Goal: Information Seeking & Learning: Check status

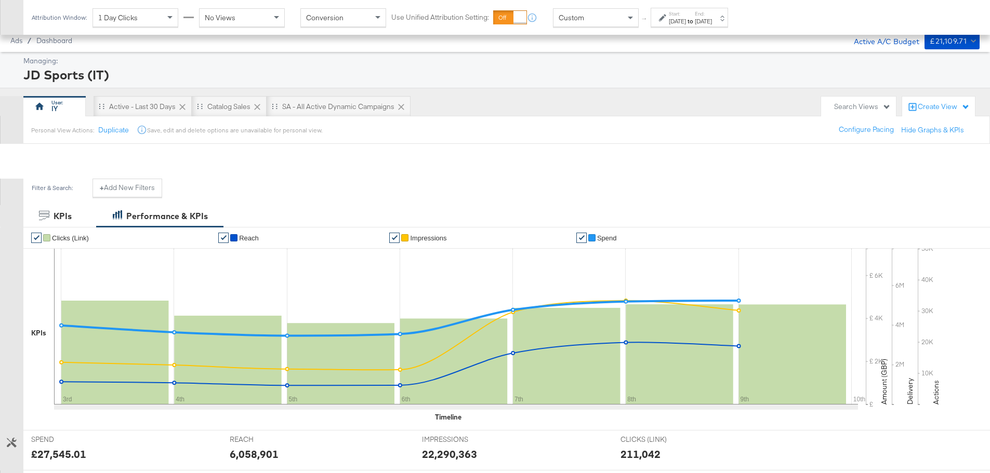
scroll to position [253, 0]
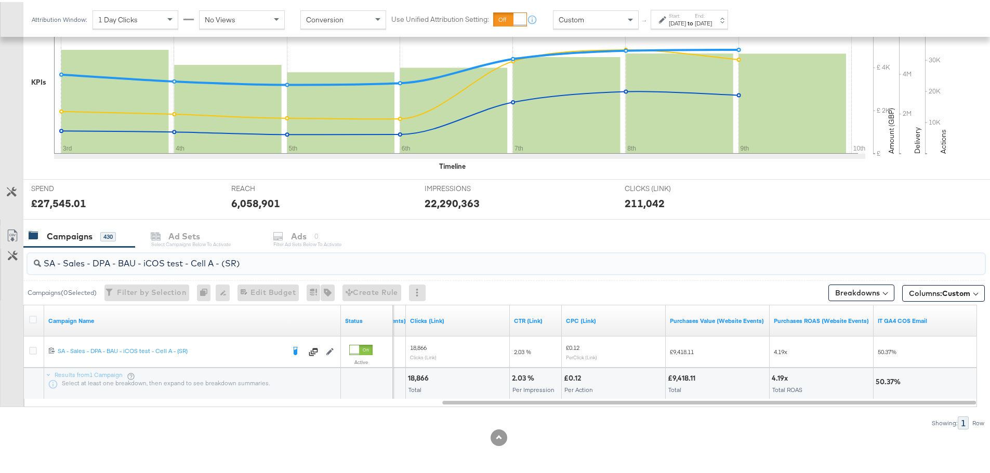
drag, startPoint x: 256, startPoint y: 265, endPoint x: -153, endPoint y: 259, distance: 409.0
paste input "ABA - Always On - (SP) v2"
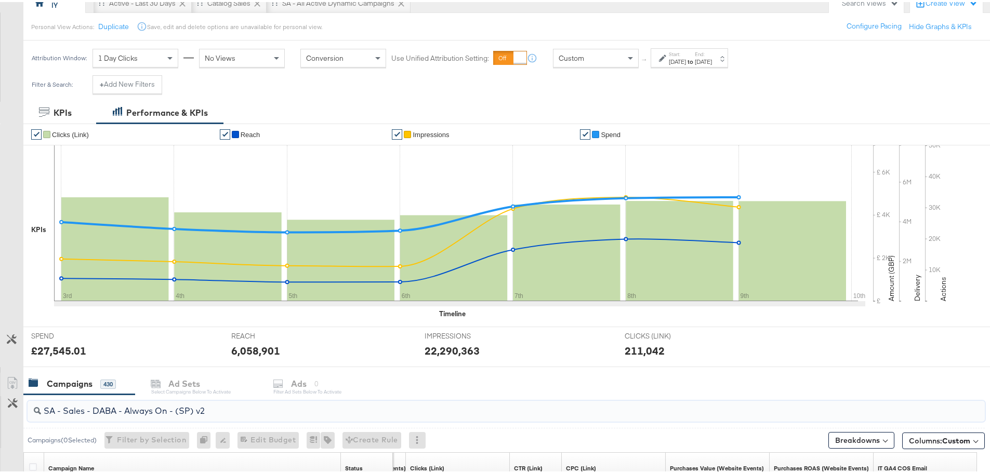
scroll to position [0, 0]
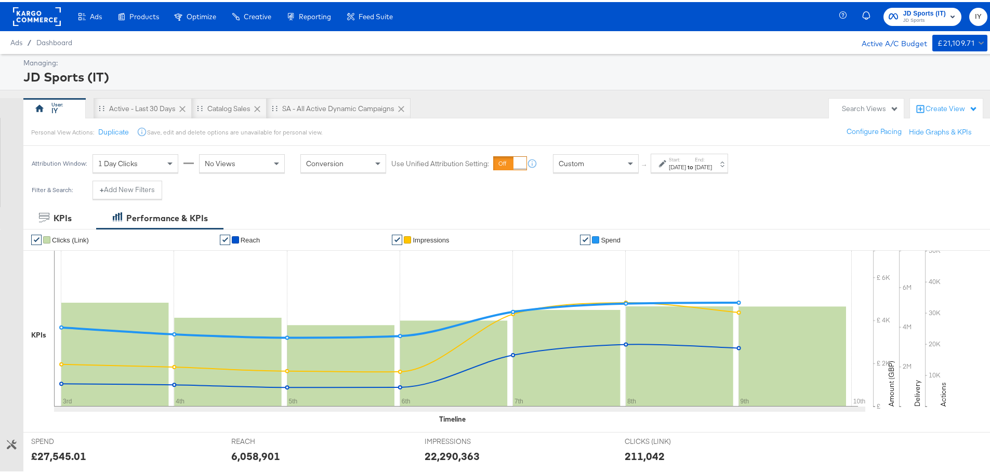
type input "SA - Sales - DABA - Always On - (SP) v2"
click at [923, 8] on span "JD Sports (IT)" at bounding box center [924, 11] width 43 height 11
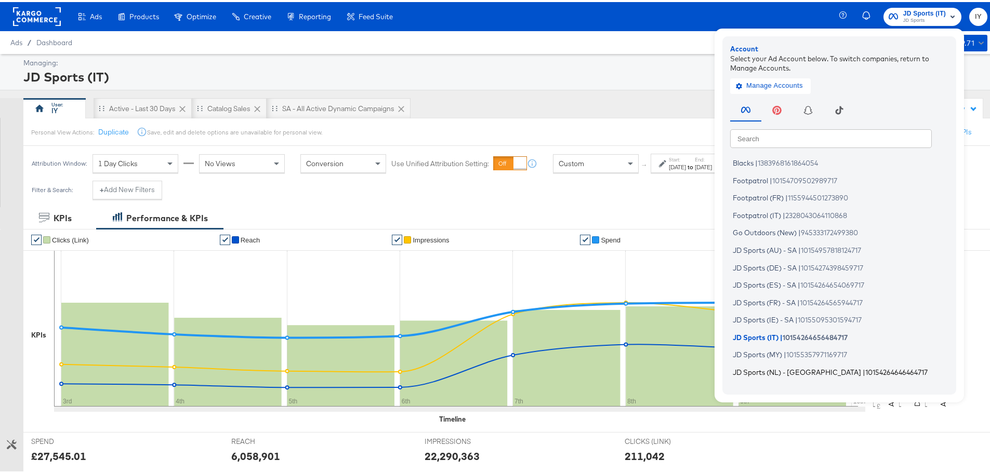
click at [767, 366] on span "JD Sports (NL) - SA" at bounding box center [797, 370] width 128 height 8
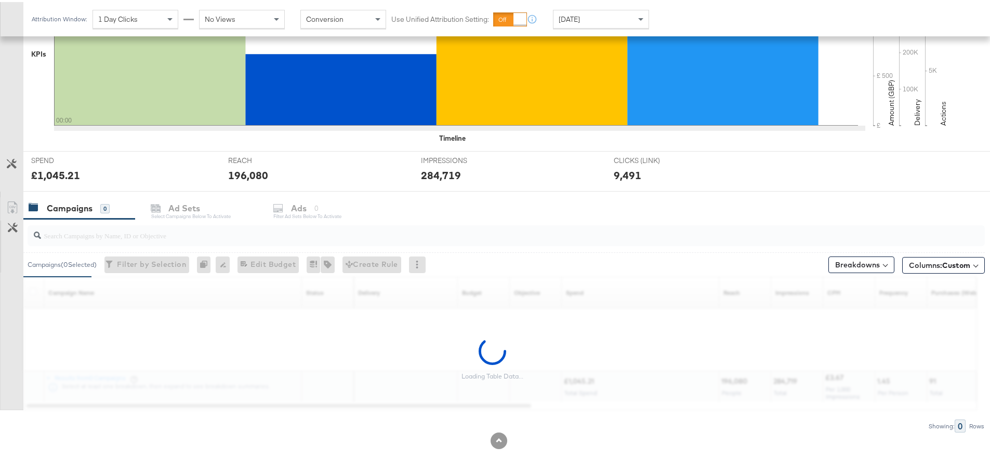
scroll to position [284, 0]
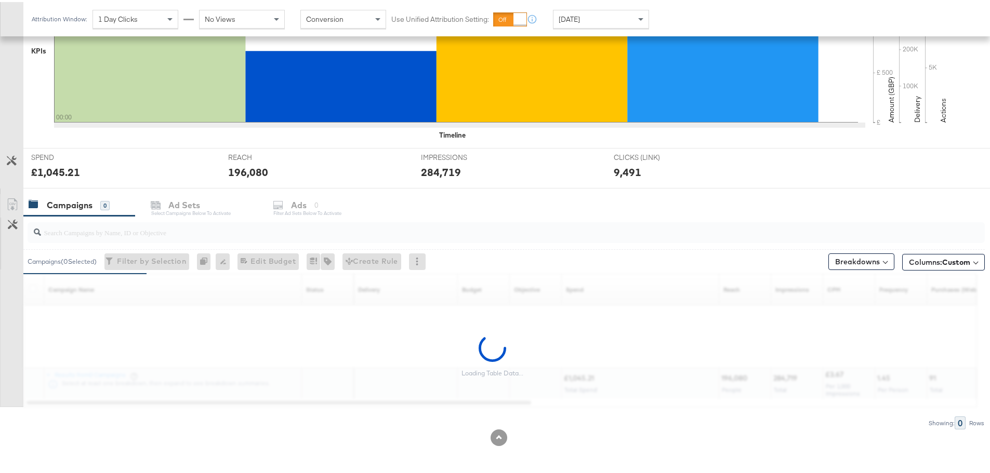
click at [156, 231] on input "search" at bounding box center [469, 226] width 856 height 20
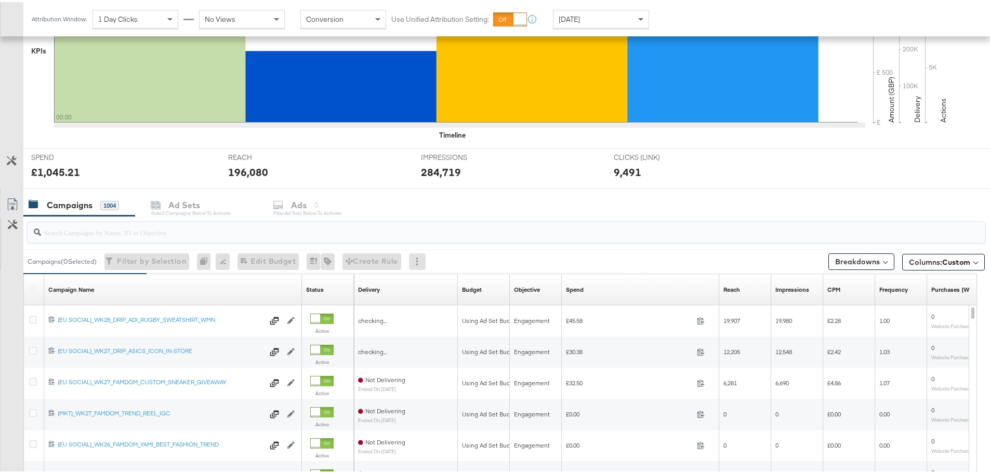
paste input "SA - Sales - DABA - Always On - (SP) v2"
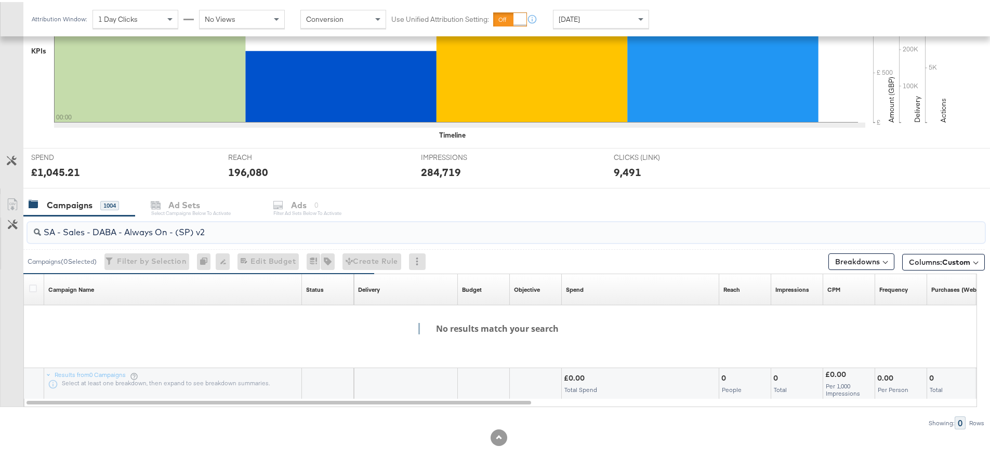
drag, startPoint x: 226, startPoint y: 229, endPoint x: 21, endPoint y: 214, distance: 205.3
click at [21, 214] on div "SA - Sales - DABA - Always On - (SP) v2 Campaigns ( 0 Selected) Filter by Selec…" at bounding box center [492, 321] width 985 height 214
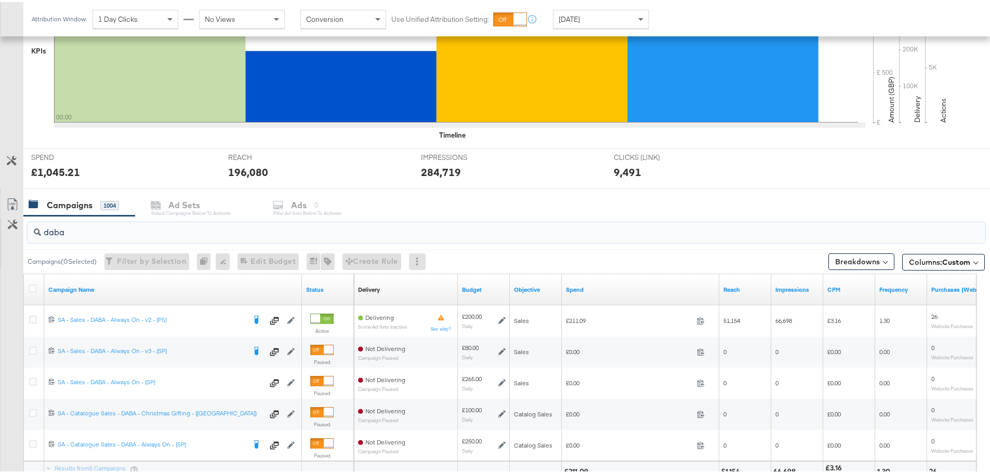
type input "daba"
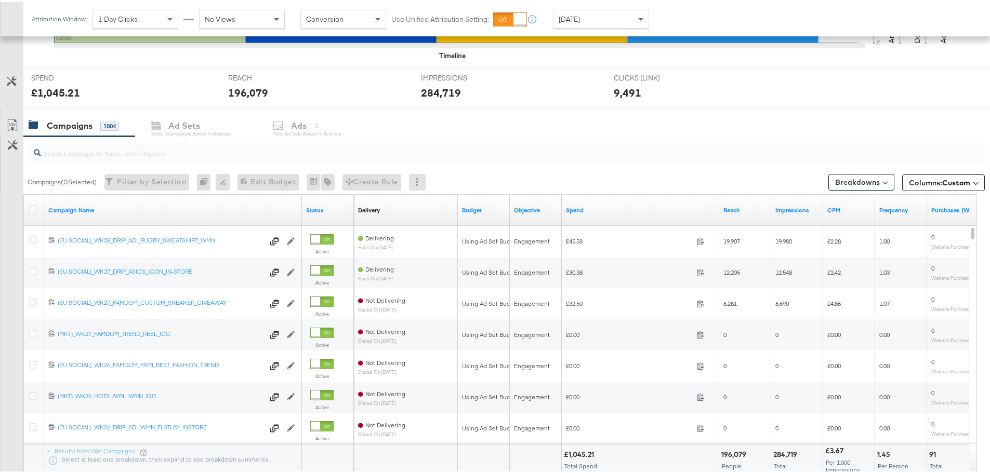
scroll to position [364, 0]
click at [160, 146] on input "search" at bounding box center [469, 146] width 856 height 20
paste input "SA - Sales - Advantage Shopping Campaign - ROAS Campaign"
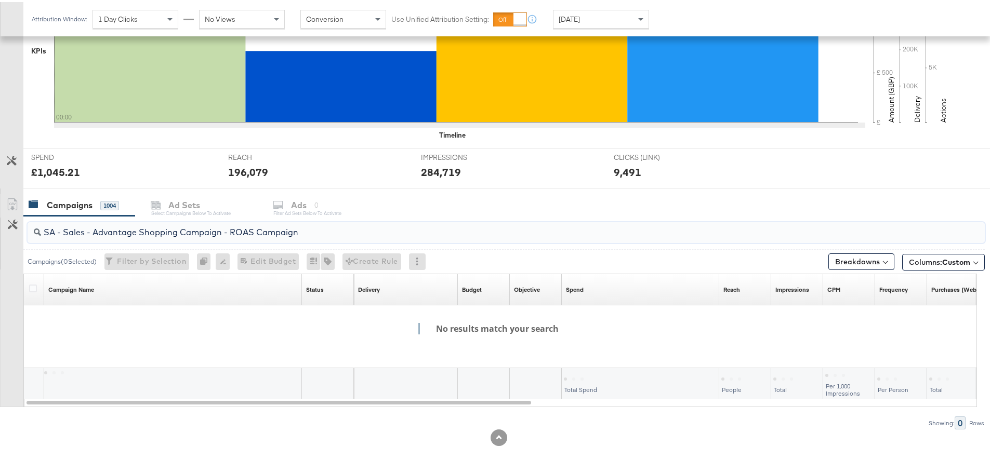
scroll to position [284, 0]
drag, startPoint x: 320, startPoint y: 228, endPoint x: -38, endPoint y: 238, distance: 357.6
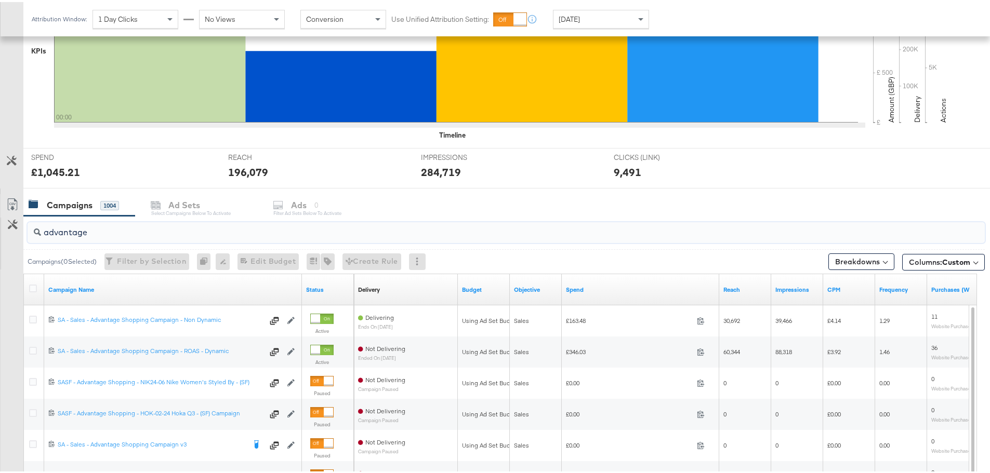
scroll to position [364, 0]
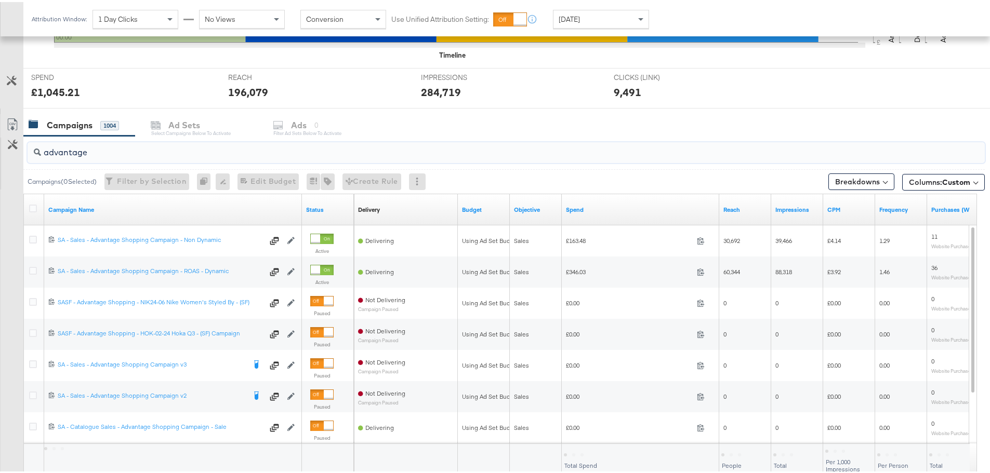
type input "advantage"
click at [594, 16] on div "[DATE]" at bounding box center [600, 17] width 95 height 18
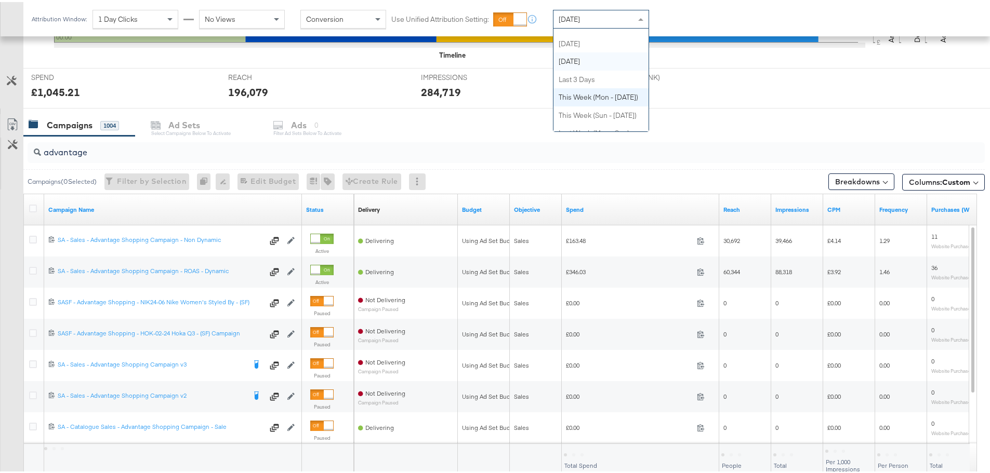
scroll to position [0, 0]
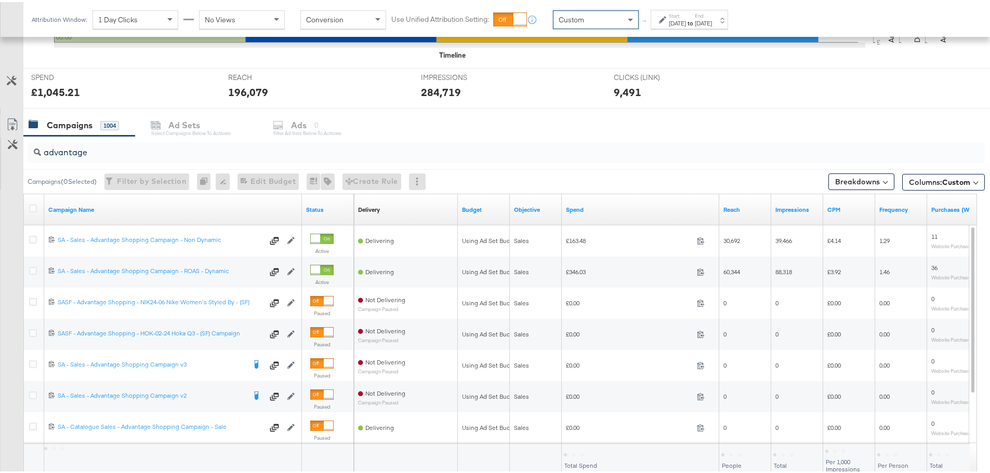
click at [671, 17] on div "[DATE]" at bounding box center [677, 21] width 17 height 8
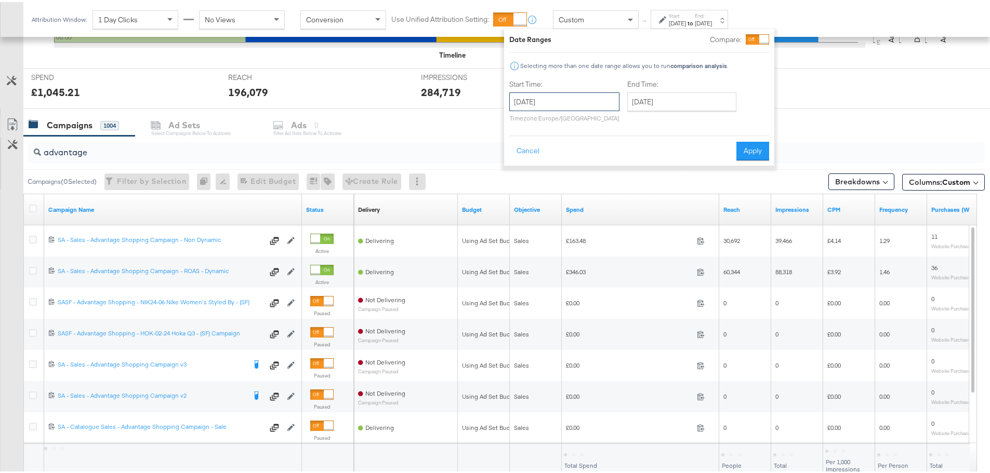
click at [556, 101] on input "[DATE]" at bounding box center [564, 99] width 110 height 19
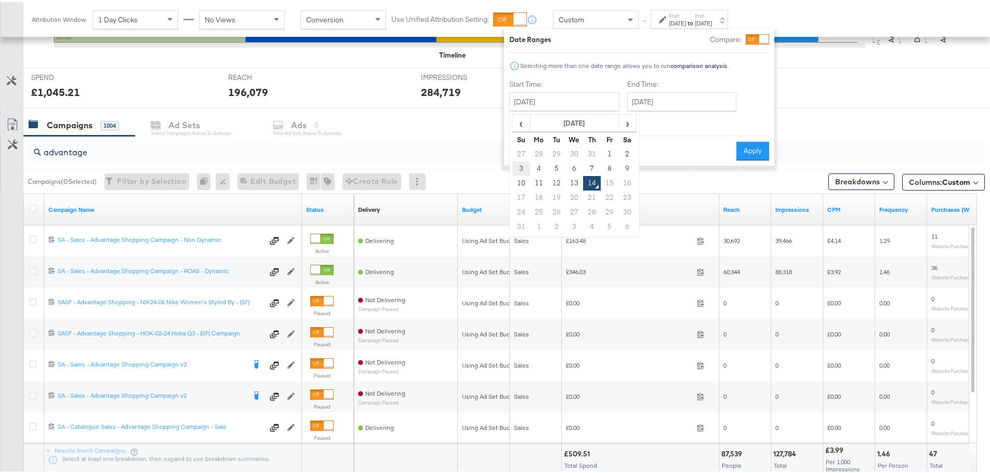
click at [522, 162] on td "3" at bounding box center [521, 167] width 18 height 15
type input "August 3rd 2025"
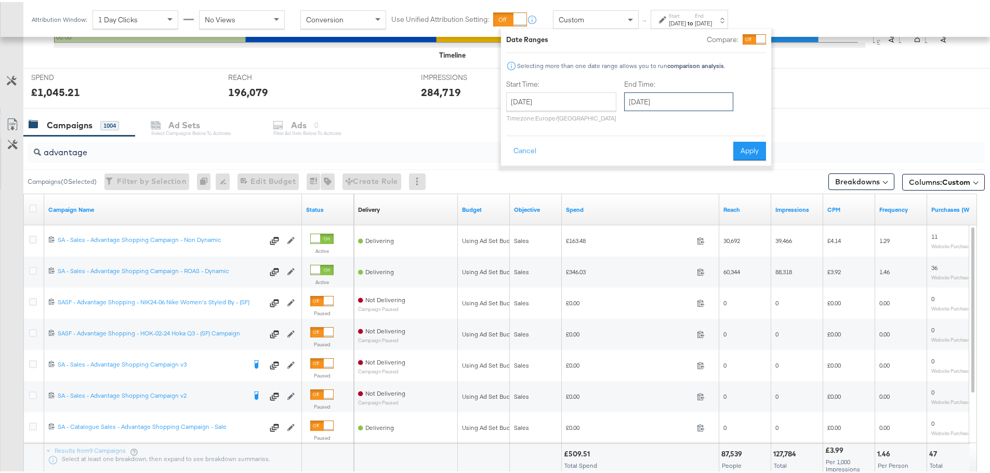
click at [690, 97] on input "[DATE]" at bounding box center [678, 99] width 109 height 19
click at [737, 167] on td "9" at bounding box center [742, 167] width 18 height 15
type input "August 9th 2025"
click at [743, 145] on button "Apply" at bounding box center [746, 149] width 33 height 19
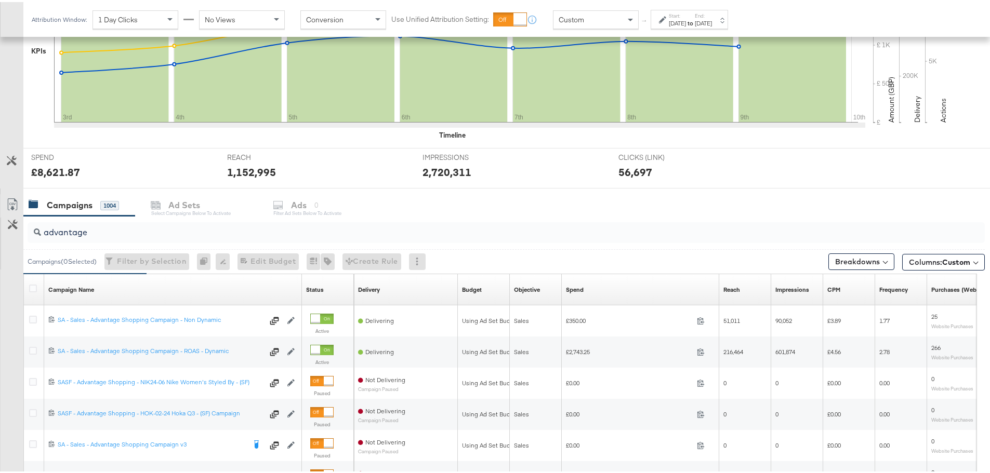
scroll to position [364, 0]
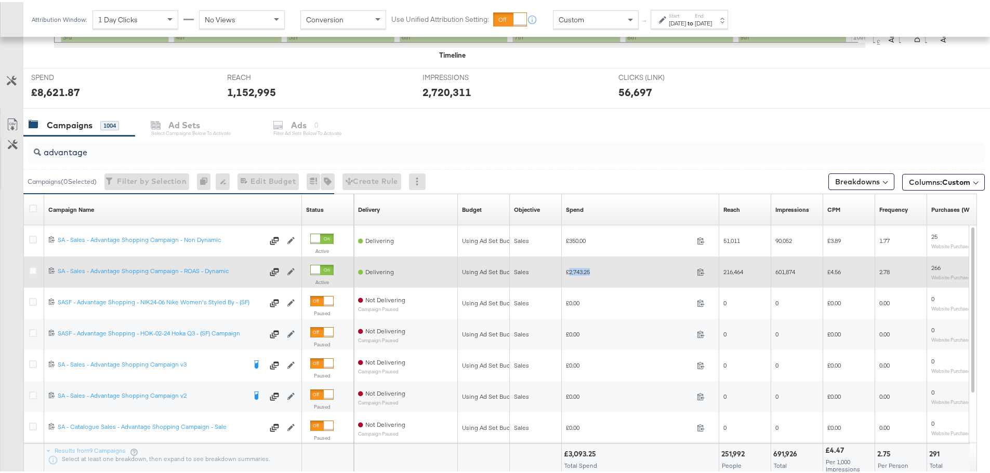
drag, startPoint x: 598, startPoint y: 270, endPoint x: 571, endPoint y: 271, distance: 27.0
click at [571, 271] on span "£2,743.25" at bounding box center [629, 270] width 127 height 8
copy span "2,743.25"
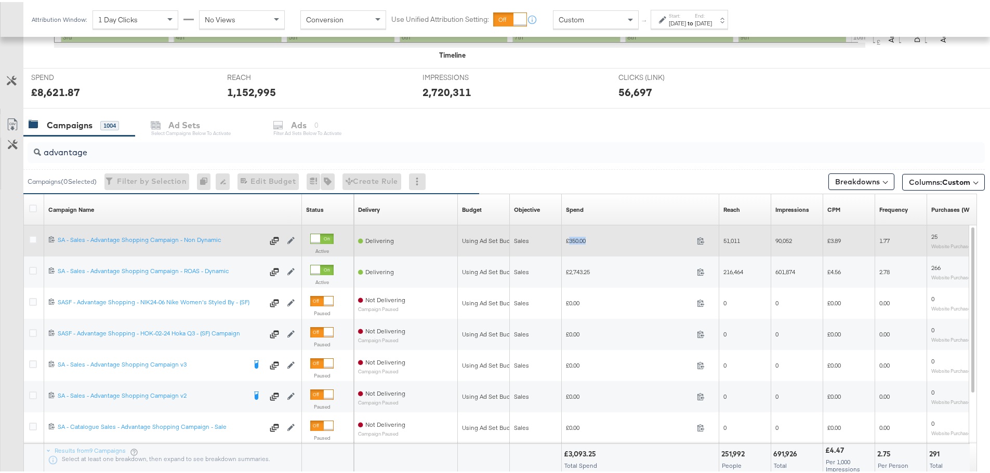
drag, startPoint x: 590, startPoint y: 240, endPoint x: 569, endPoint y: 239, distance: 20.3
click at [569, 239] on span "£350.00" at bounding box center [629, 239] width 127 height 8
copy span "350.00"
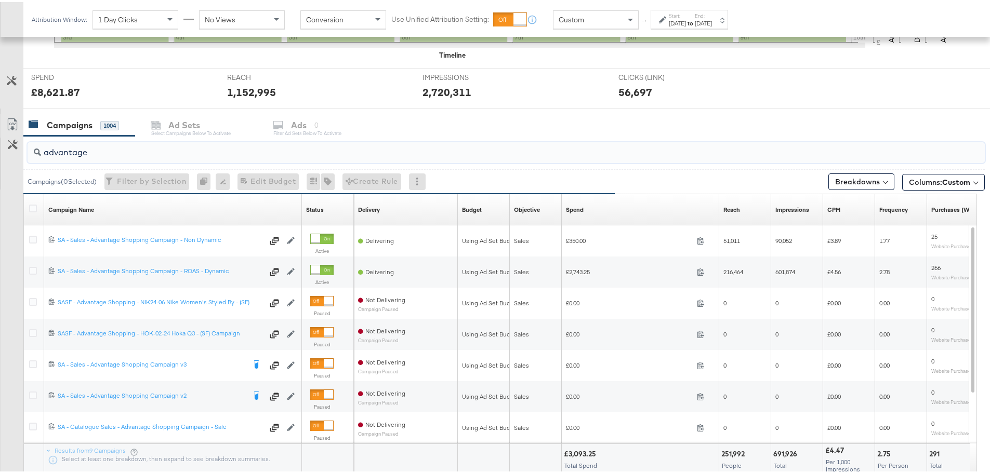
drag, startPoint x: 101, startPoint y: 148, endPoint x: 6, endPoint y: 158, distance: 96.2
click at [6, 158] on div "advantage Campaigns ( 0 Selected) Filter by Selection Filter 0 campaigns 0 Rena…" at bounding box center [492, 318] width 985 height 369
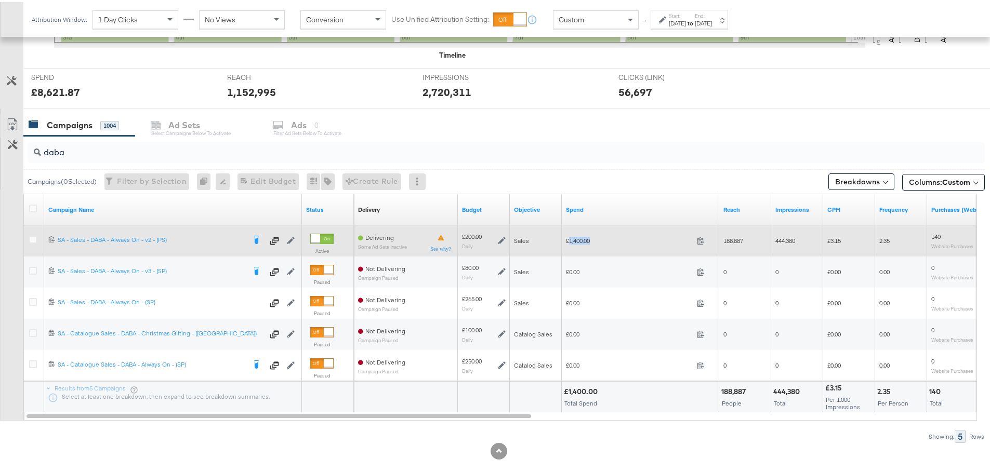
drag, startPoint x: 585, startPoint y: 239, endPoint x: 570, endPoint y: 239, distance: 14.5
click at [570, 239] on span "£1,400.00" at bounding box center [629, 239] width 127 height 8
copy span "1,400.00"
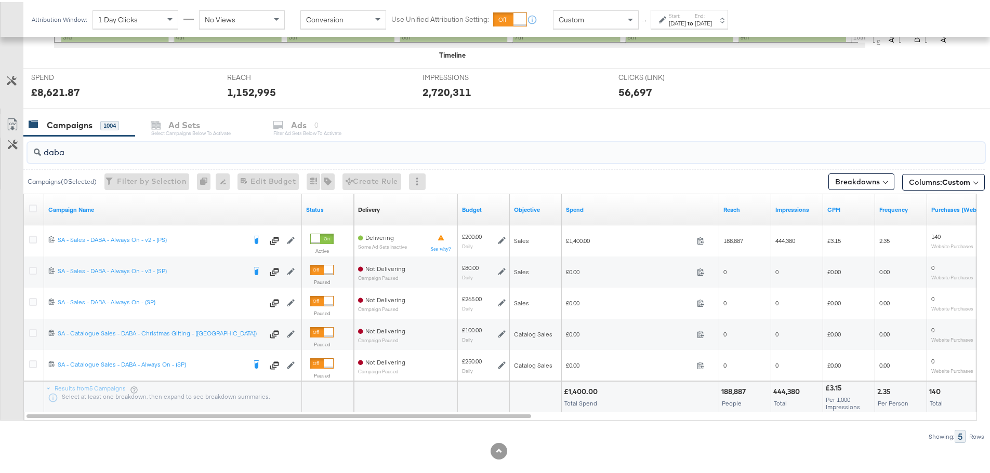
drag, startPoint x: 84, startPoint y: 154, endPoint x: -9, endPoint y: 152, distance: 93.0
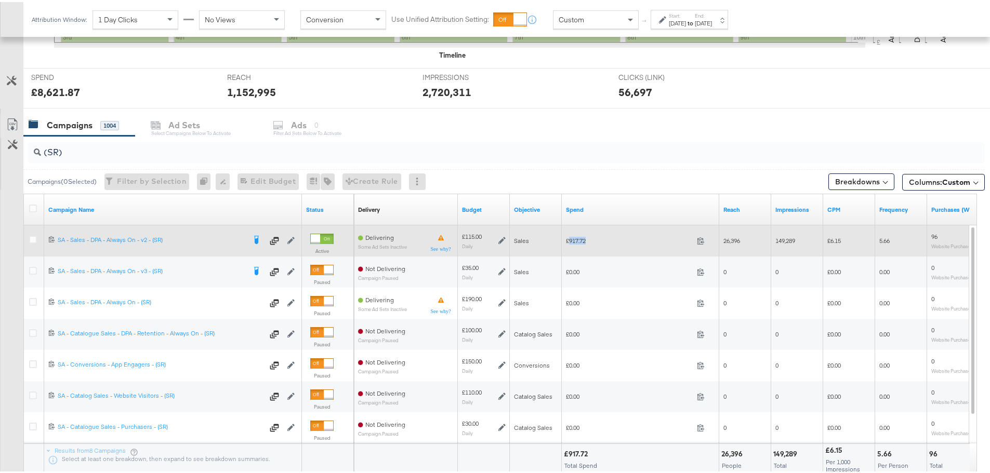
drag, startPoint x: 590, startPoint y: 239, endPoint x: 568, endPoint y: 240, distance: 21.3
click at [568, 240] on span "£917.72" at bounding box center [629, 239] width 127 height 8
copy span "917.72"
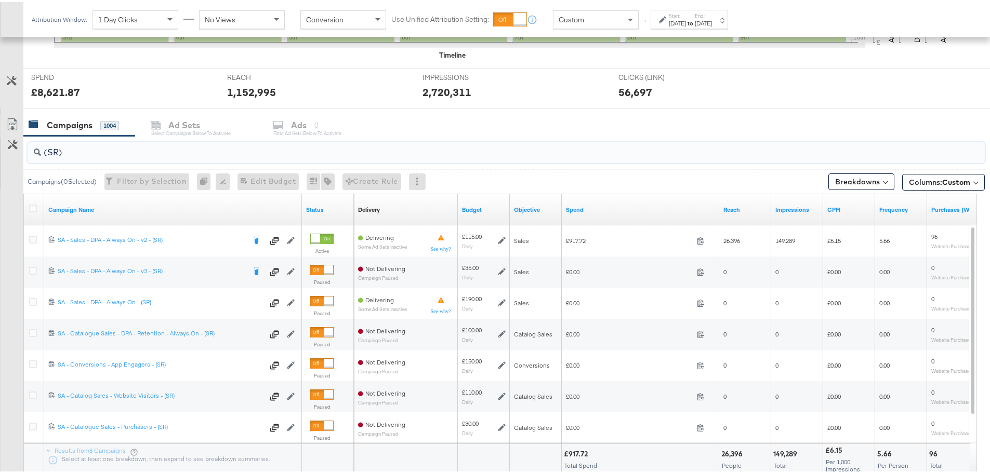
drag, startPoint x: 66, startPoint y: 151, endPoint x: 0, endPoint y: 150, distance: 66.0
click at [0, 150] on div "(SR) Campaigns ( 0 Selected) Filter by Selection Filter 0 campaigns 0 Rename 0 …" at bounding box center [492, 318] width 985 height 369
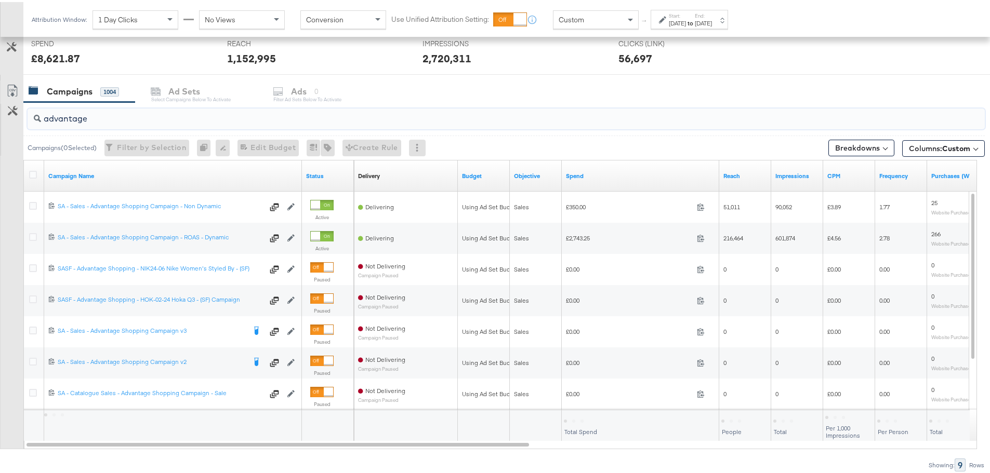
scroll to position [416, 0]
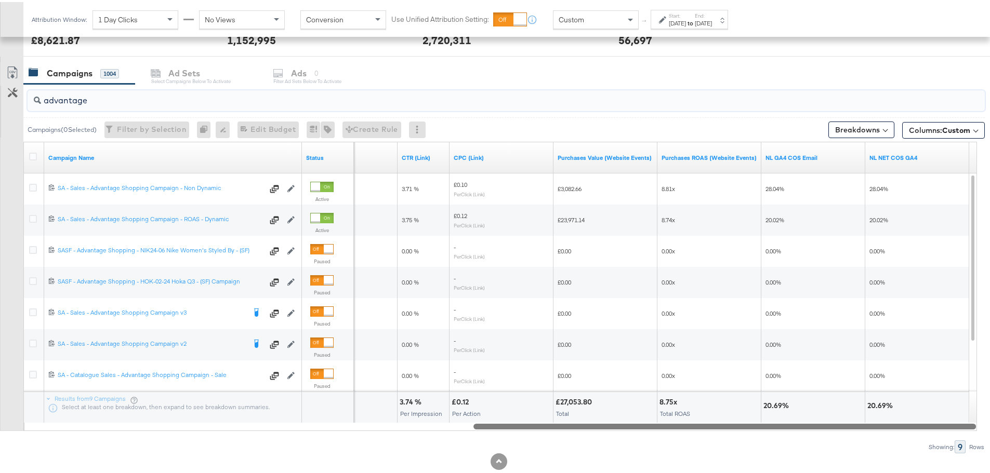
drag, startPoint x: 453, startPoint y: 425, endPoint x: 918, endPoint y: 427, distance: 465.0
click at [918, 427] on div at bounding box center [724, 424] width 502 height 9
drag, startPoint x: 102, startPoint y: 100, endPoint x: 5, endPoint y: 104, distance: 97.8
click at [5, 104] on div "advantage Campaigns ( 0 Selected) Filter by Selection Filter 0 campaigns 0 Rena…" at bounding box center [492, 266] width 985 height 369
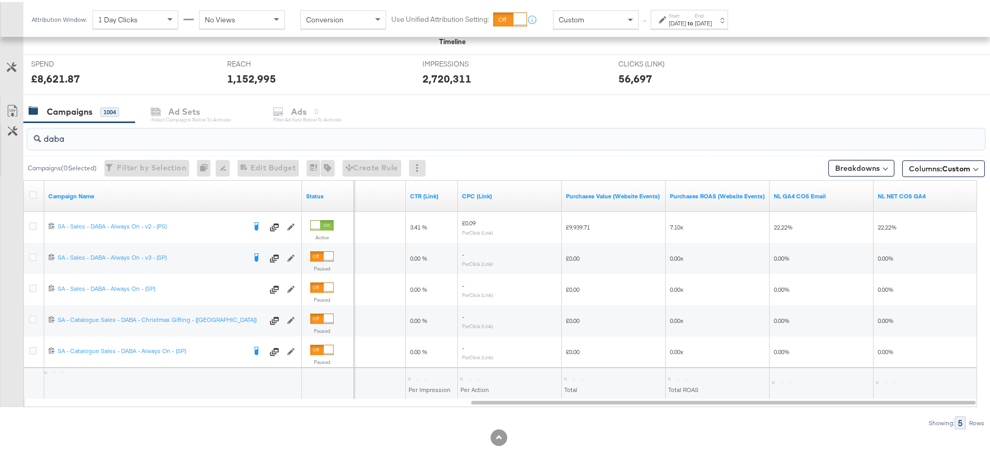
scroll to position [378, 0]
drag, startPoint x: 94, startPoint y: 136, endPoint x: -4, endPoint y: 127, distance: 98.1
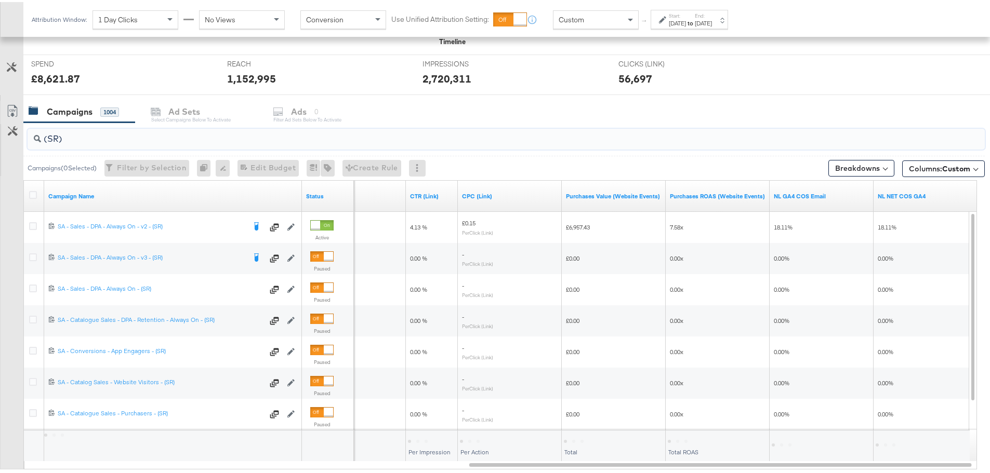
scroll to position [416, 0]
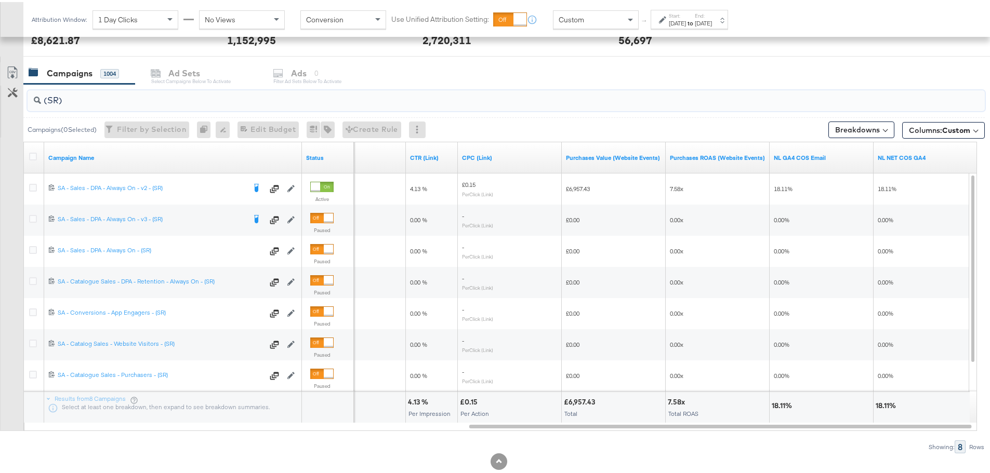
drag, startPoint x: 74, startPoint y: 98, endPoint x: -7, endPoint y: 116, distance: 83.0
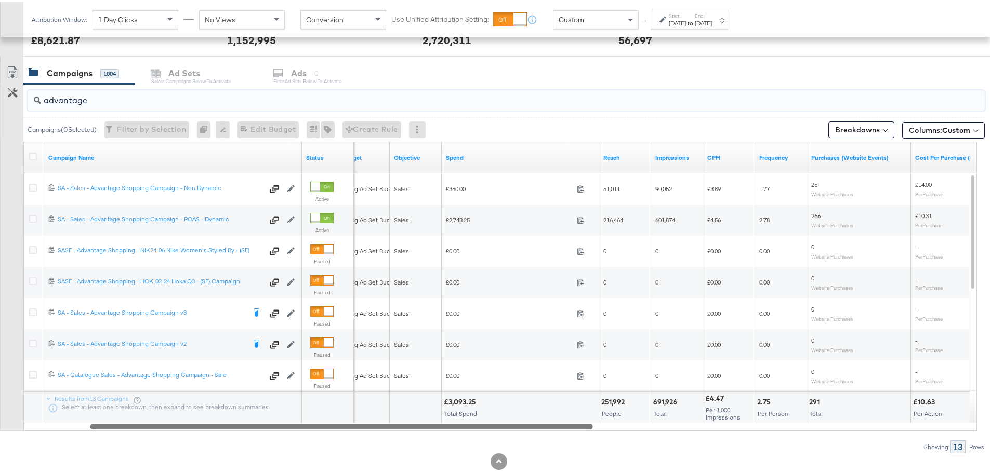
drag, startPoint x: 595, startPoint y: 421, endPoint x: 216, endPoint y: 428, distance: 378.8
click at [216, 428] on div at bounding box center [341, 424] width 502 height 9
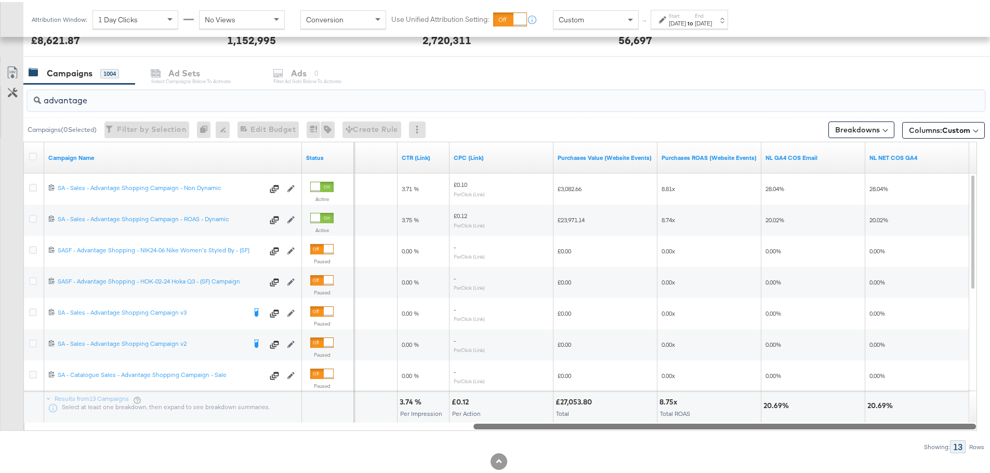
drag, startPoint x: 534, startPoint y: 427, endPoint x: 997, endPoint y: 453, distance: 463.7
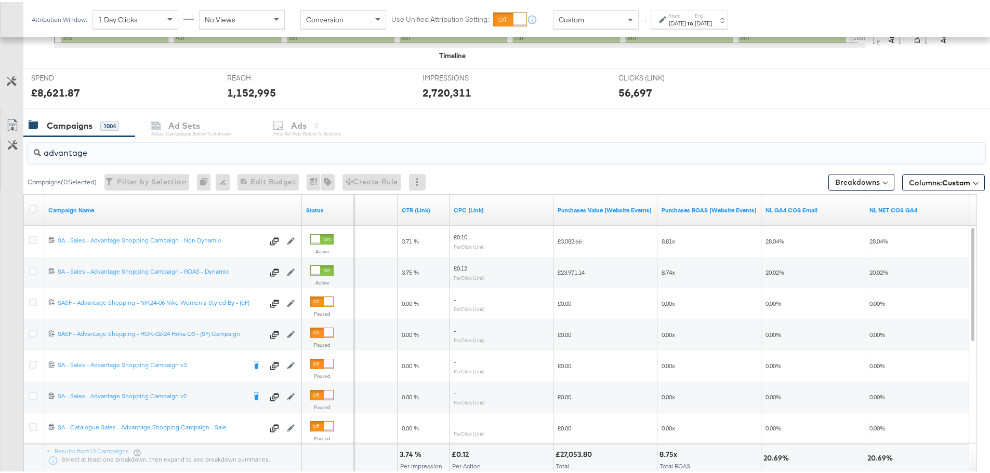
scroll to position [156, 0]
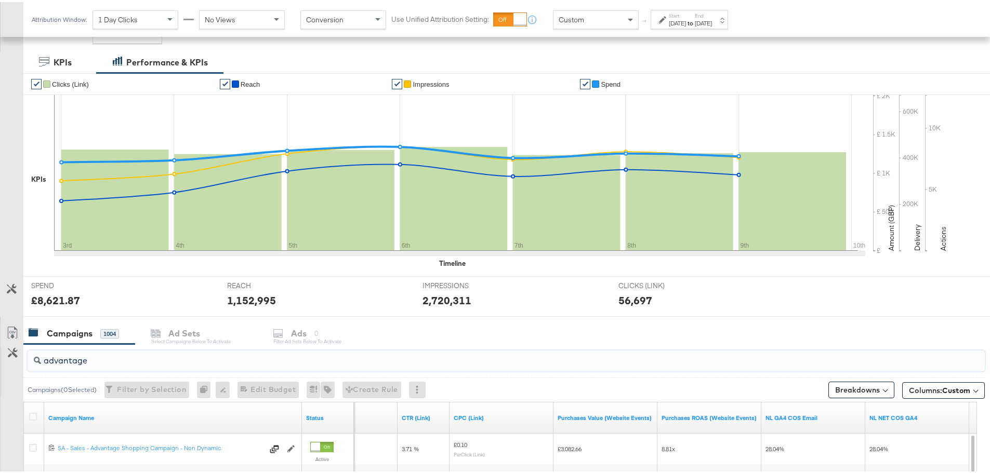
drag, startPoint x: 97, startPoint y: 356, endPoint x: 8, endPoint y: 360, distance: 89.4
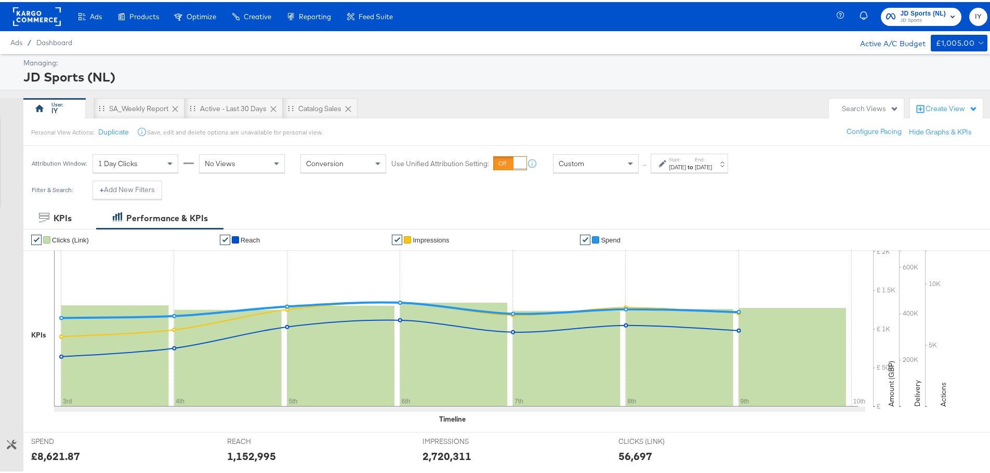
scroll to position [260, 0]
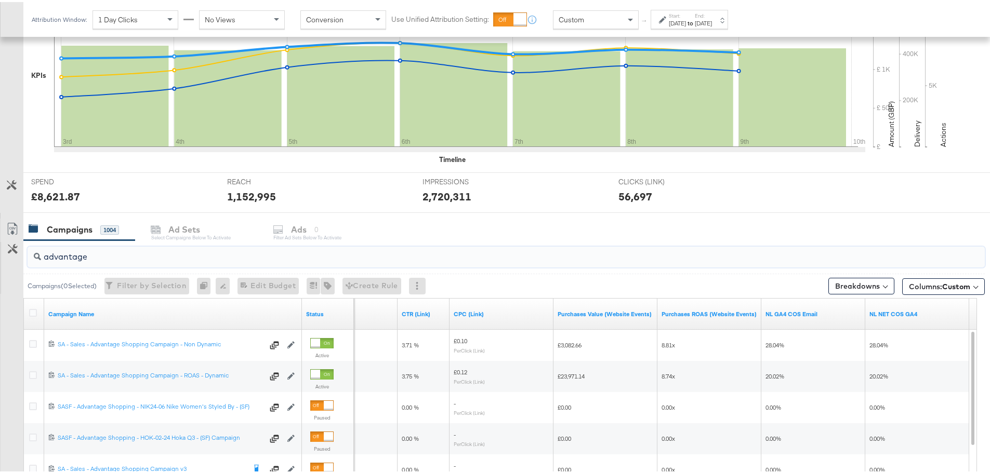
paste input "SA - Sales - Advantage Shopping Campaign - Non Dynamic"
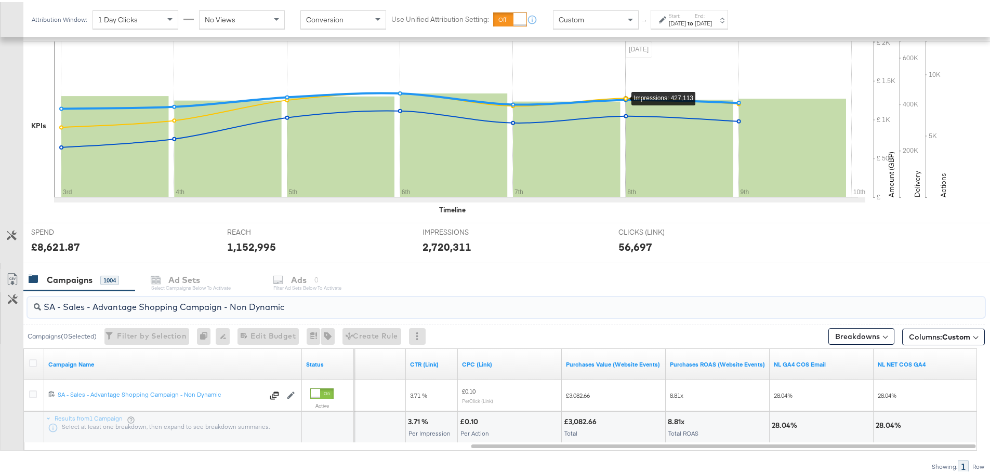
scroll to position [149, 0]
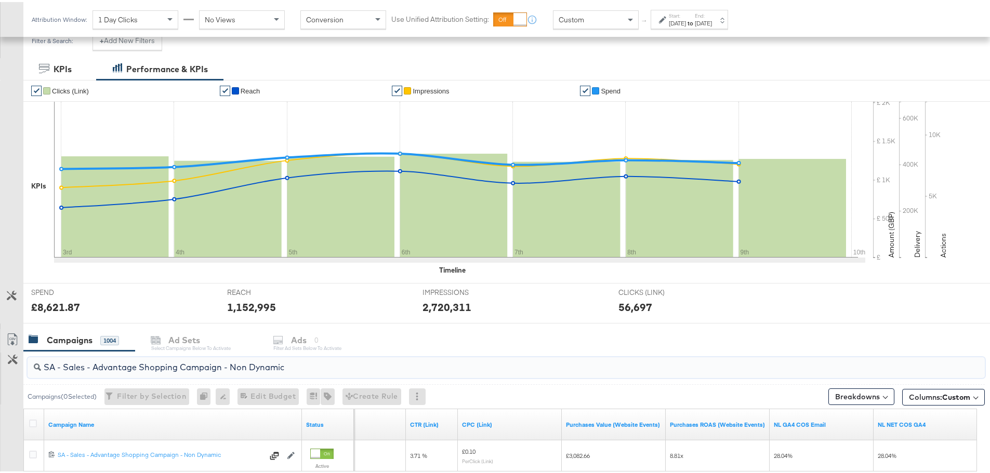
type input "SA - Sales - Advantage Shopping Campaign - Non Dynamic"
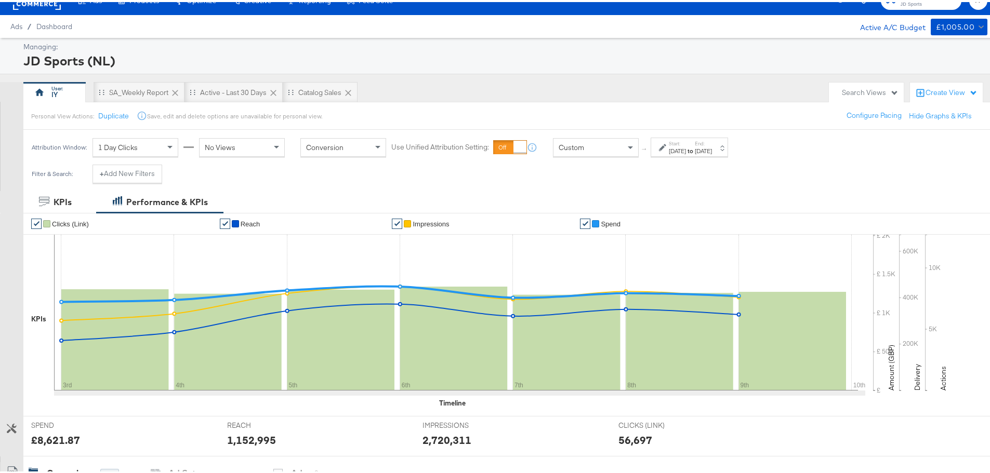
scroll to position [0, 0]
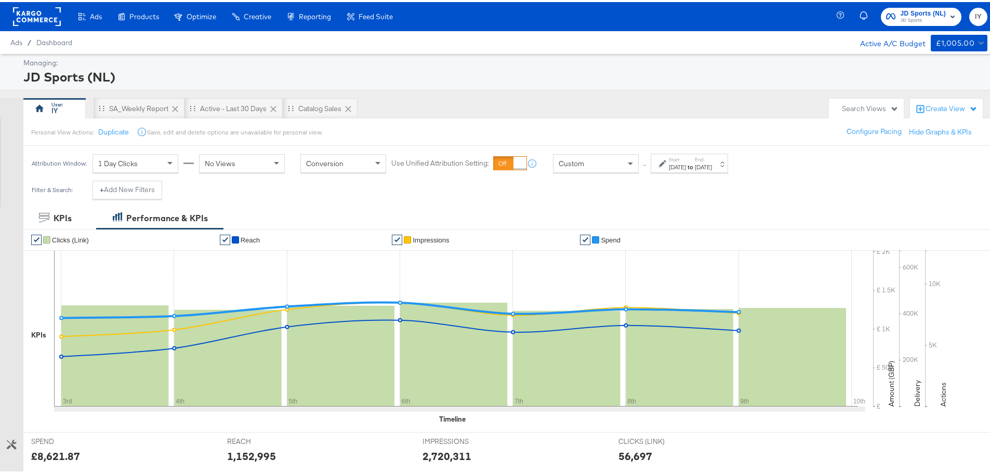
click at [906, 10] on span "JD Sports (NL)" at bounding box center [923, 11] width 46 height 11
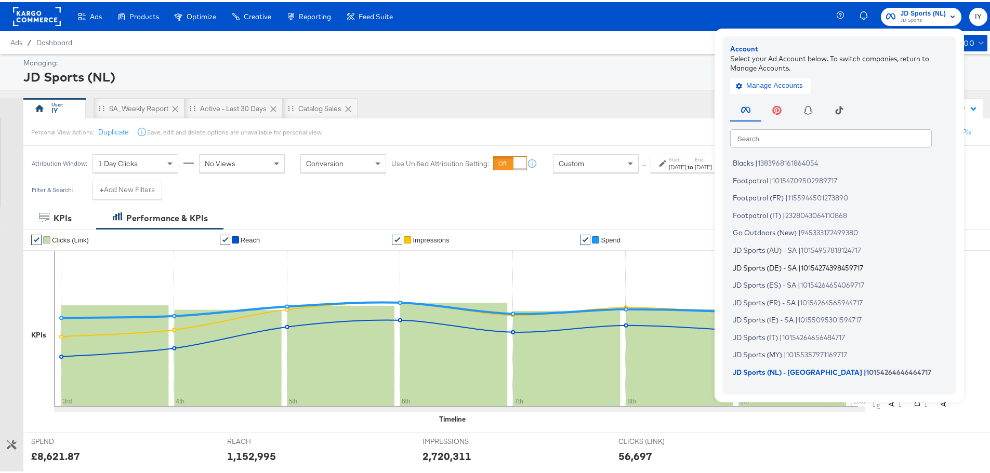
click at [784, 262] on span "JD Sports (DE) - SA" at bounding box center [765, 265] width 64 height 8
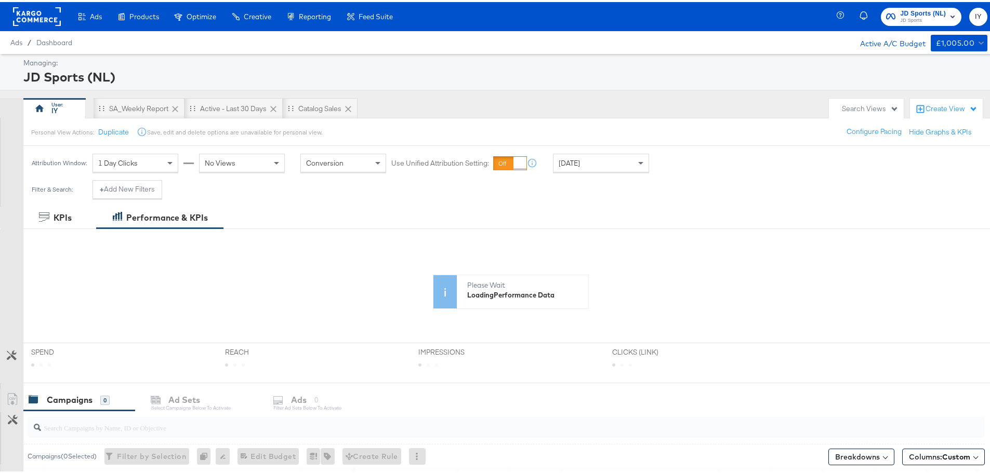
click at [916, 13] on span "JD Sports (NL)" at bounding box center [923, 11] width 46 height 11
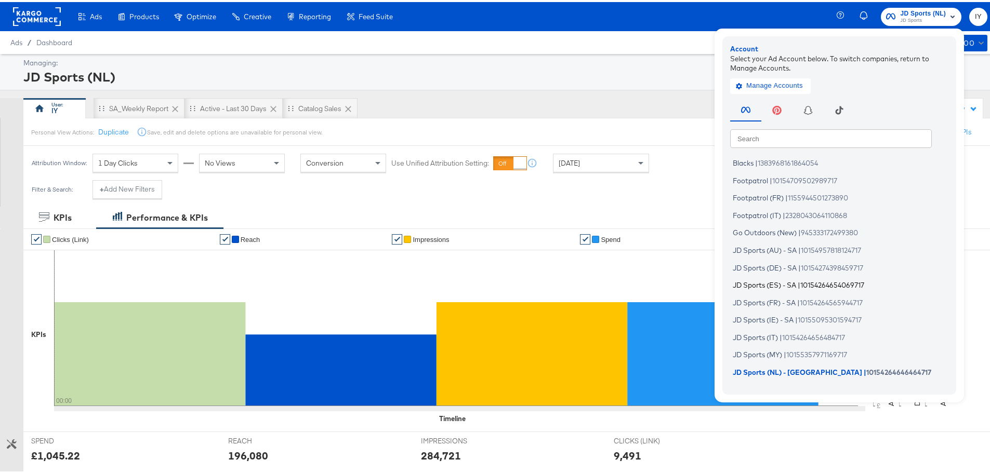
click at [773, 282] on span "JD Sports (ES) - SA" at bounding box center [764, 283] width 63 height 8
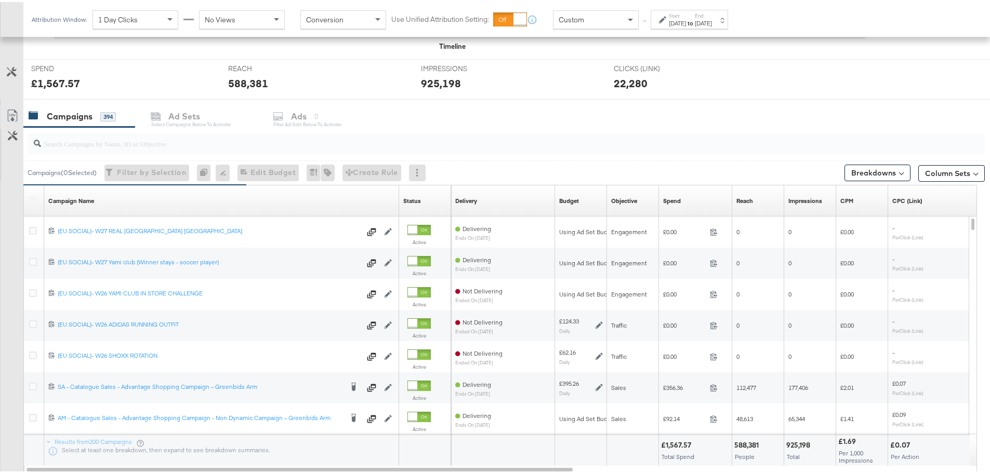
scroll to position [388, 0]
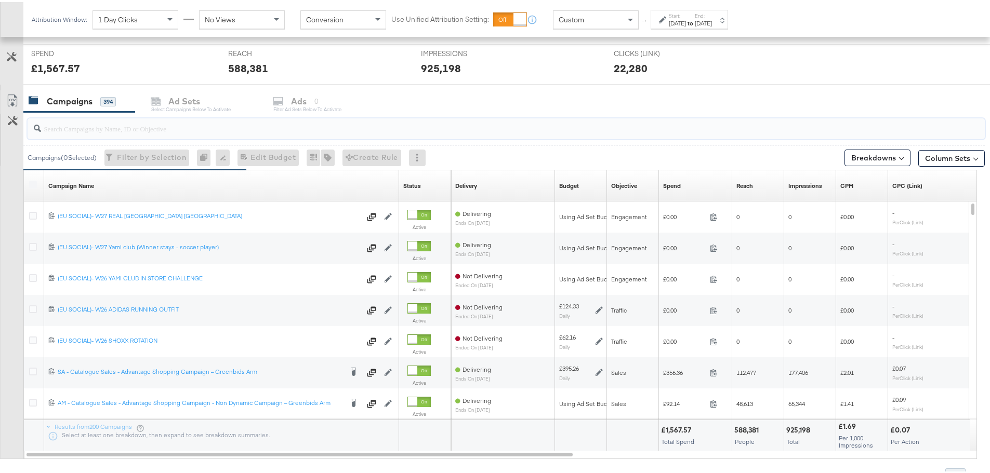
click at [216, 130] on input "search" at bounding box center [469, 122] width 856 height 20
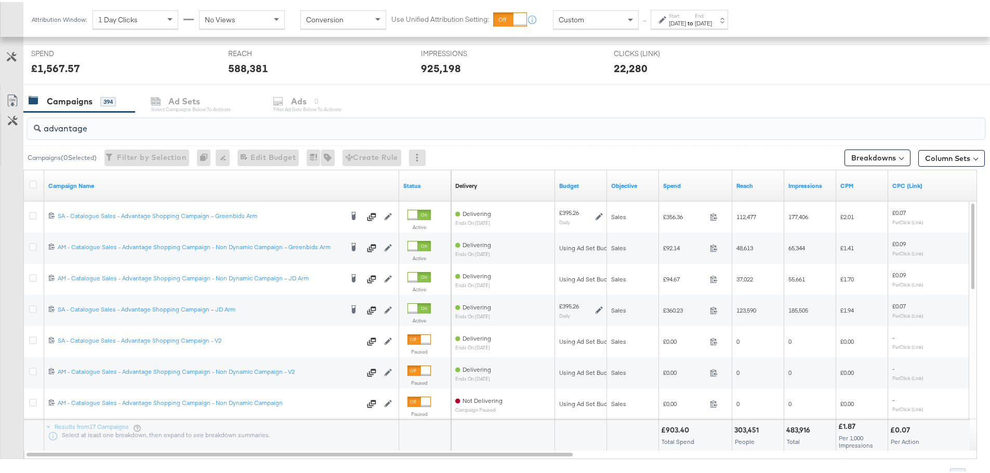
type input "advantage"
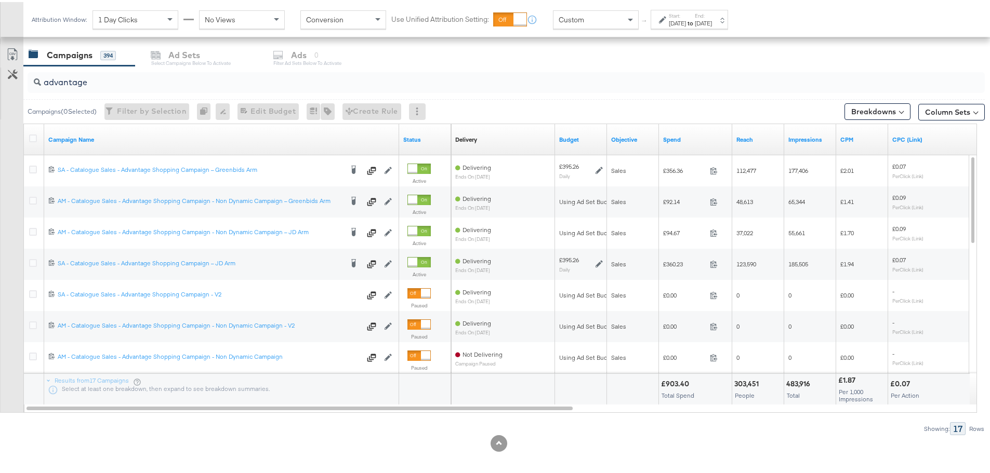
scroll to position [440, 0]
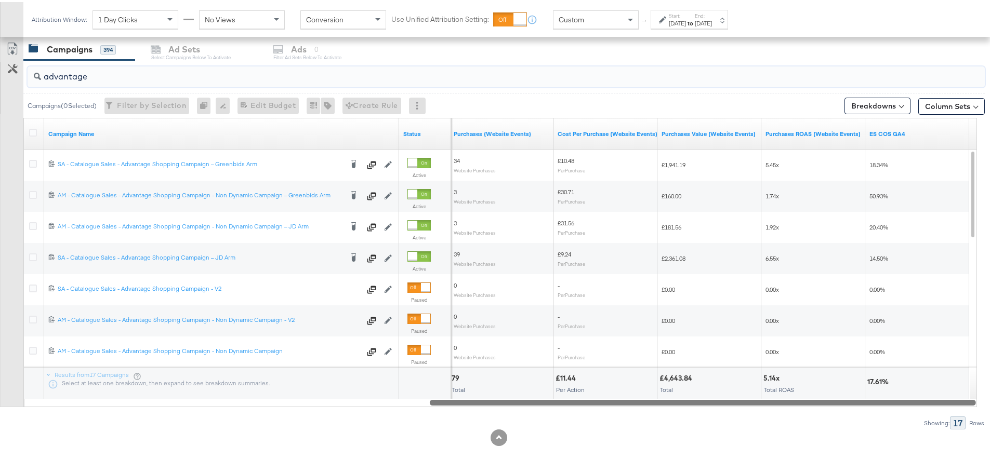
drag, startPoint x: 282, startPoint y: 400, endPoint x: 946, endPoint y: 427, distance: 664.6
click at [946, 427] on div "advantage Campaigns ( 0 Selected) Filter by Selection Filter 0 campaigns 0 Rena…" at bounding box center [492, 242] width 985 height 369
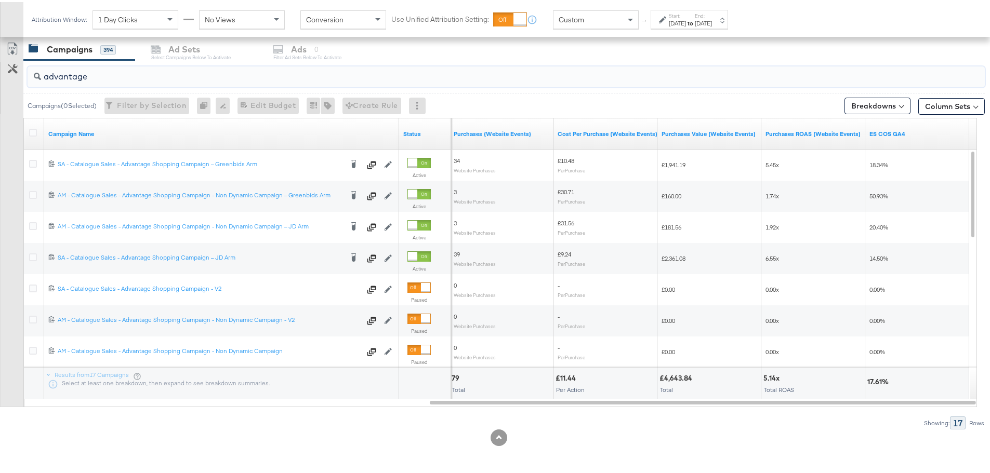
click at [603, 15] on div "Custom" at bounding box center [595, 18] width 85 height 18
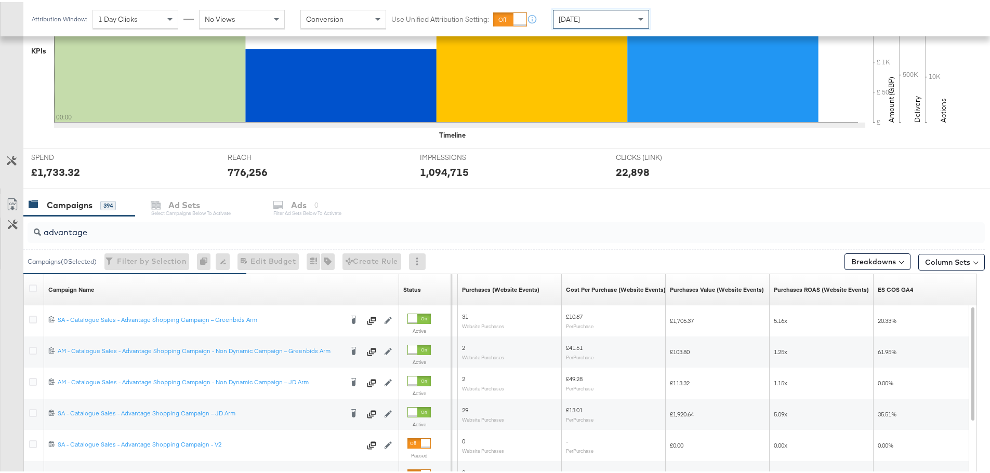
scroll to position [440, 0]
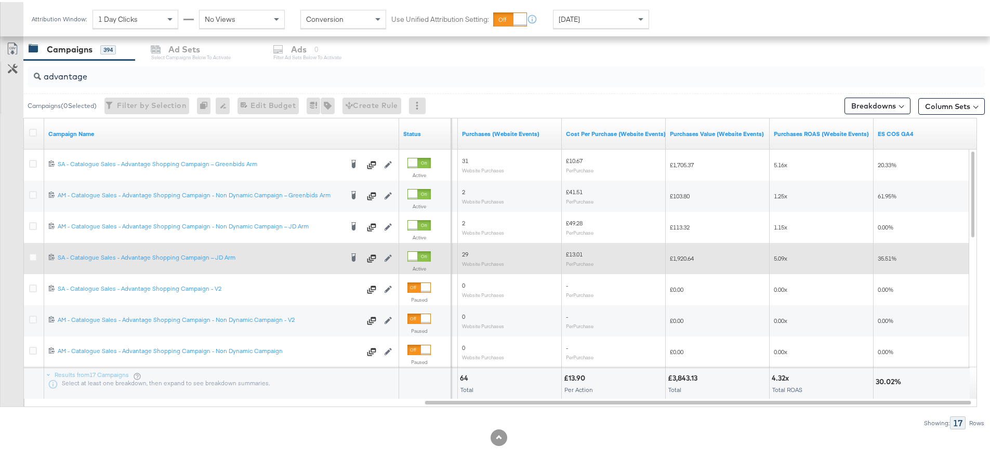
click at [31, 260] on div at bounding box center [34, 256] width 11 height 10
click at [32, 257] on icon at bounding box center [33, 255] width 8 height 8
click at [0, 0] on input "checkbox" at bounding box center [0, 0] width 0 height 0
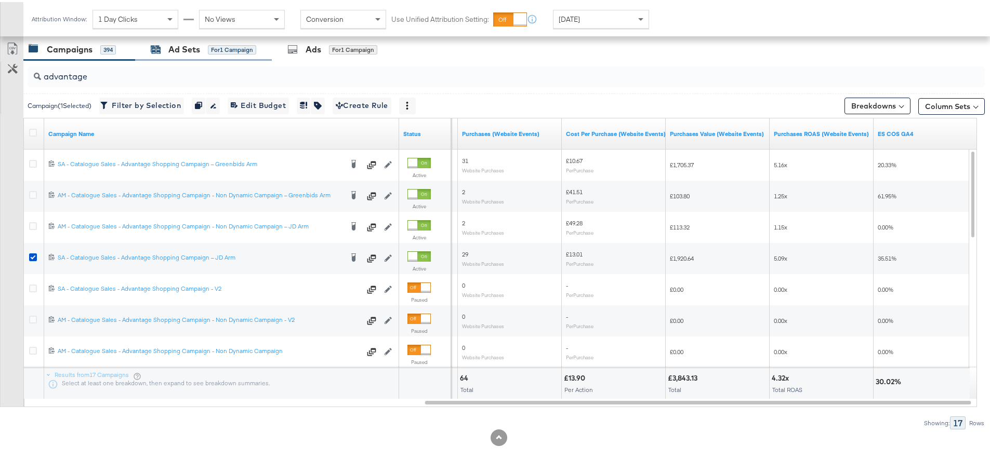
click at [199, 46] on div "Ad Sets" at bounding box center [184, 48] width 32 height 12
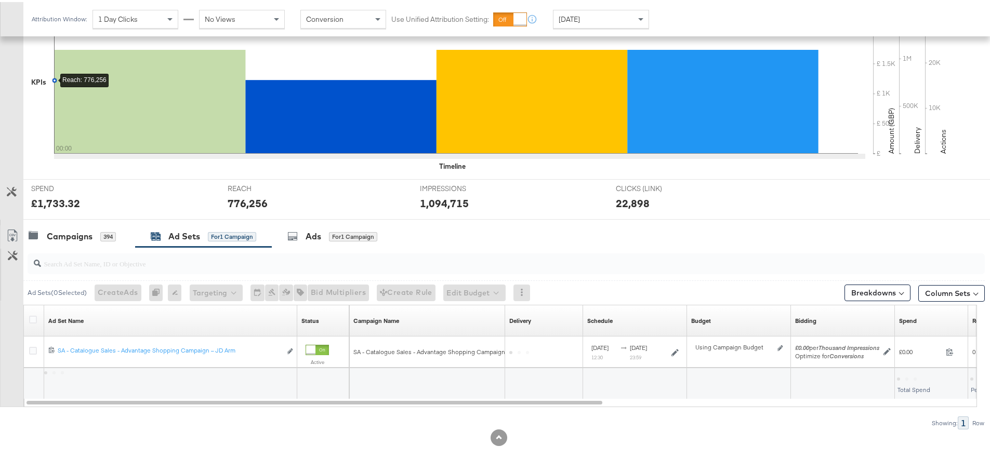
scroll to position [253, 0]
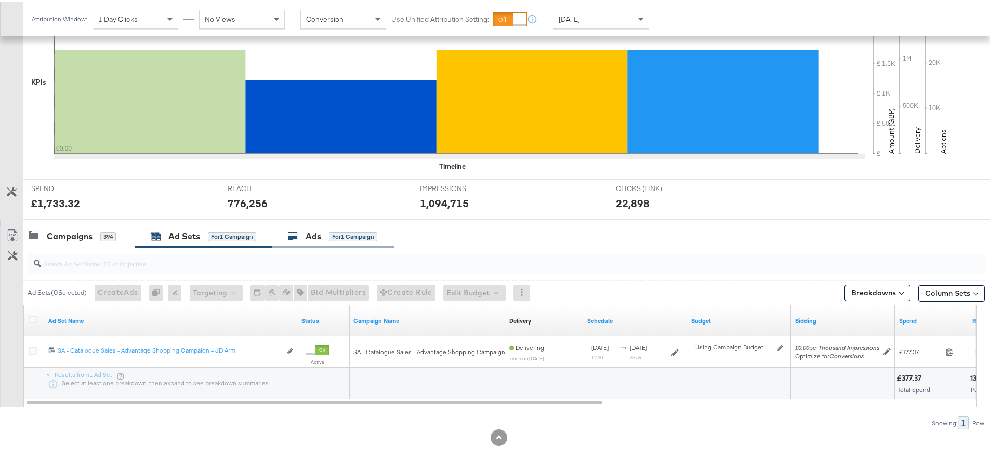
click at [329, 231] on div "Ads for 1 Campaign" at bounding box center [332, 235] width 90 height 12
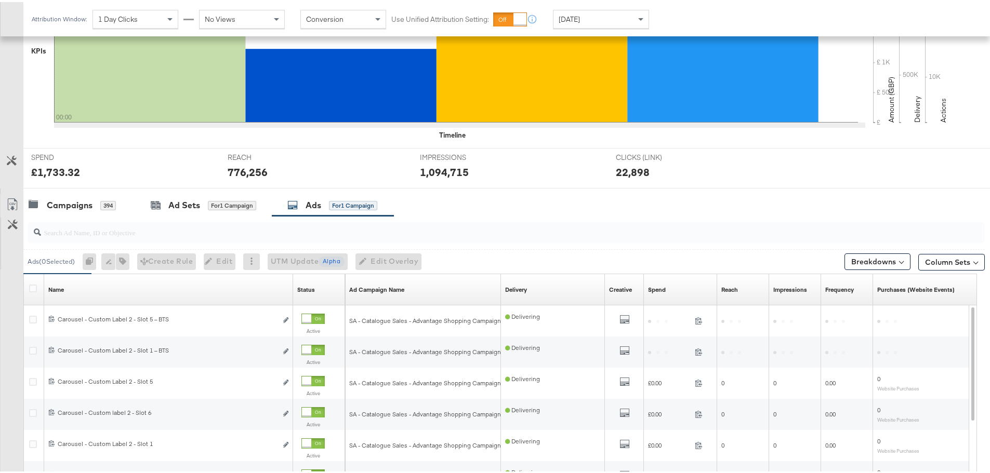
scroll to position [440, 0]
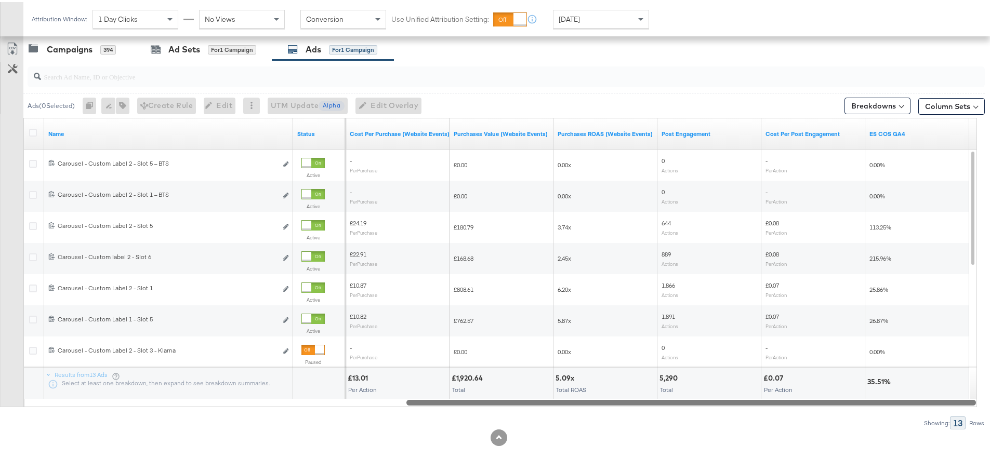
drag, startPoint x: 357, startPoint y: 402, endPoint x: 808, endPoint y: 406, distance: 451.5
click at [808, 406] on div "Ads ( 0 Selected) 0 Rename 0 ads Tags for 0 campaigns Create Rule Edit 0 ads Ed…" at bounding box center [492, 242] width 985 height 369
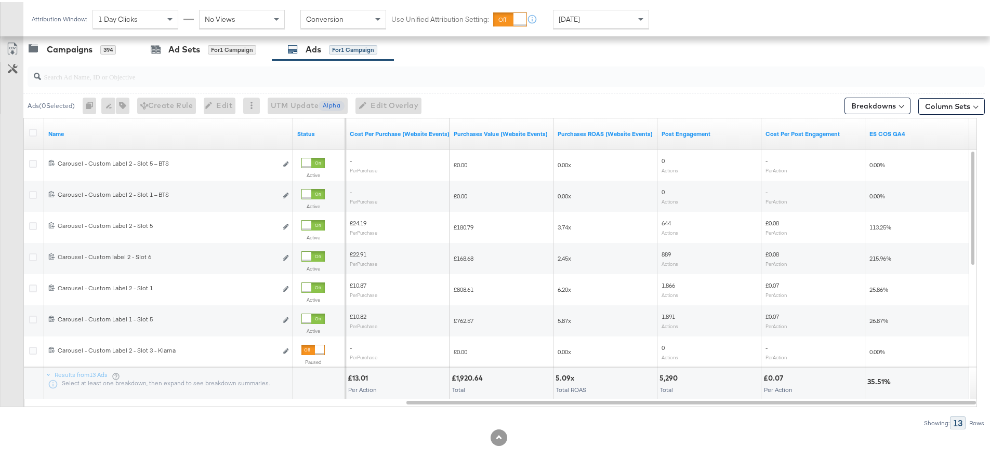
click at [553, 24] on div "[DATE]" at bounding box center [600, 17] width 95 height 18
click at [684, 23] on div "[DATE]" at bounding box center [677, 21] width 17 height 8
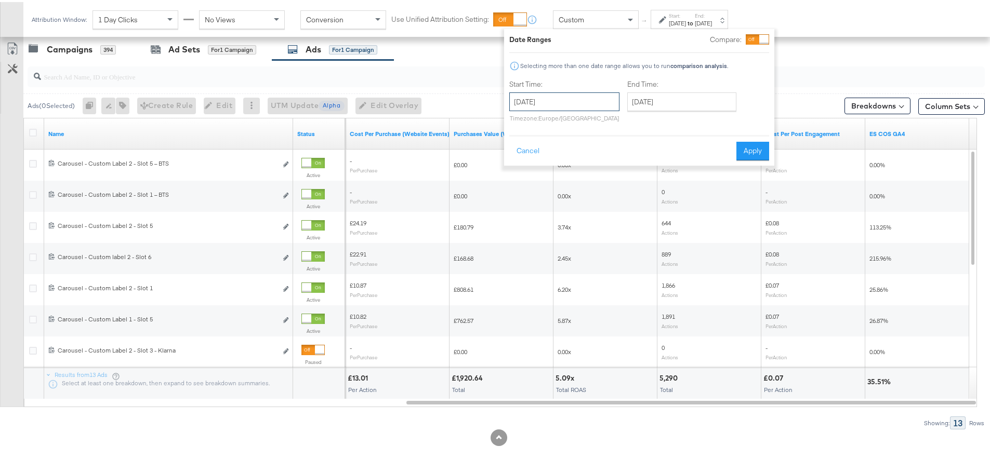
click at [566, 99] on input "[DATE]" at bounding box center [564, 99] width 110 height 19
click at [554, 183] on td "12" at bounding box center [557, 181] width 18 height 15
type input "August 12th 2025"
click at [646, 101] on input "August 14th 2025" at bounding box center [681, 99] width 109 height 19
click at [670, 178] on td "12" at bounding box center [675, 181] width 18 height 15
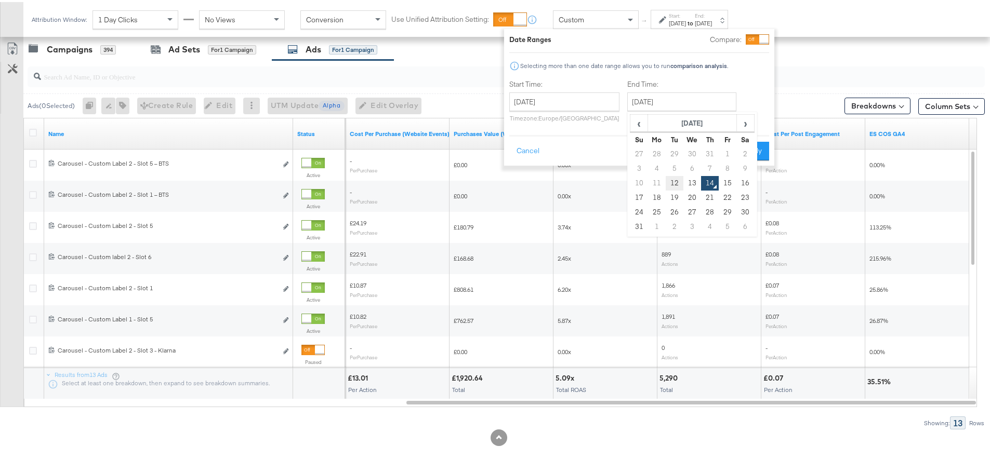
type input "August 12th 2025"
click at [747, 150] on button "Apply" at bounding box center [752, 149] width 33 height 19
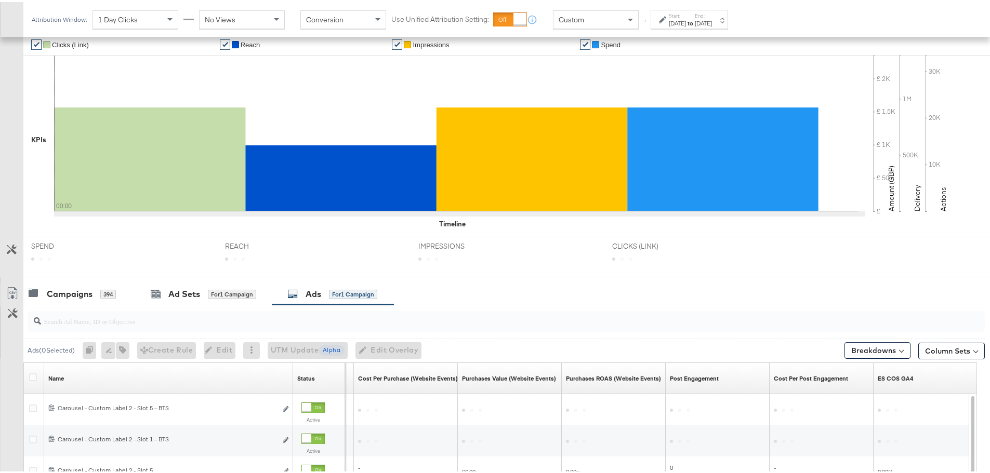
scroll to position [440, 0]
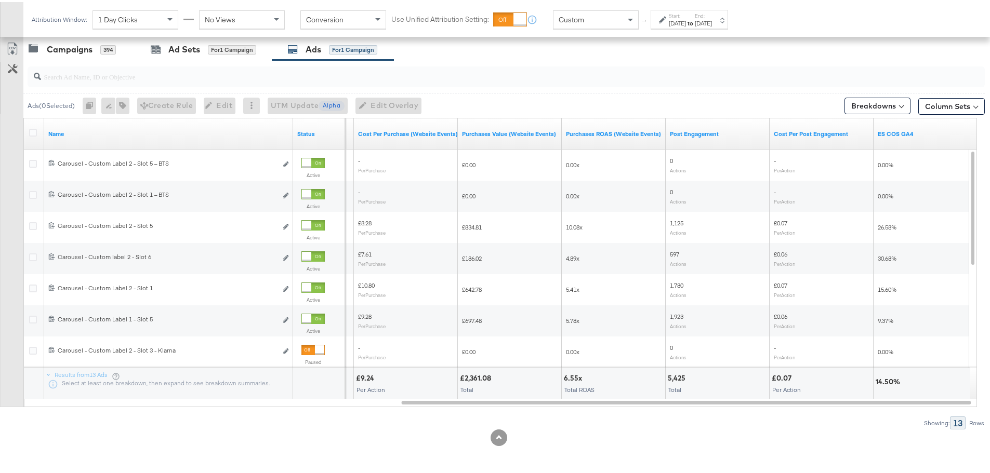
click at [695, 28] on div "Attribution Window: 1 Day Clicks No Views Conversion Use Unified Attribution Se…" at bounding box center [382, 17] width 718 height 35
click at [686, 24] on div "Aug 12th 2025" at bounding box center [677, 21] width 17 height 8
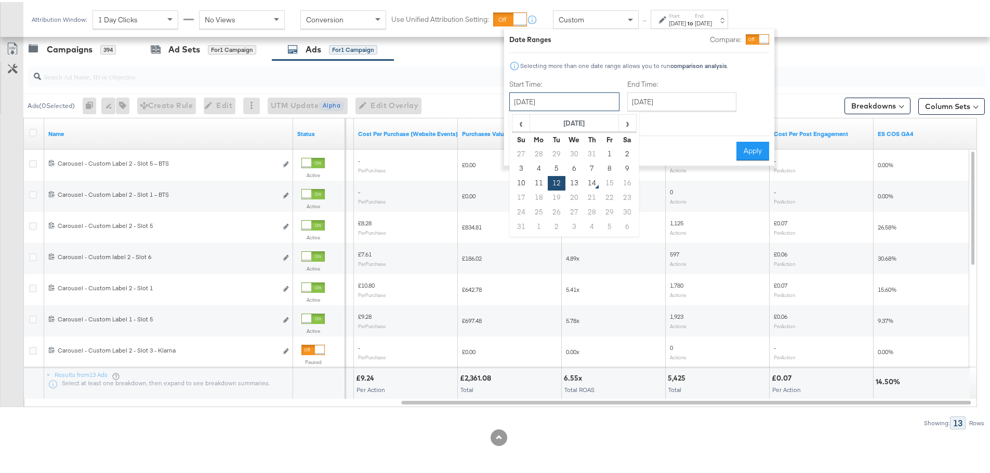
click at [595, 90] on input "August 12th 2025" at bounding box center [564, 99] width 110 height 19
click at [512, 179] on td "10" at bounding box center [521, 181] width 18 height 15
type input "August 10th 2025"
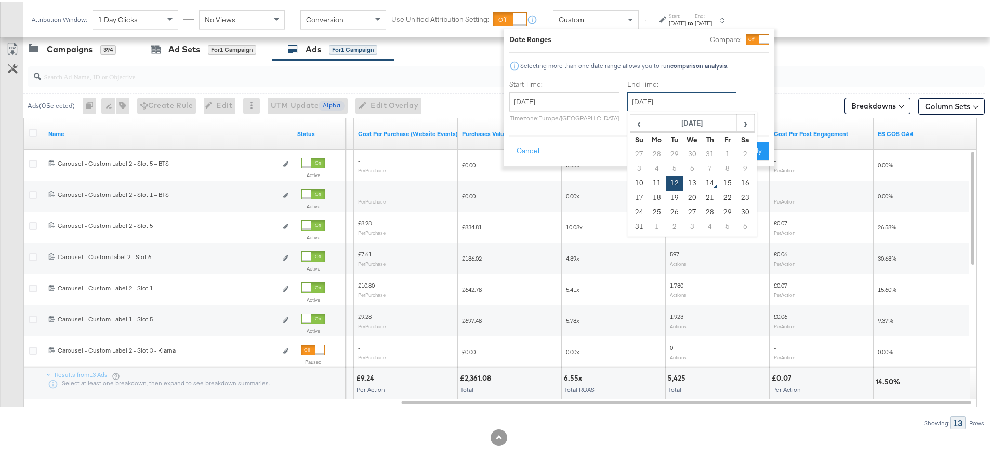
click at [663, 100] on input "August 12th 2025" at bounding box center [681, 99] width 109 height 19
click at [691, 184] on td "13" at bounding box center [692, 181] width 18 height 15
type input "August 13th 2025"
click at [737, 154] on button "Apply" at bounding box center [752, 149] width 33 height 19
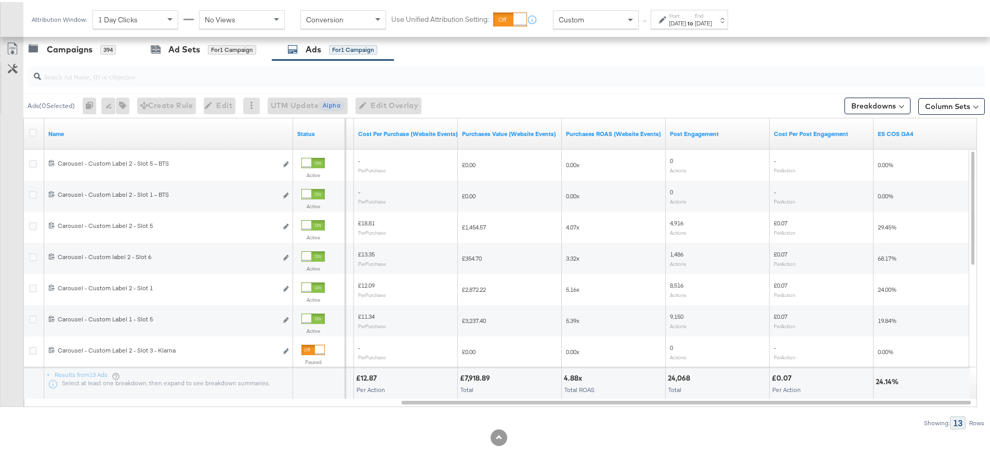
click at [586, 5] on div "Attribution Window: 1 Day Clicks No Views Conversion Use Unified Attribution Se…" at bounding box center [382, 17] width 718 height 35
click at [593, 17] on div "Custom" at bounding box center [595, 18] width 85 height 18
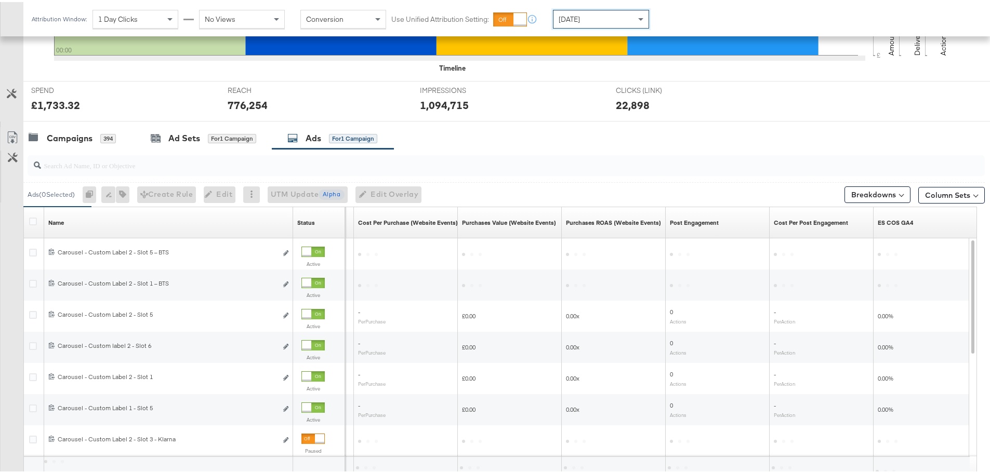
scroll to position [440, 0]
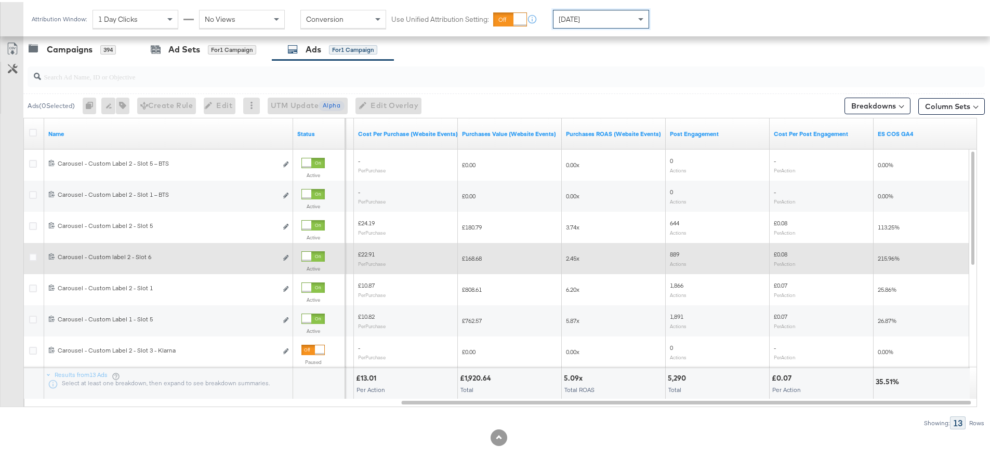
click at [310, 251] on div at bounding box center [306, 254] width 9 height 9
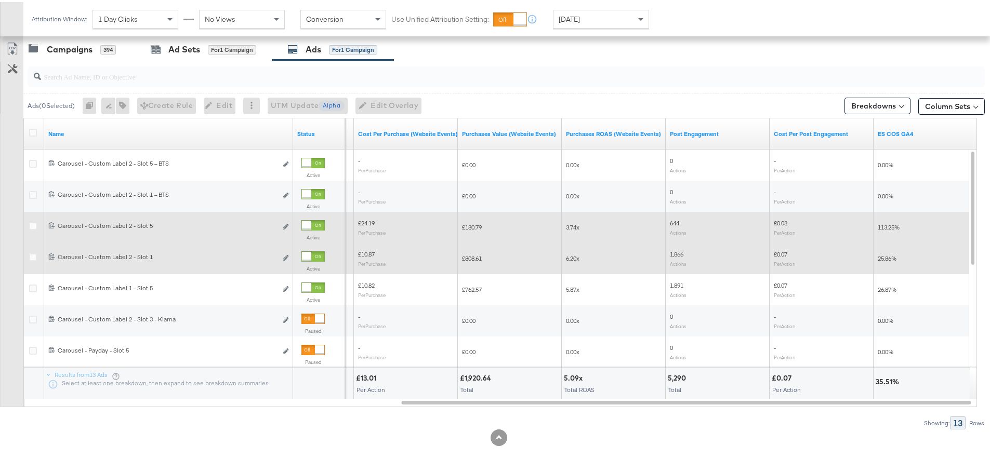
click at [311, 223] on div at bounding box center [306, 223] width 9 height 9
click at [164, 49] on div "Ad Sets for 1 Campaign" at bounding box center [203, 48] width 105 height 12
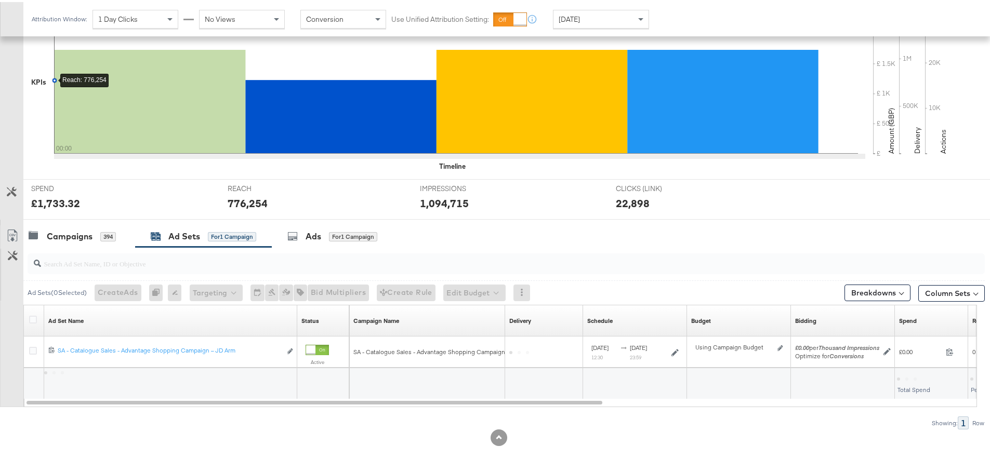
scroll to position [253, 0]
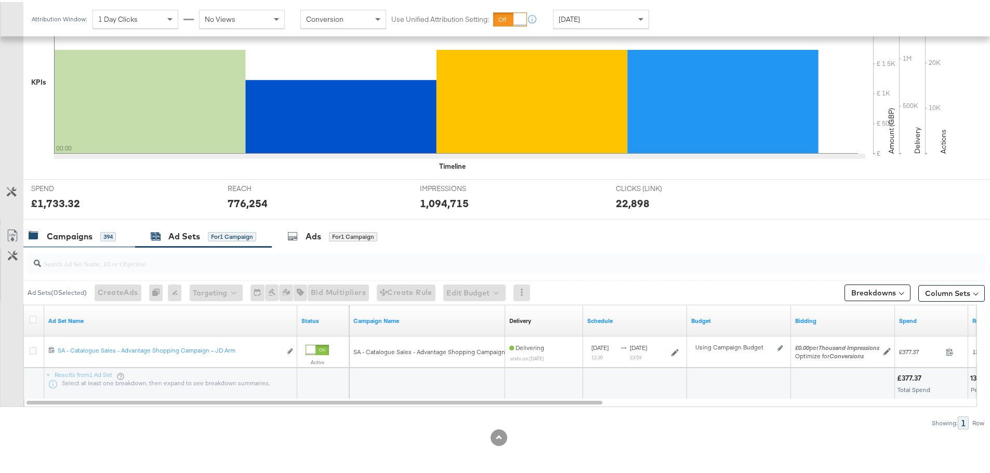
click at [87, 238] on div "Campaigns" at bounding box center [70, 235] width 46 height 12
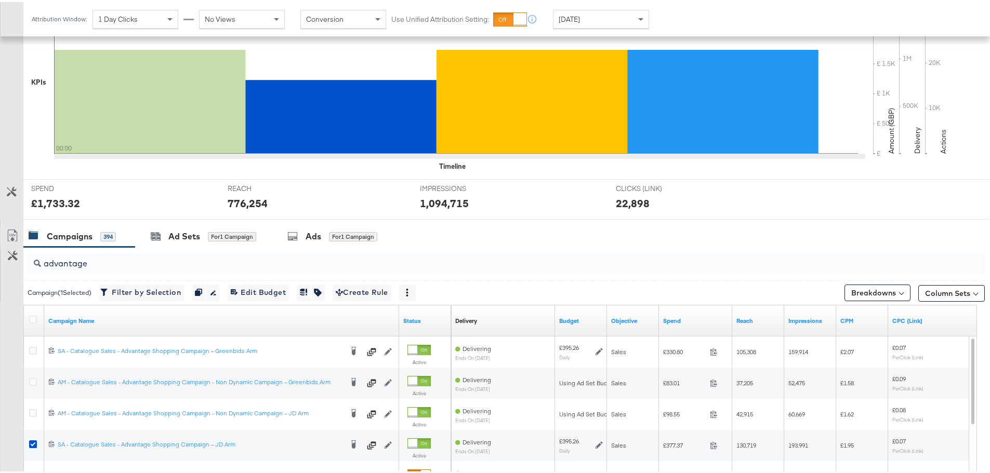
scroll to position [440, 0]
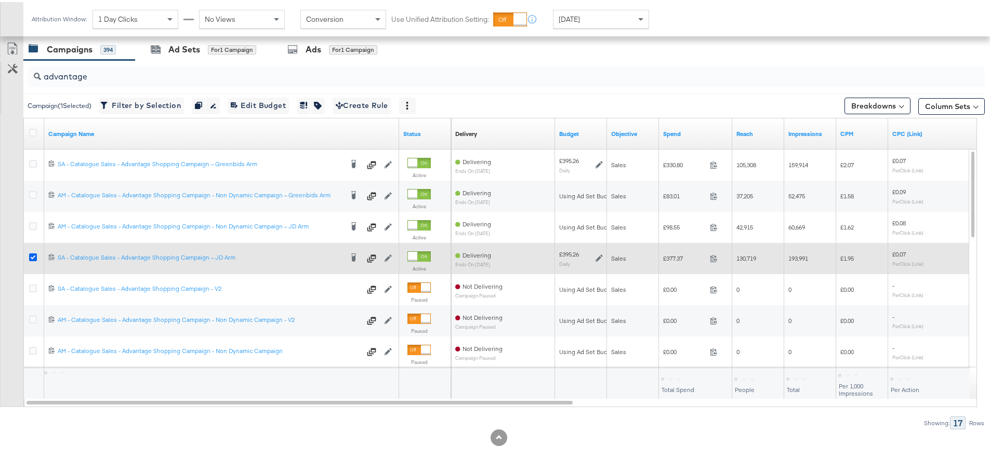
click at [34, 257] on icon at bounding box center [33, 255] width 8 height 8
click at [0, 0] on input "checkbox" at bounding box center [0, 0] width 0 height 0
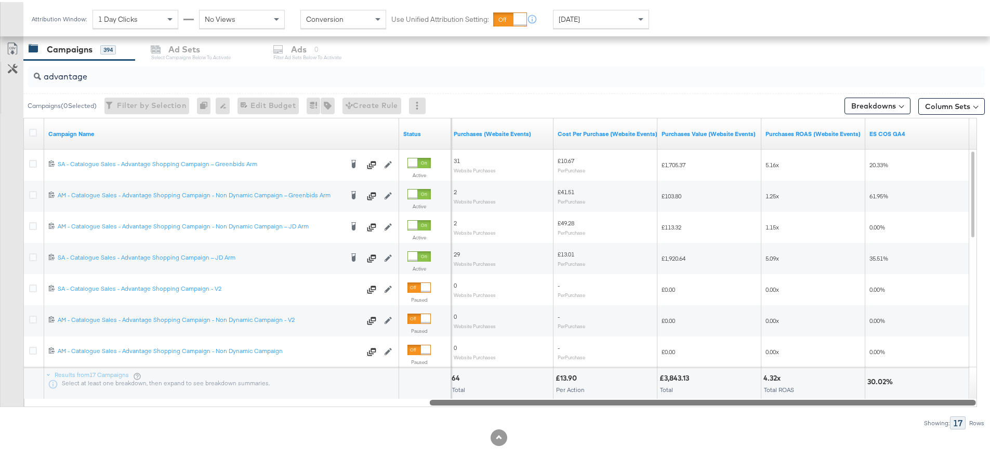
drag, startPoint x: 312, startPoint y: 402, endPoint x: 891, endPoint y: 426, distance: 578.8
click at [891, 426] on div "advantage Campaigns ( 0 Selected) Filter by Selection Filter 0 campaigns 0 Rena…" at bounding box center [492, 242] width 985 height 369
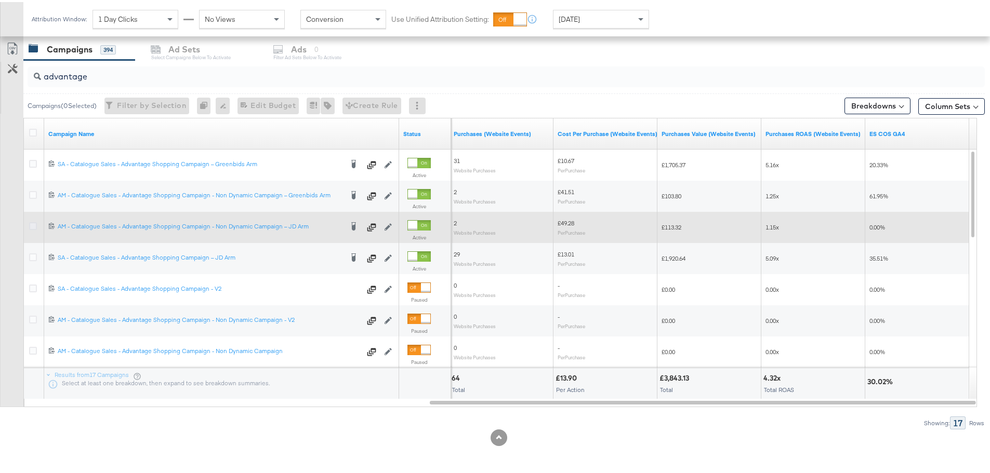
click at [31, 222] on icon at bounding box center [33, 224] width 8 height 8
click at [0, 0] on input "checkbox" at bounding box center [0, 0] width 0 height 0
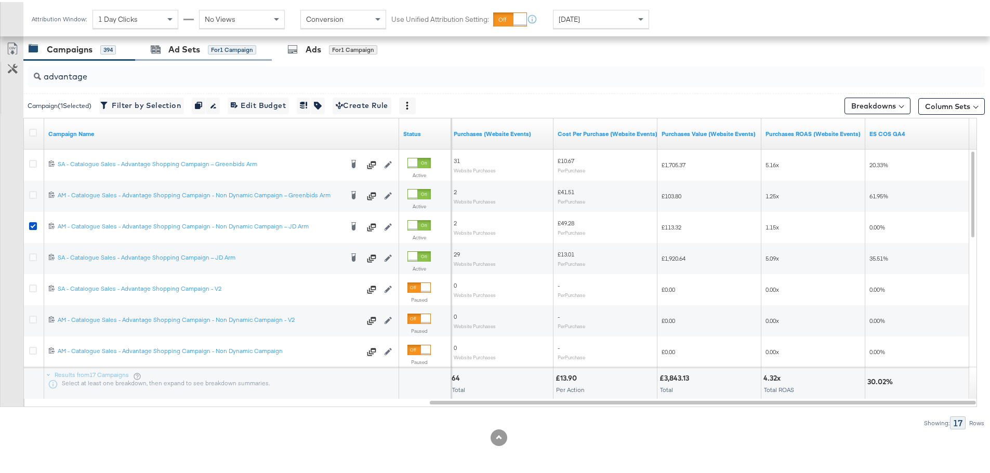
click at [204, 40] on div "Ad Sets for 1 Campaign" at bounding box center [203, 47] width 137 height 22
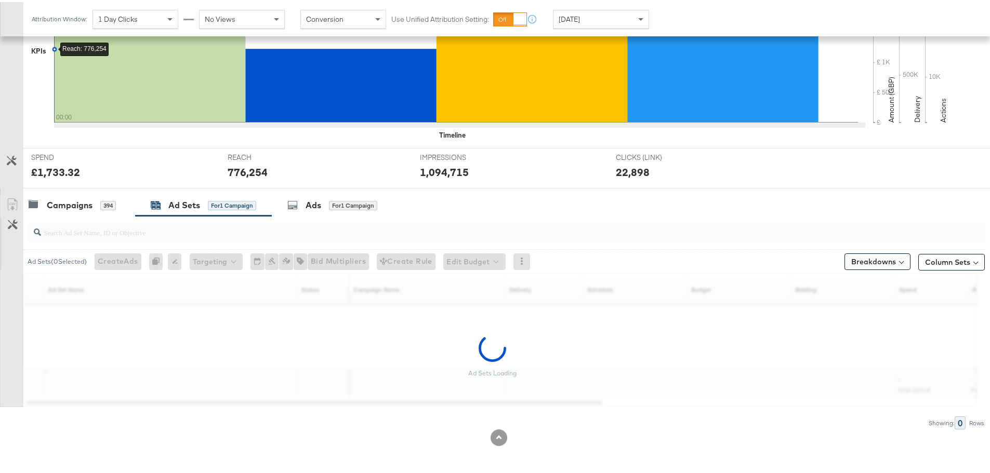
scroll to position [253, 0]
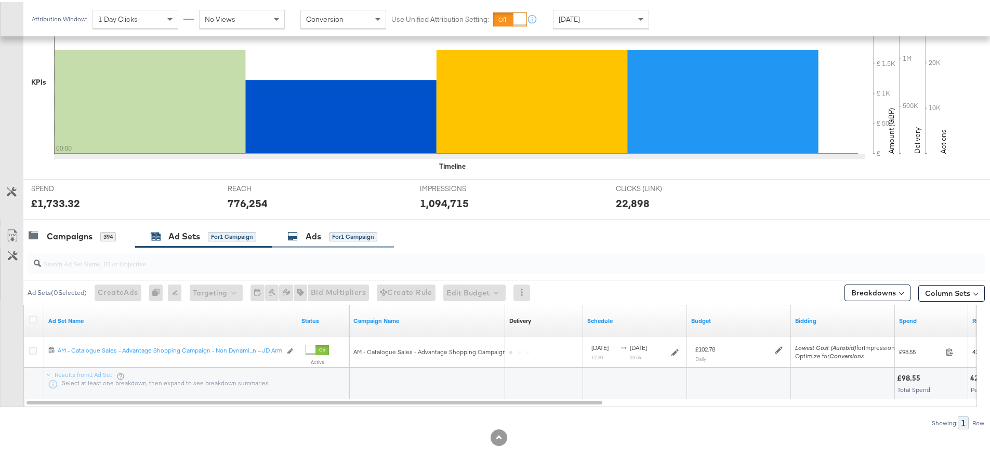
click at [334, 244] on div "Ads for 1 Campaign" at bounding box center [333, 234] width 122 height 22
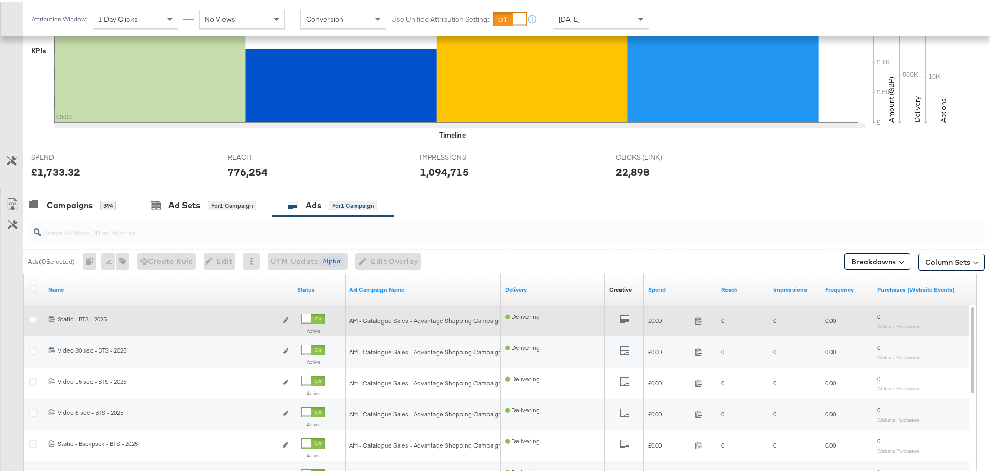
scroll to position [440, 0]
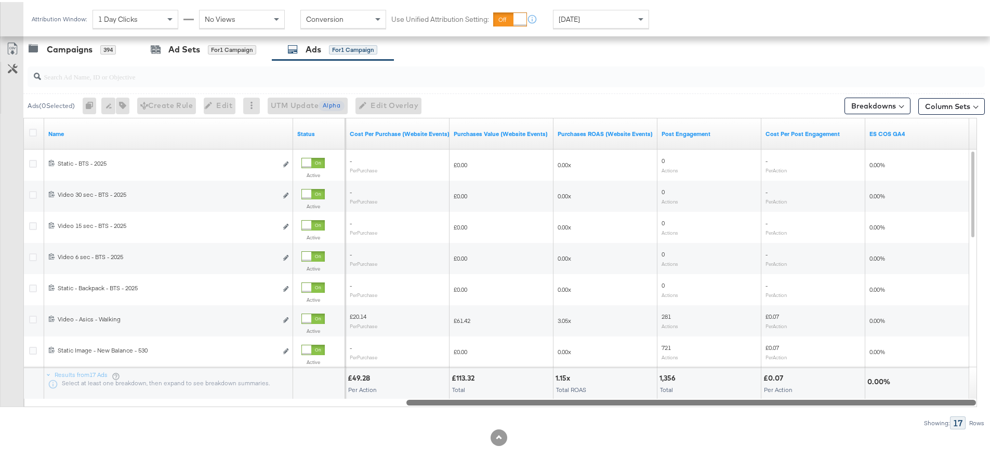
drag, startPoint x: 367, startPoint y: 401, endPoint x: 957, endPoint y: 414, distance: 589.3
click at [957, 414] on div "Ads ( 0 Selected) 0 Rename 0 ads Tags for 0 campaigns Create Rule Edit 0 ads Ed…" at bounding box center [492, 242] width 985 height 369
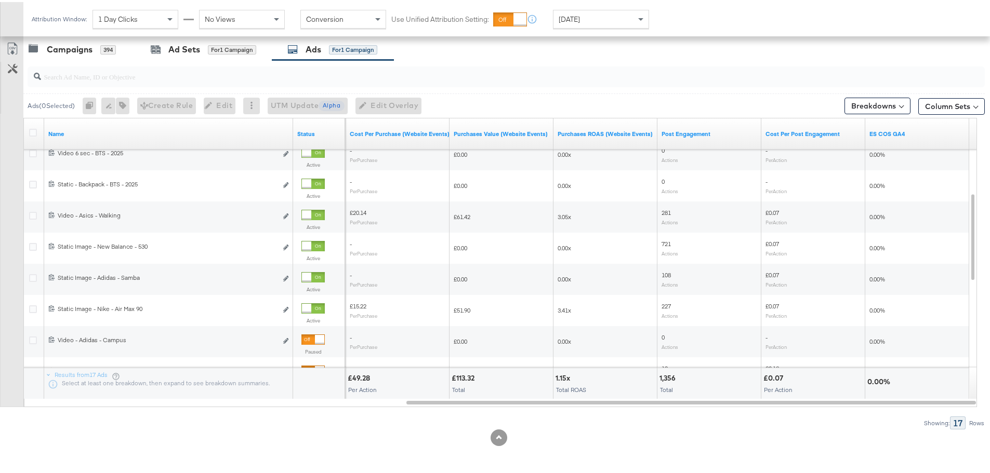
click at [577, 28] on div "Attribution Window: 1 Day Clicks No Views Conversion Use Unified Attribution Se…" at bounding box center [342, 17] width 639 height 34
click at [577, 17] on span "Yesterday" at bounding box center [569, 16] width 21 height 9
click at [666, 24] on div "Start: Aug 14th 2025 to End: Aug 14th 2025" at bounding box center [685, 17] width 53 height 15
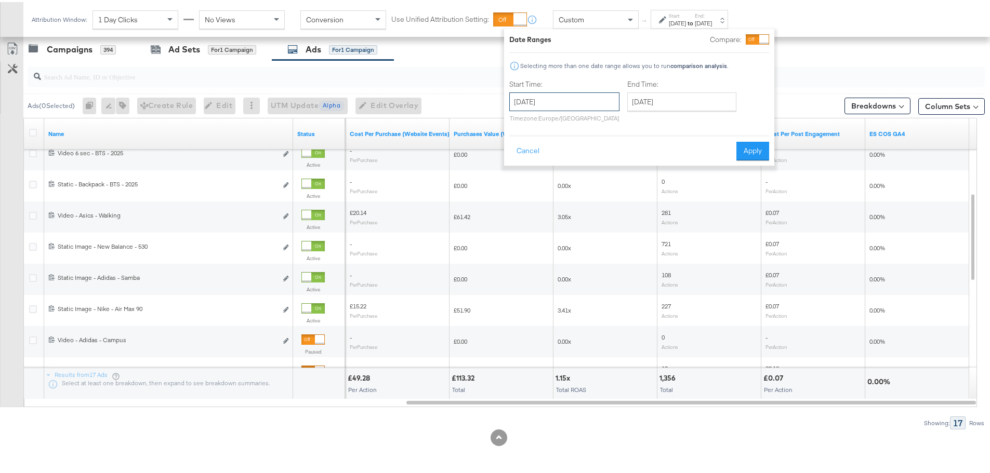
click at [559, 103] on input "August 14th 2025" at bounding box center [564, 99] width 110 height 19
click at [522, 184] on td "10" at bounding box center [521, 181] width 18 height 15
type input "August 10th 2025"
click at [676, 105] on input "August 14th 2025" at bounding box center [681, 99] width 109 height 19
click at [693, 181] on td "13" at bounding box center [692, 181] width 18 height 15
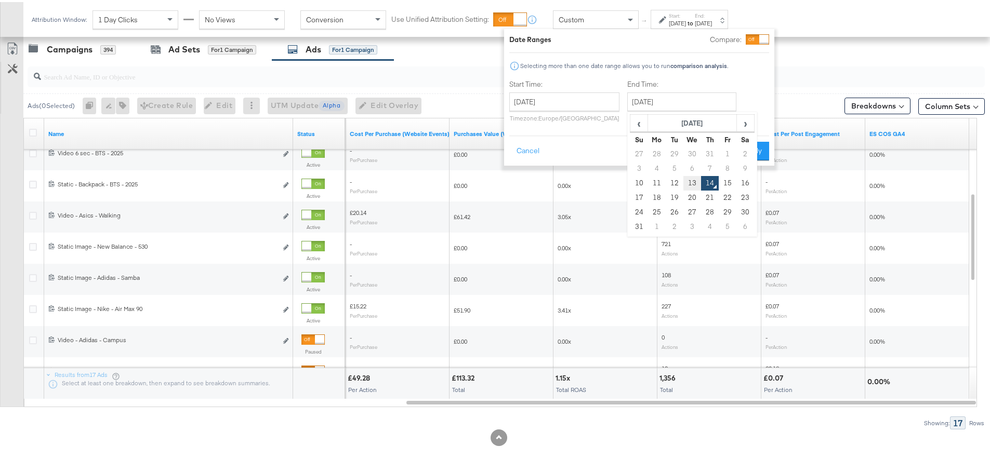
type input "August 13th 2025"
click at [751, 150] on button "Apply" at bounding box center [752, 149] width 33 height 19
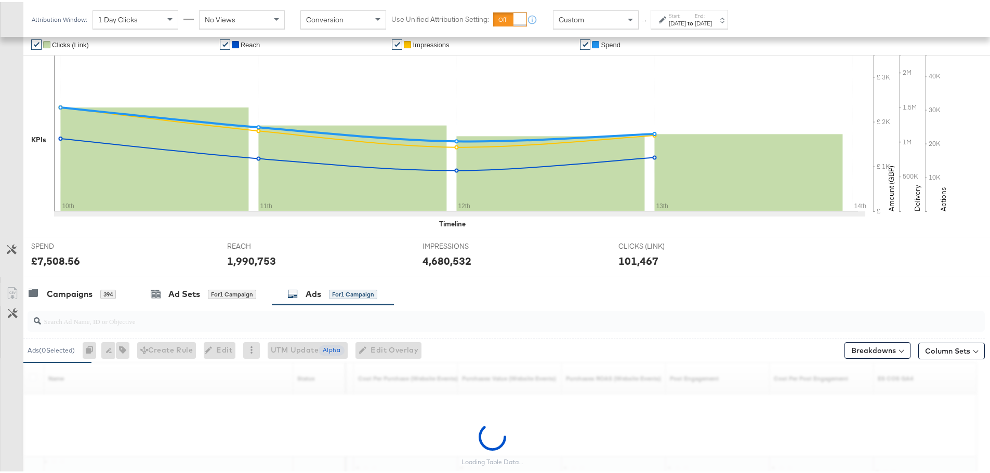
scroll to position [440, 0]
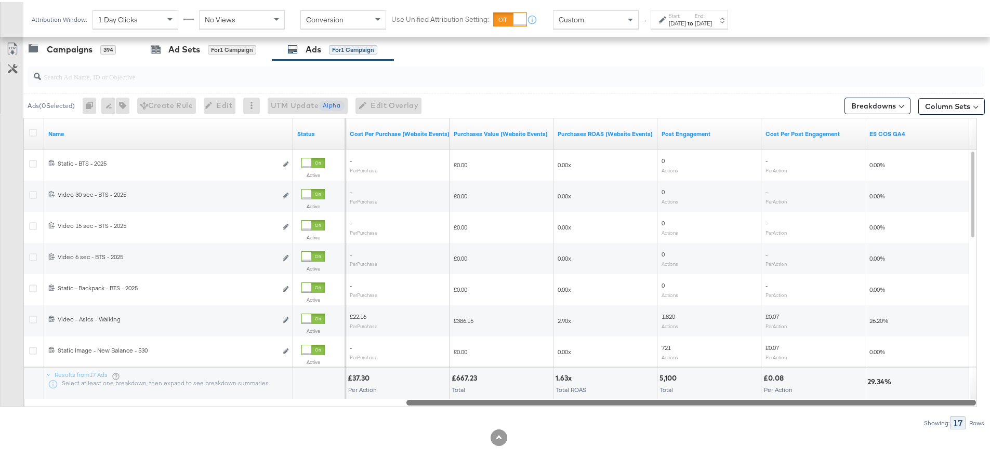
drag, startPoint x: 495, startPoint y: 401, endPoint x: 770, endPoint y: 407, distance: 274.4
click at [770, 407] on div "Ads ( 0 Selected) 0 Rename 0 ads Tags for 0 campaigns Create Rule Edit 0 ads Ed…" at bounding box center [492, 242] width 985 height 369
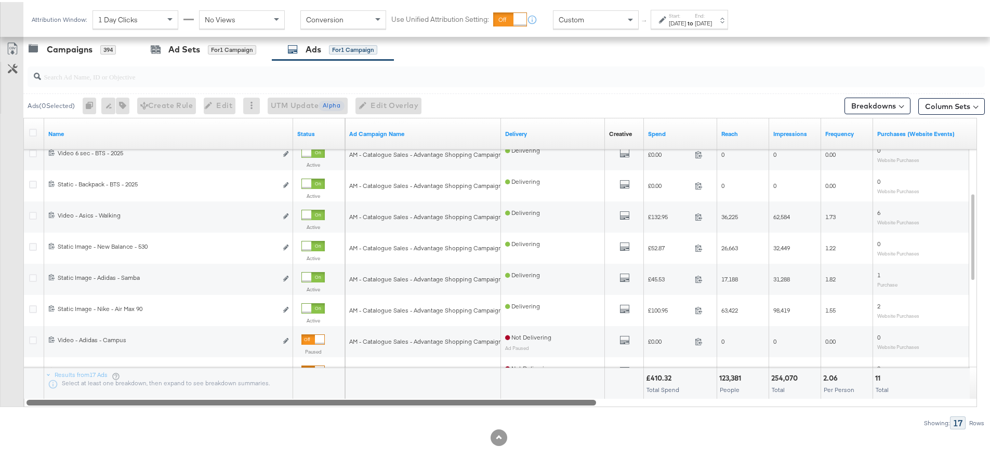
drag, startPoint x: 822, startPoint y: 401, endPoint x: 420, endPoint y: 413, distance: 402.4
click at [420, 413] on div "Ads ( 0 Selected) 0 Rename 0 ads Tags for 0 campaigns Create Rule Edit 0 ads Ed…" at bounding box center [492, 242] width 985 height 369
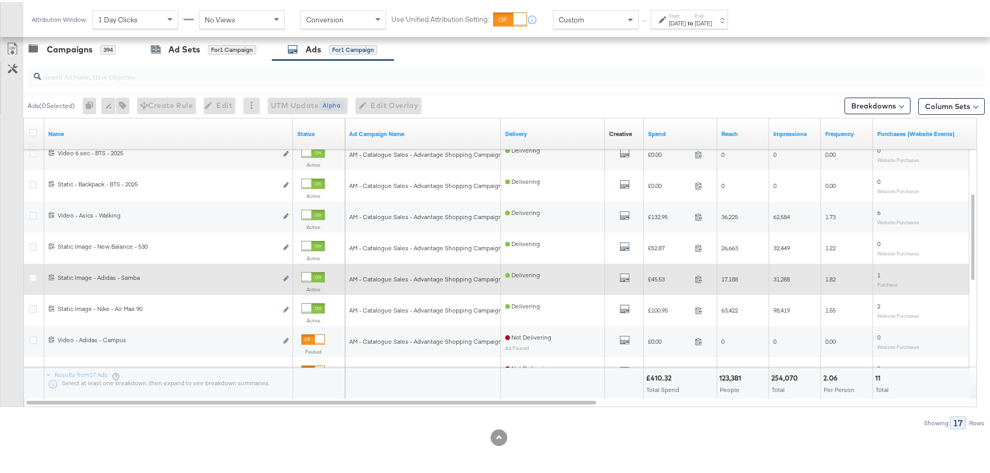
click at [311, 275] on div at bounding box center [306, 275] width 9 height 9
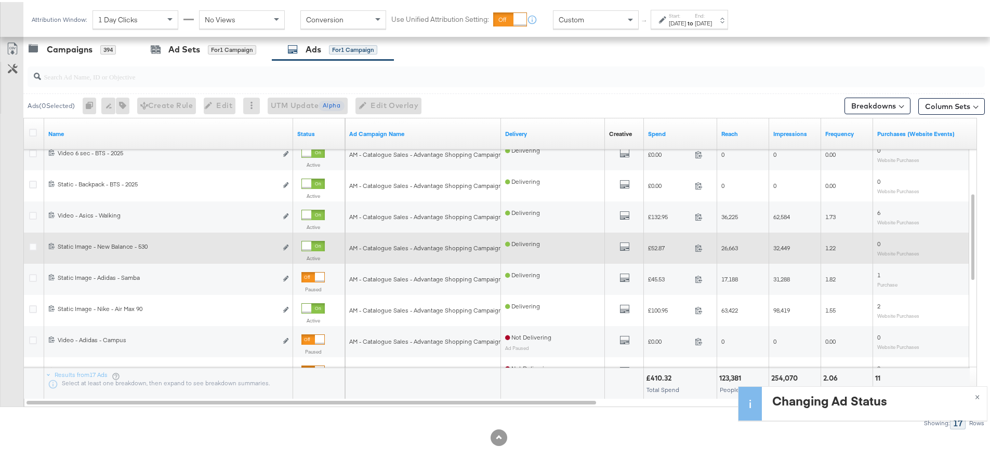
click at [311, 245] on div at bounding box center [306, 244] width 9 height 9
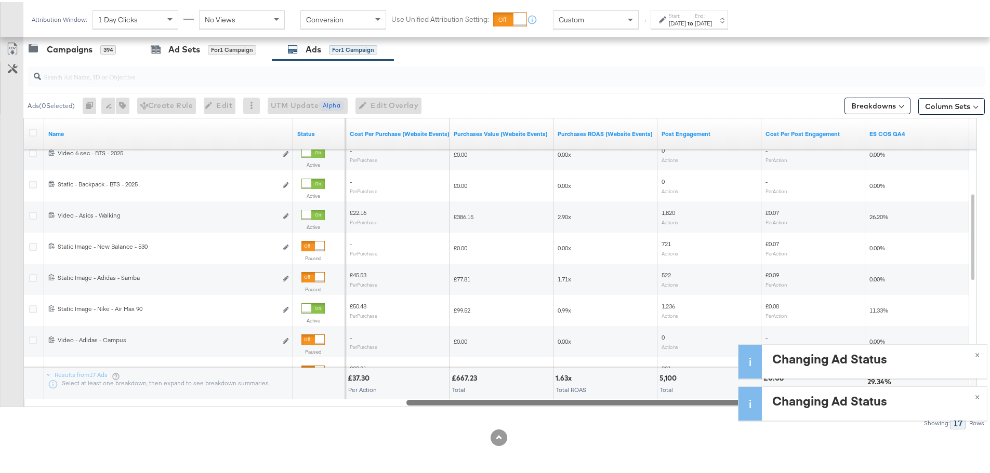
drag, startPoint x: 393, startPoint y: 398, endPoint x: 859, endPoint y: 422, distance: 466.7
click at [859, 422] on div "Managing: JD Sports (ES) IY Advantage - Iqra SP only - Iqra SR only - Iqra All …" at bounding box center [499, 42] width 998 height 861
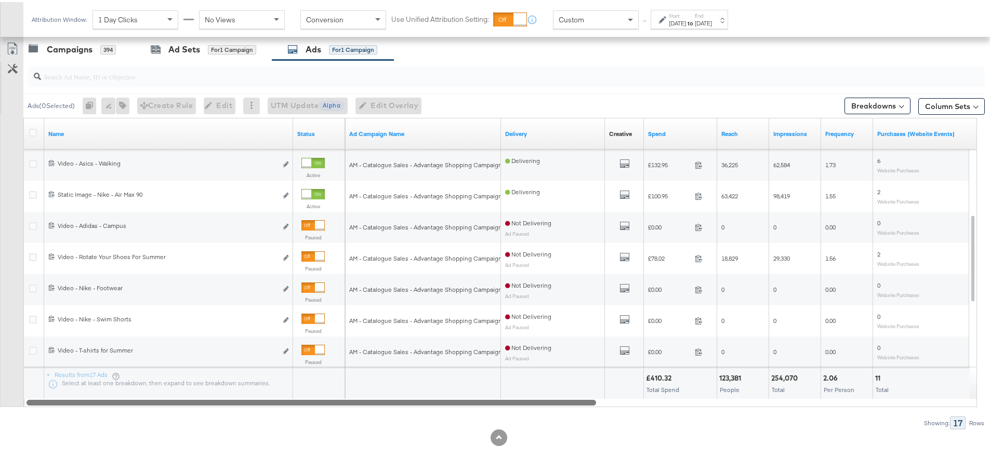
drag, startPoint x: 498, startPoint y: 400, endPoint x: 233, endPoint y: 412, distance: 265.3
click at [233, 412] on div "Ads ( 0 Selected) 0 Rename 0 ads Tags for 0 campaigns Create Rule Edit 0 ads Ed…" at bounding box center [492, 242] width 985 height 369
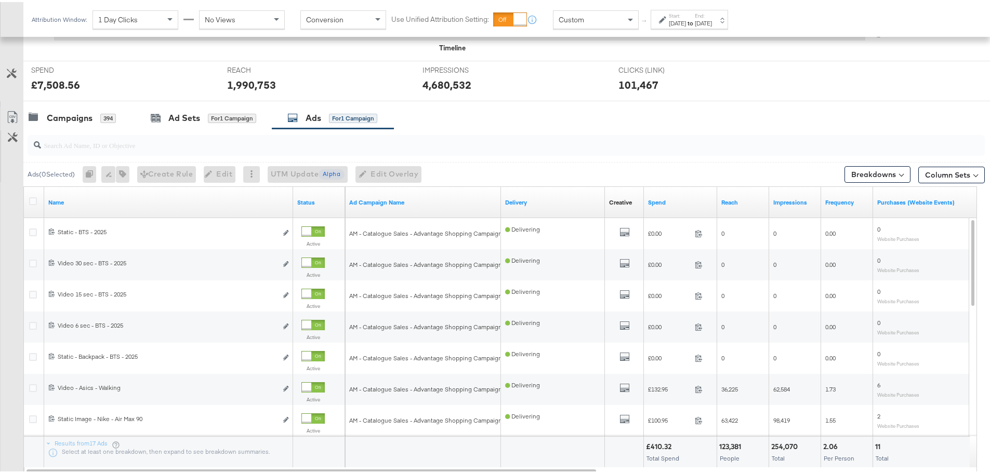
scroll to position [284, 0]
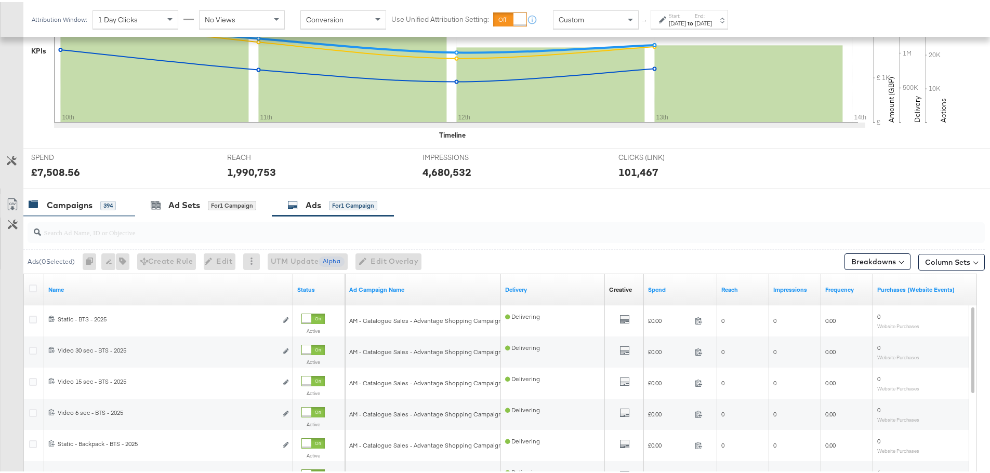
click at [65, 202] on div "Campaigns" at bounding box center [70, 203] width 46 height 12
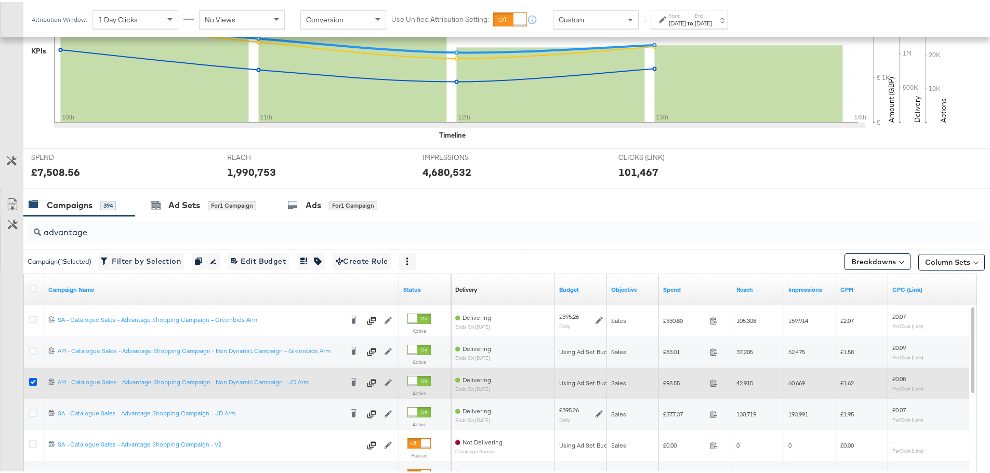
click at [34, 380] on icon at bounding box center [33, 380] width 8 height 8
click at [0, 0] on input "checkbox" at bounding box center [0, 0] width 0 height 0
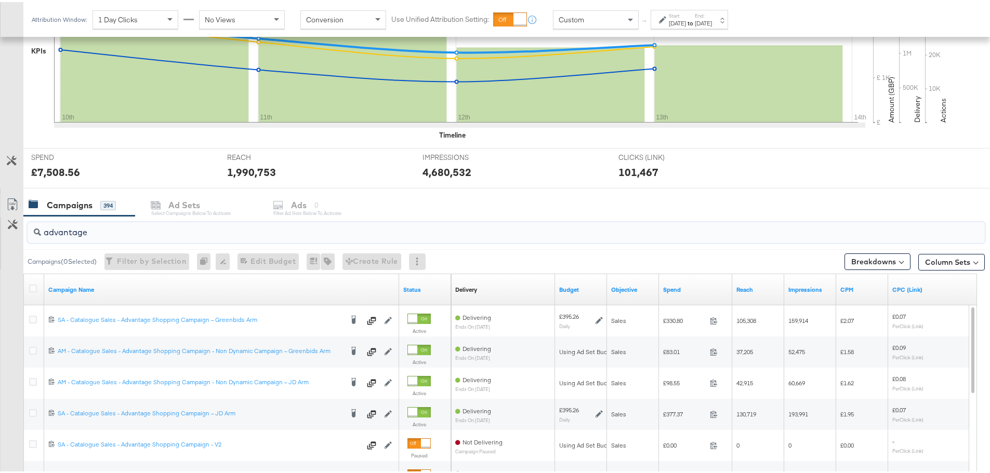
drag, startPoint x: 111, startPoint y: 223, endPoint x: -86, endPoint y: 212, distance: 197.8
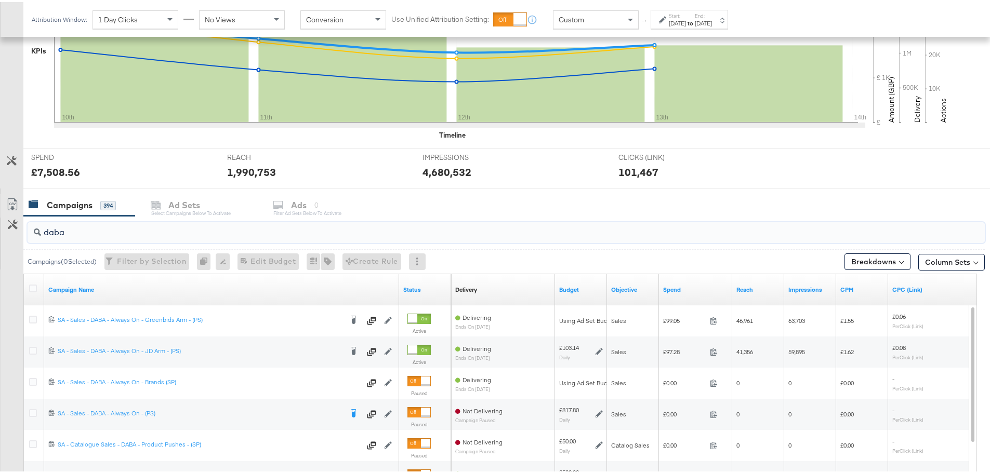
scroll to position [388, 0]
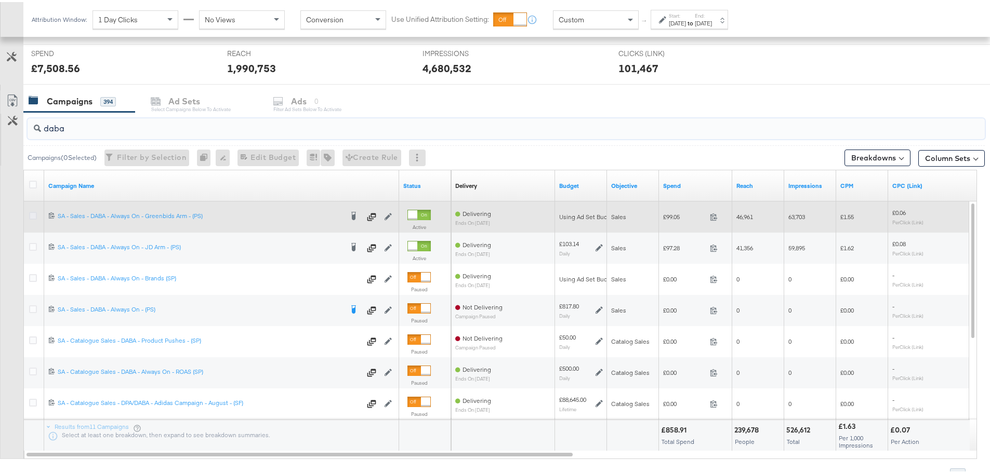
type input "daba"
click at [32, 215] on icon at bounding box center [33, 214] width 8 height 8
click at [0, 0] on input "checkbox" at bounding box center [0, 0] width 0 height 0
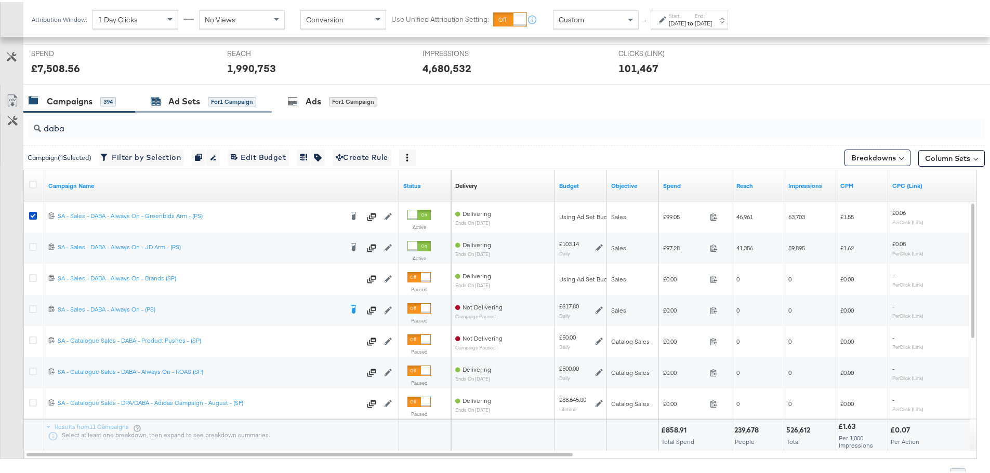
click at [181, 101] on div "Ad Sets" at bounding box center [184, 100] width 32 height 12
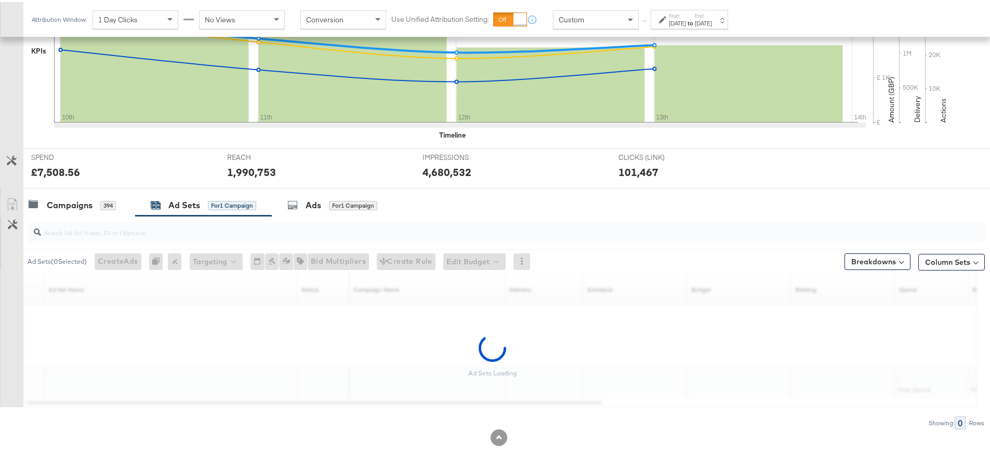
scroll to position [315, 0]
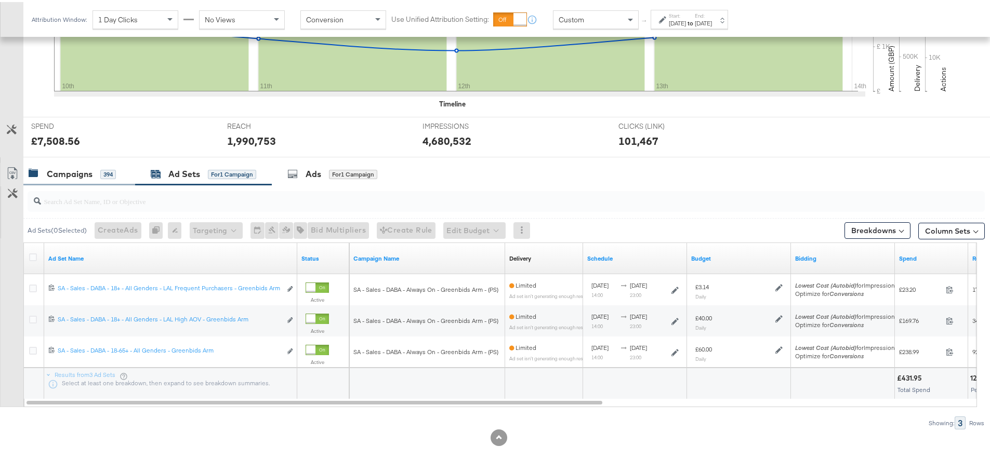
click at [75, 173] on div "Campaigns" at bounding box center [70, 172] width 46 height 12
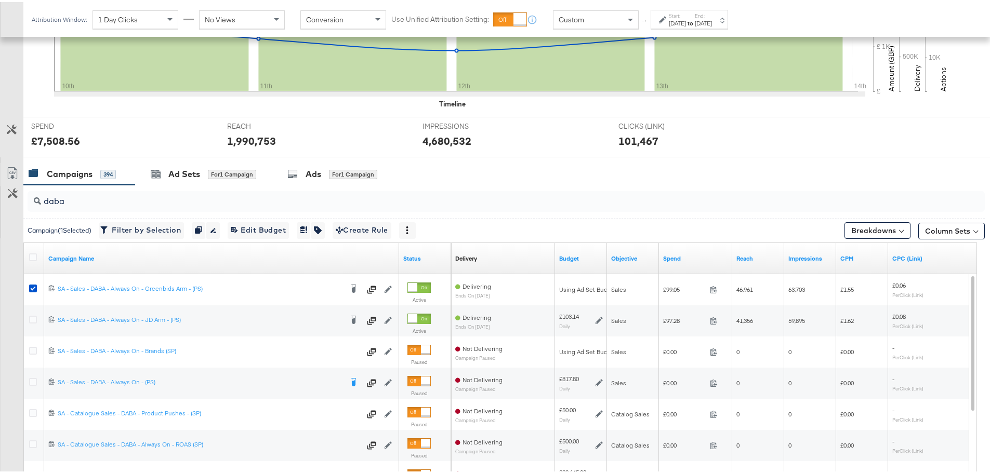
scroll to position [388, 0]
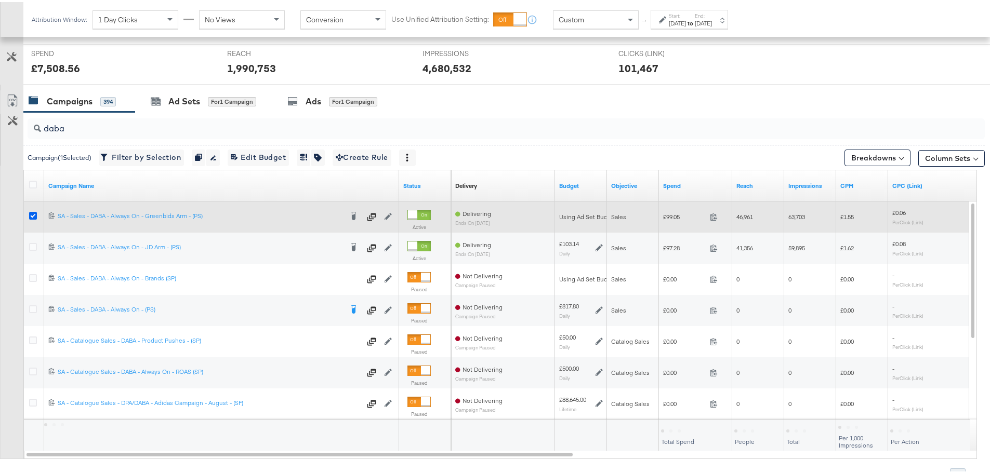
click at [35, 212] on icon at bounding box center [33, 214] width 8 height 8
click at [0, 0] on input "checkbox" at bounding box center [0, 0] width 0 height 0
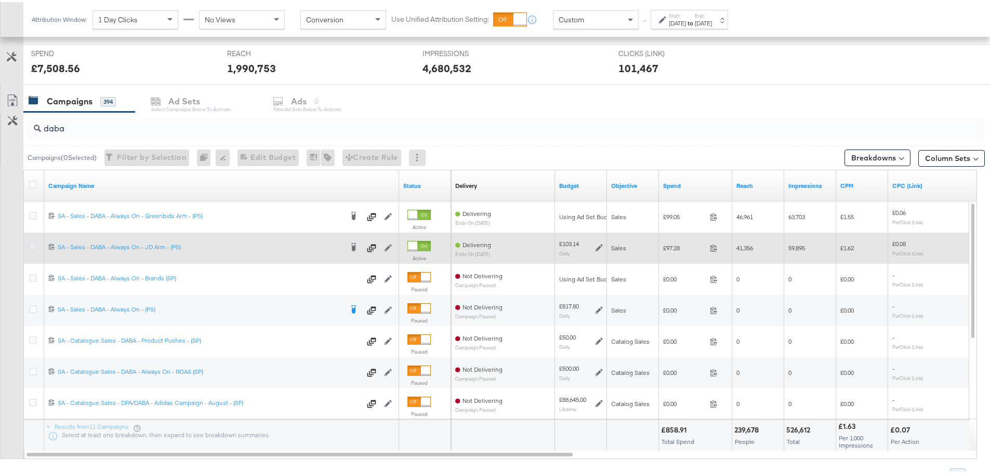
click at [34, 244] on icon at bounding box center [33, 245] width 8 height 8
click at [0, 0] on input "checkbox" at bounding box center [0, 0] width 0 height 0
click at [34, 244] on icon at bounding box center [33, 245] width 8 height 8
click at [0, 0] on input "checkbox" at bounding box center [0, 0] width 0 height 0
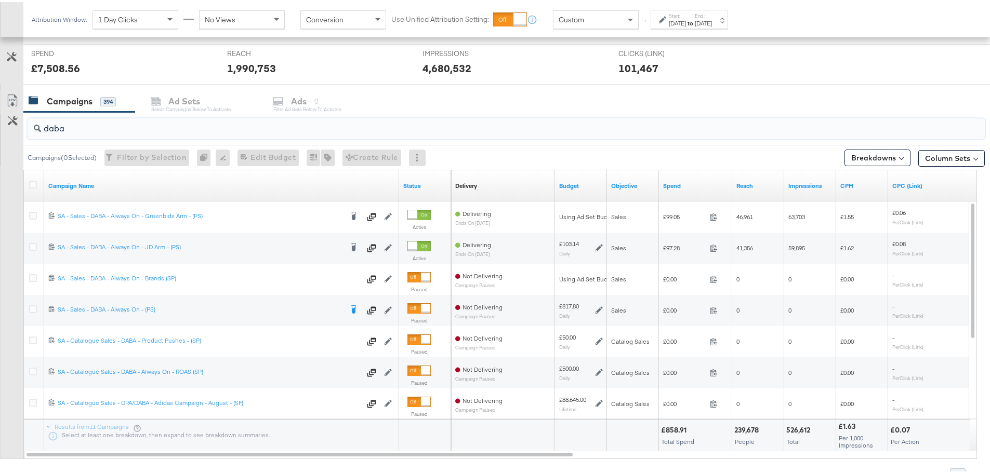
drag, startPoint x: 72, startPoint y: 128, endPoint x: -17, endPoint y: 116, distance: 90.2
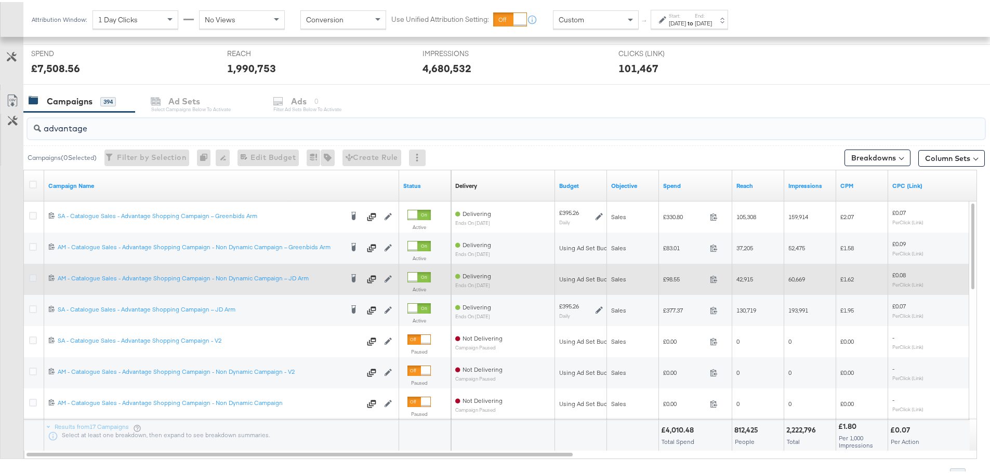
type input "advantage"
click at [33, 275] on icon at bounding box center [33, 276] width 8 height 8
click at [0, 0] on input "checkbox" at bounding box center [0, 0] width 0 height 0
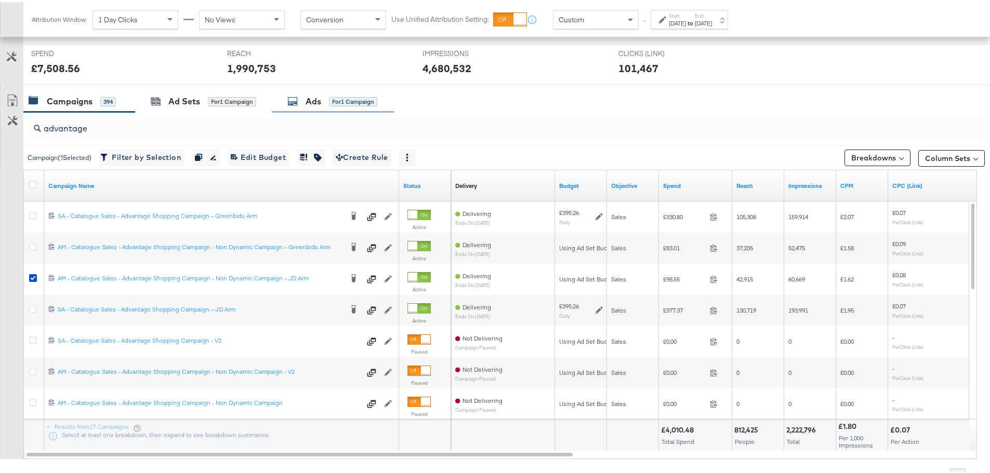
click at [293, 96] on icon at bounding box center [292, 99] width 10 height 10
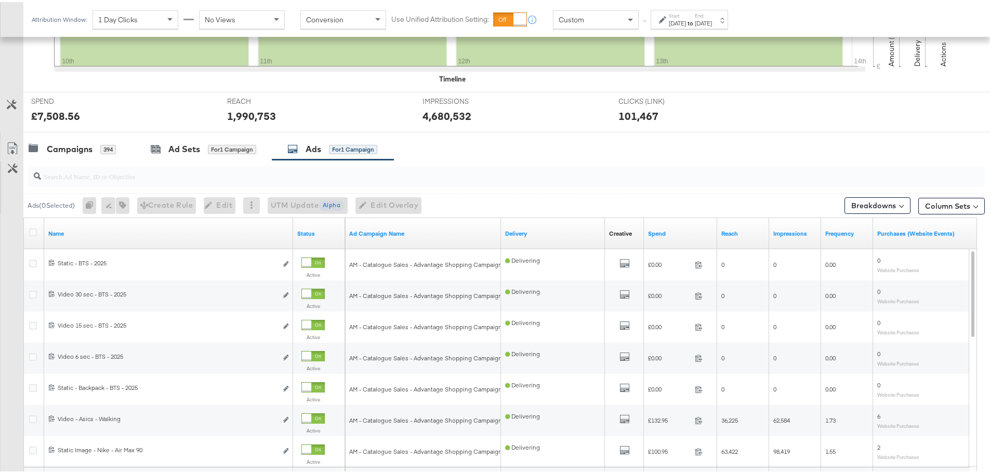
scroll to position [336, 0]
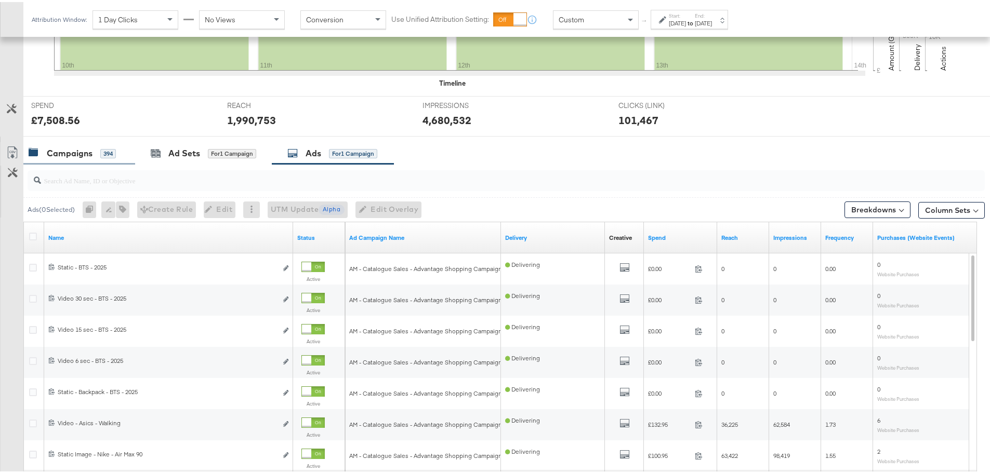
click at [88, 159] on div "Campaigns 394" at bounding box center [79, 151] width 112 height 22
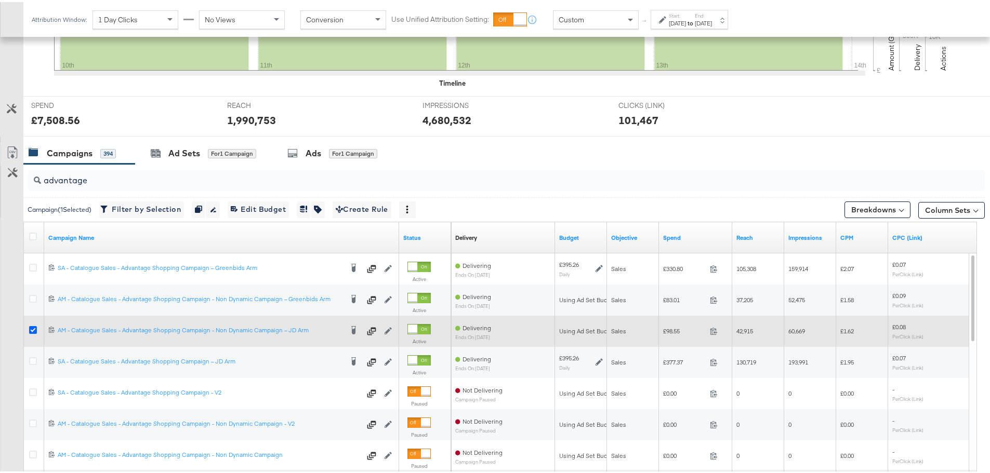
click at [32, 327] on icon at bounding box center [33, 328] width 8 height 8
click at [0, 0] on input "checkbox" at bounding box center [0, 0] width 0 height 0
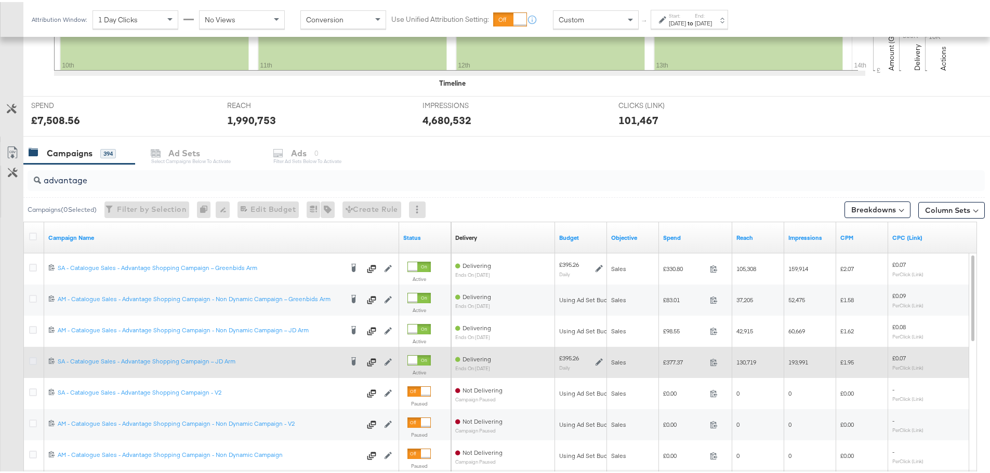
click at [32, 360] on icon at bounding box center [33, 359] width 8 height 8
click at [0, 0] on input "checkbox" at bounding box center [0, 0] width 0 height 0
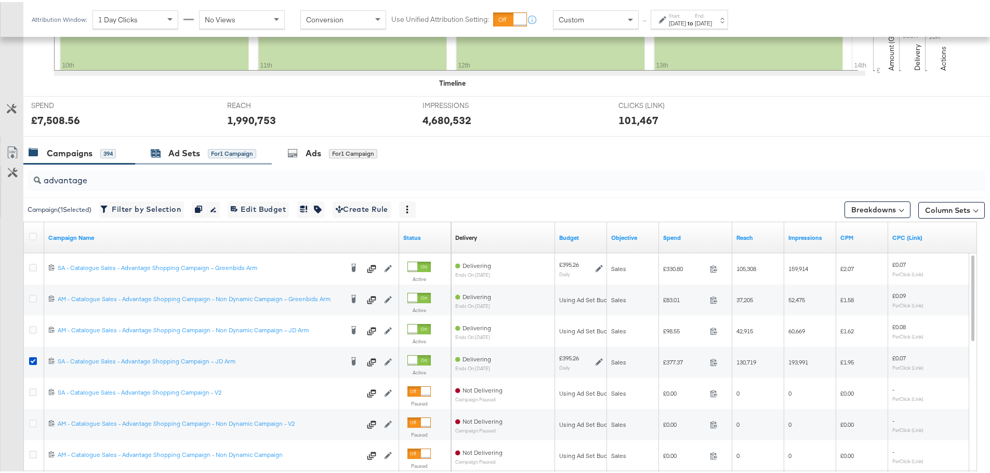
click at [224, 150] on div "for 1 Campaign" at bounding box center [232, 151] width 48 height 9
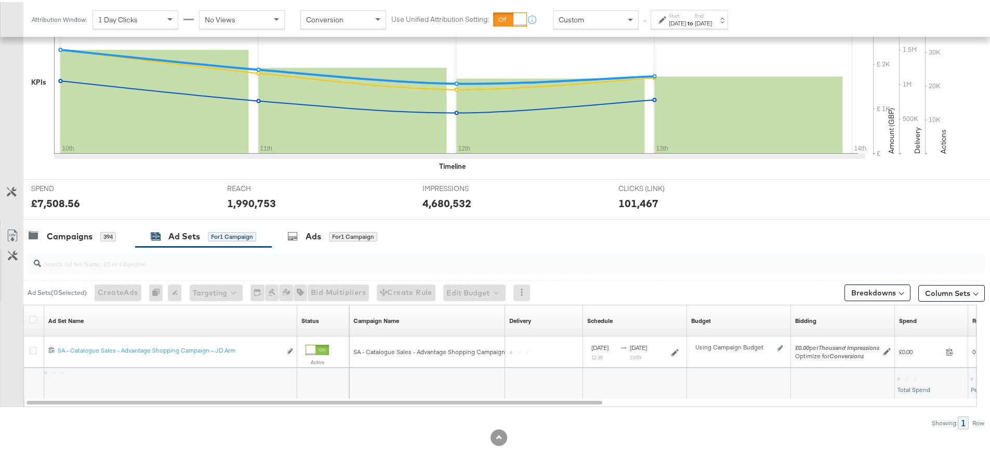
scroll to position [253, 0]
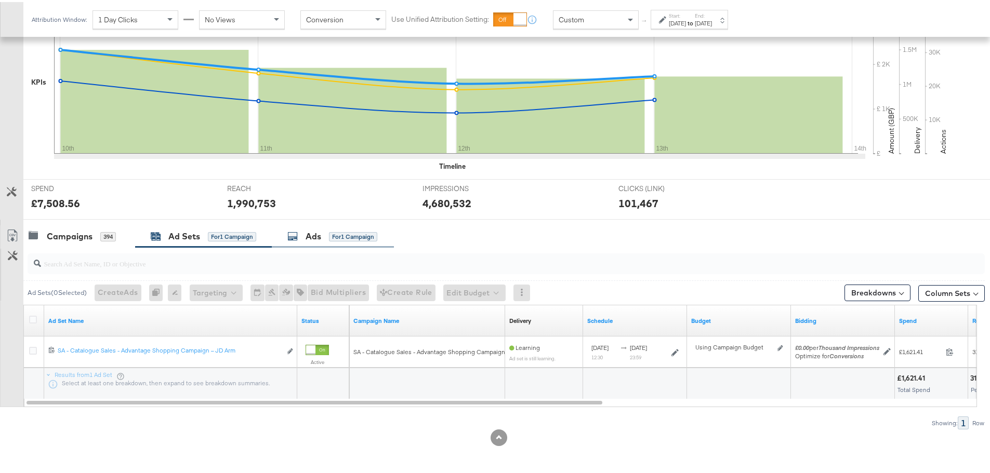
click at [334, 224] on div "Ads for 1 Campaign" at bounding box center [333, 234] width 122 height 22
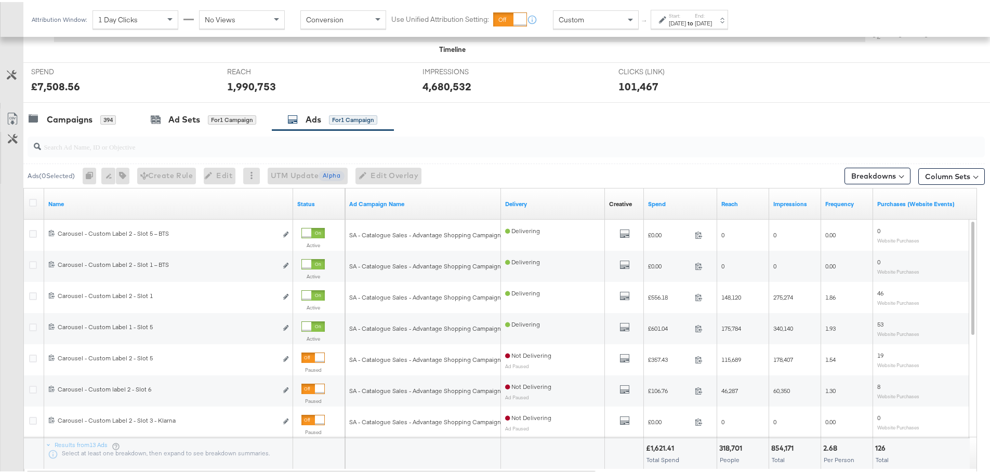
scroll to position [388, 0]
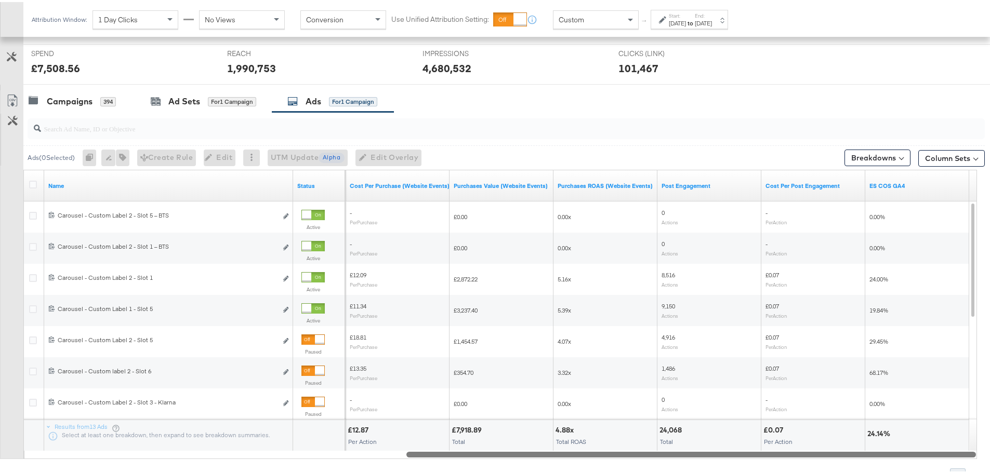
drag, startPoint x: 401, startPoint y: 456, endPoint x: 905, endPoint y: 451, distance: 503.5
click at [905, 451] on div at bounding box center [690, 452] width 569 height 9
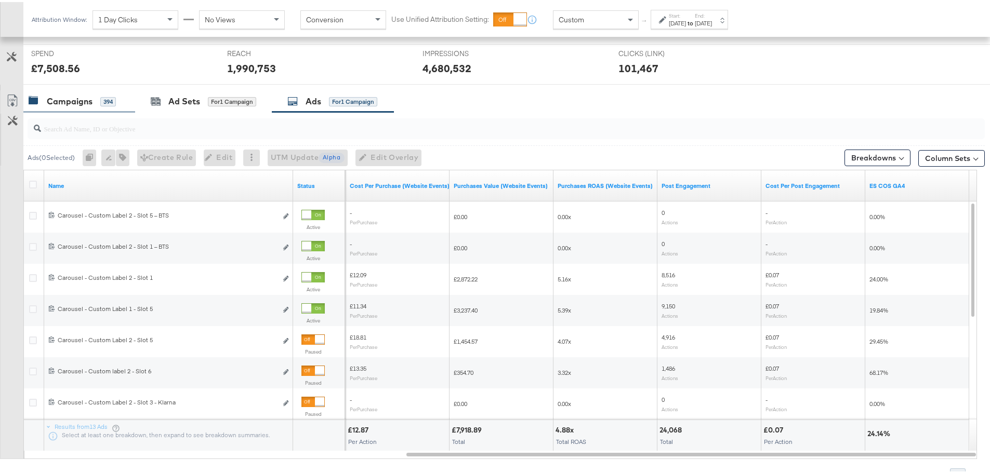
click at [92, 104] on div "Campaigns" at bounding box center [70, 100] width 46 height 12
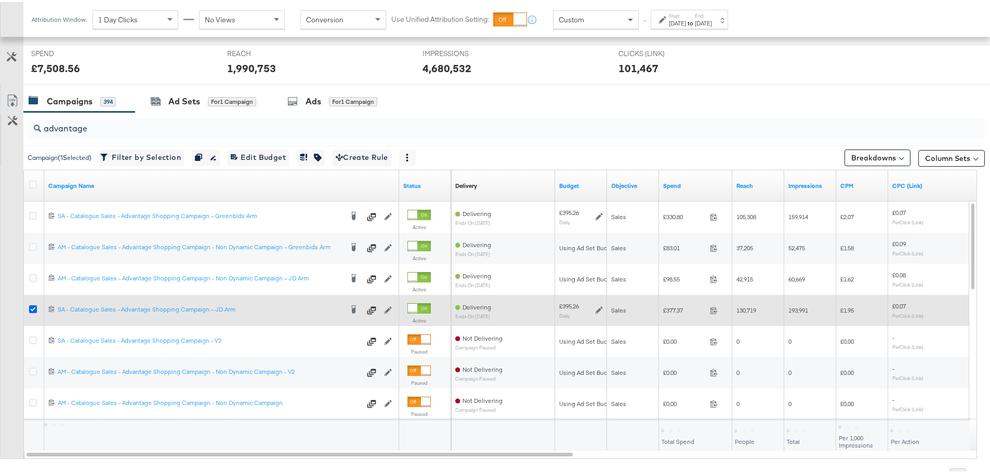
click at [34, 306] on icon at bounding box center [33, 307] width 8 height 8
click at [0, 0] on input "checkbox" at bounding box center [0, 0] width 0 height 0
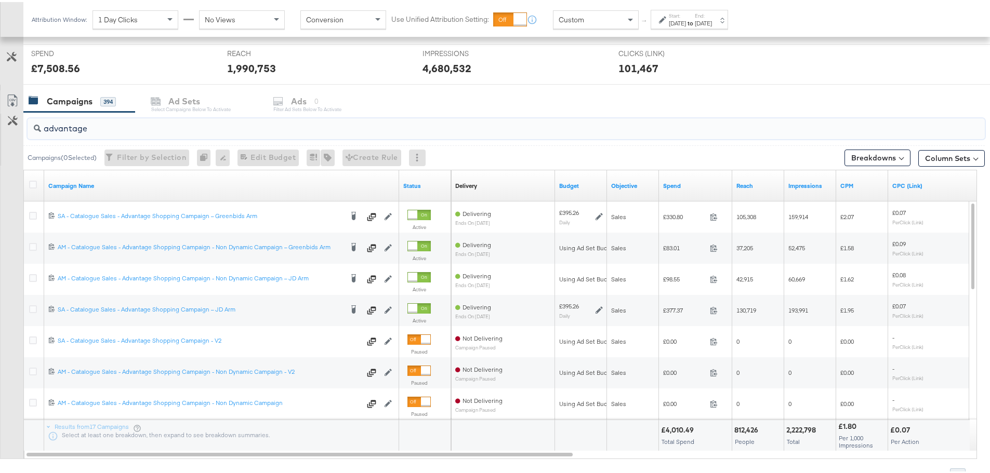
drag, startPoint x: 95, startPoint y: 129, endPoint x: -31, endPoint y: 126, distance: 125.3
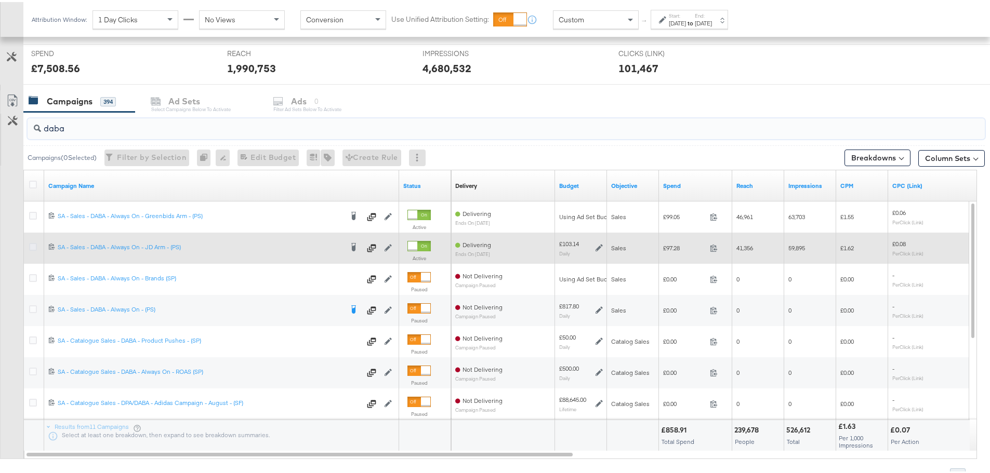
type input "daba"
click at [35, 246] on icon at bounding box center [33, 245] width 8 height 8
click at [0, 0] on input "checkbox" at bounding box center [0, 0] width 0 height 0
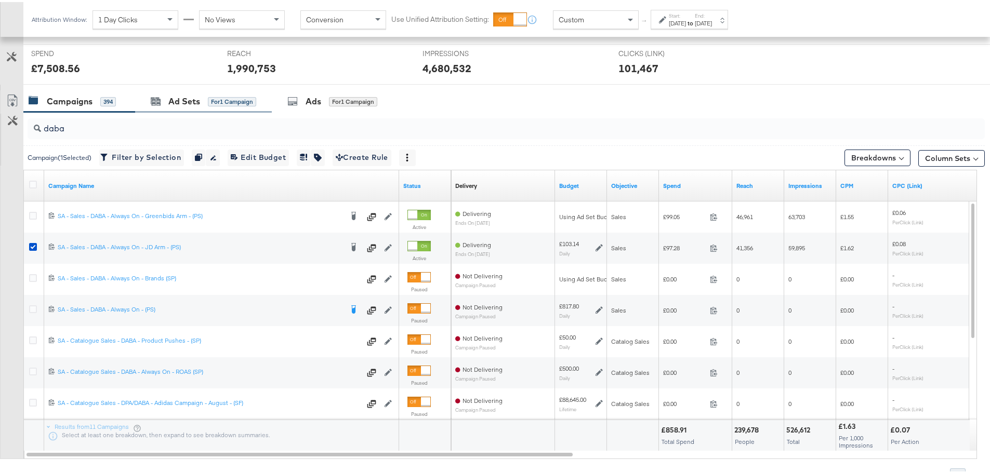
click at [174, 110] on div "Ad Sets for 1 Campaign" at bounding box center [203, 99] width 137 height 22
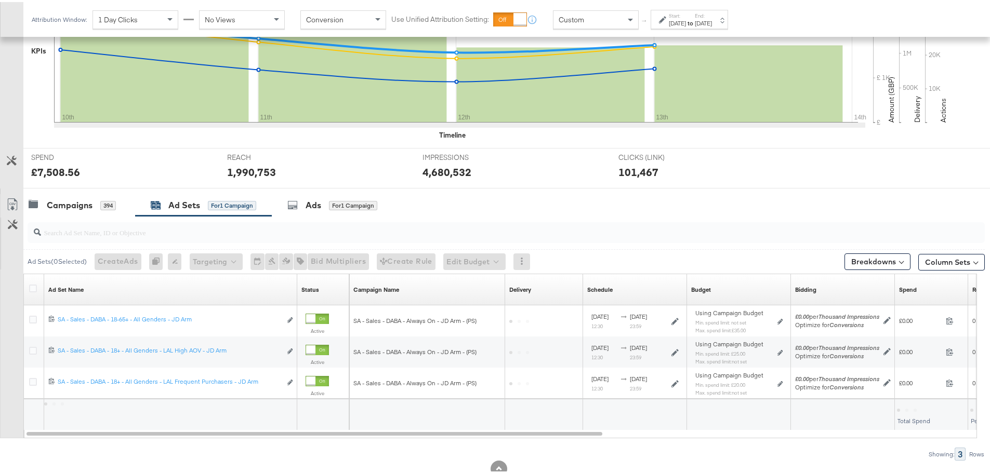
scroll to position [315, 0]
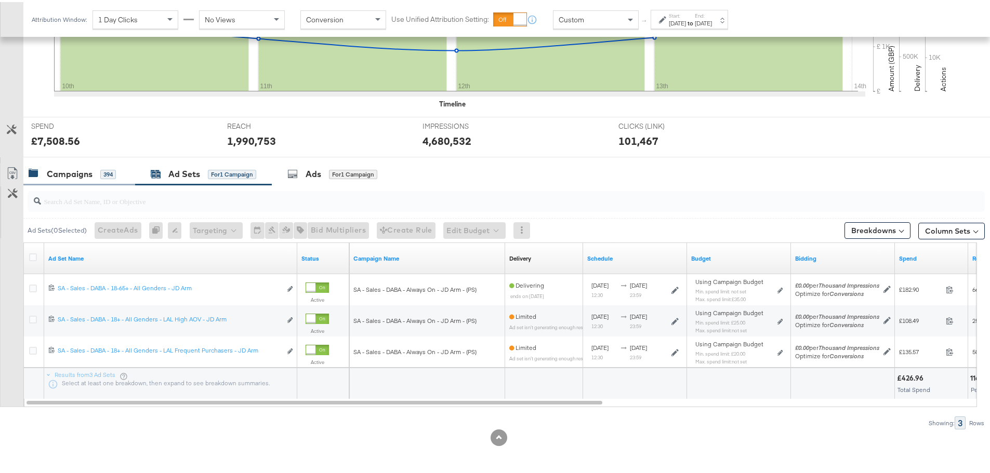
click at [87, 161] on div "Campaigns 394" at bounding box center [79, 172] width 112 height 22
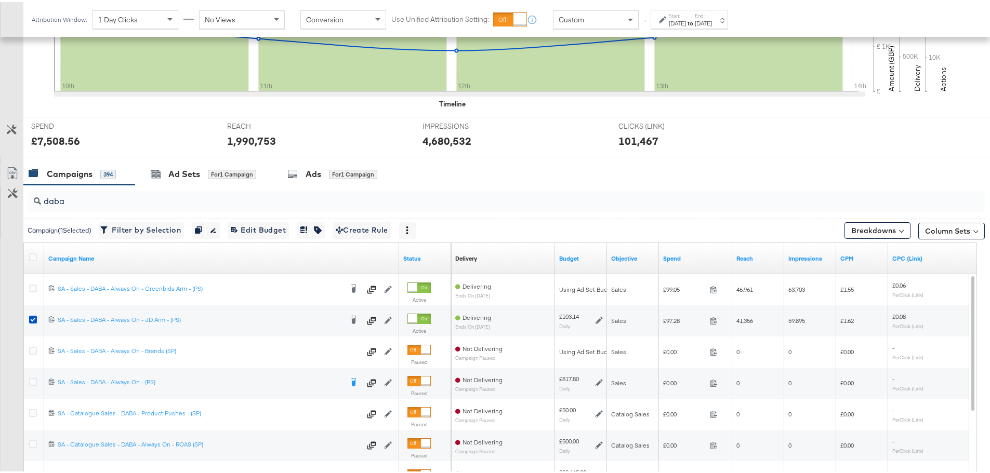
scroll to position [388, 0]
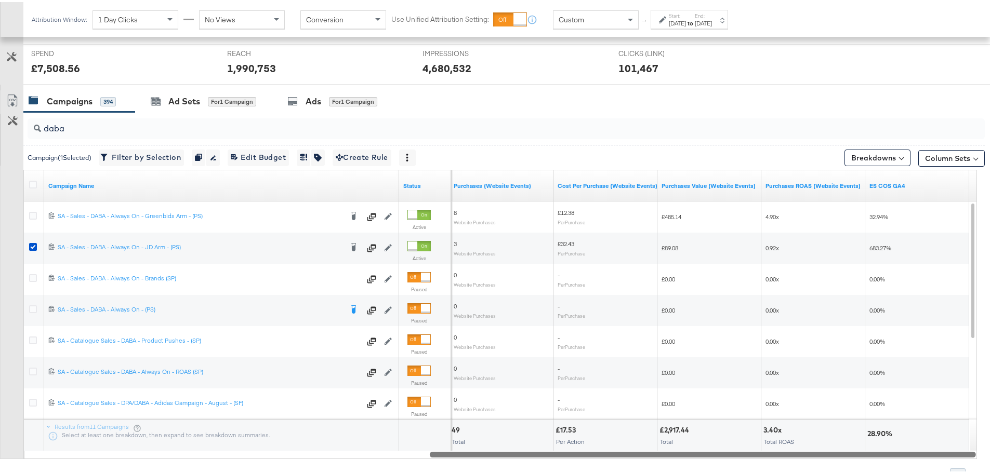
drag, startPoint x: 281, startPoint y: 454, endPoint x: 906, endPoint y: 464, distance: 625.2
click at [906, 464] on div "daba Campaign ( 1 Selected) Filter by Selection Filter 1 campaign Duplicate 1 c…" at bounding box center [492, 294] width 985 height 369
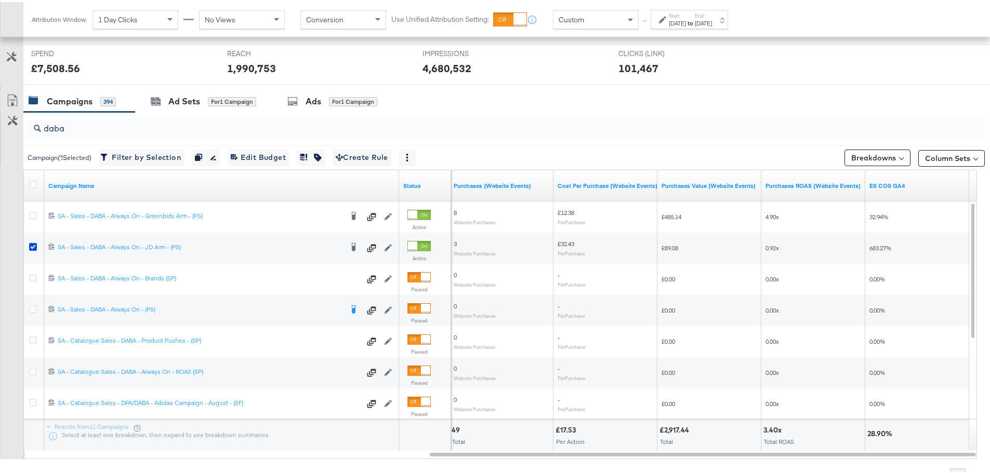
click at [611, 17] on div "Custom" at bounding box center [595, 18] width 85 height 18
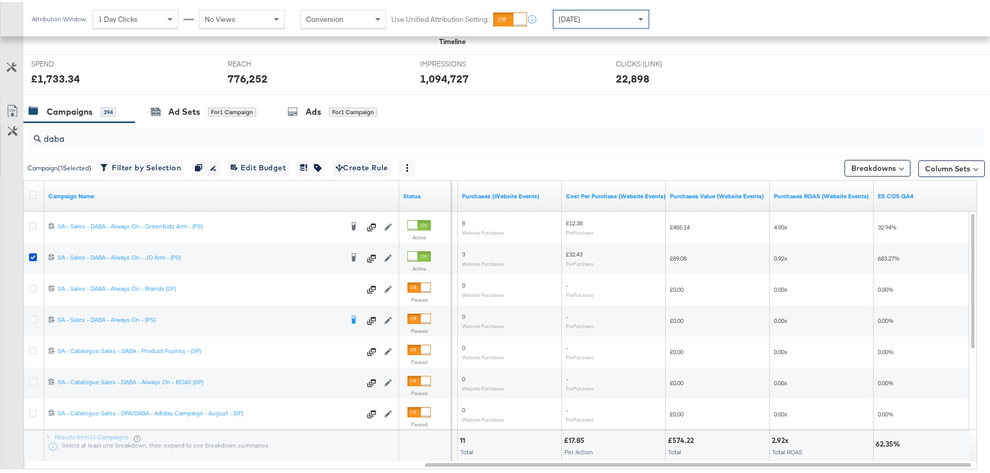
scroll to position [388, 0]
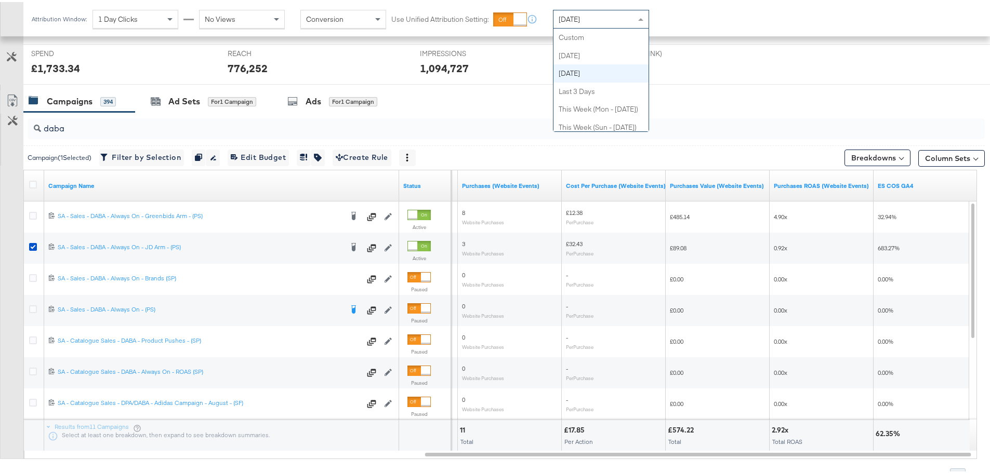
click at [621, 21] on div "Yesterday" at bounding box center [600, 17] width 95 height 18
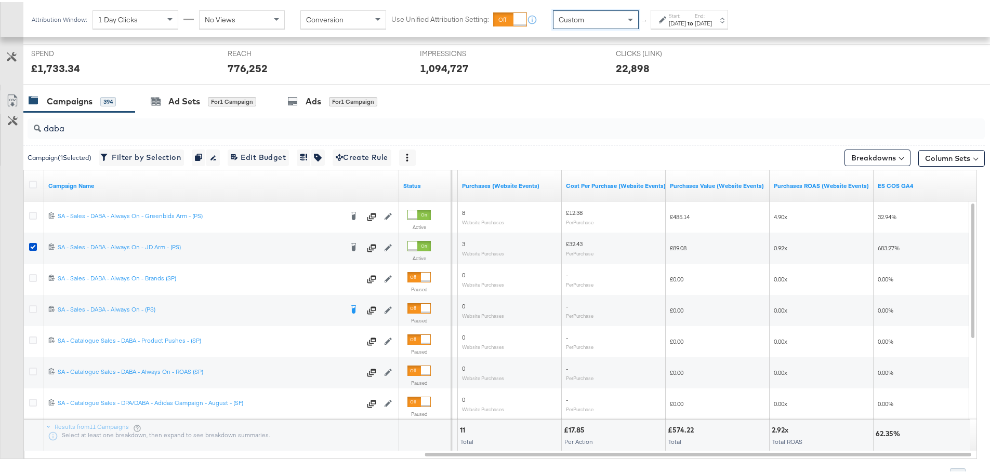
click at [685, 21] on div "Aug 14th 2025" at bounding box center [677, 21] width 17 height 8
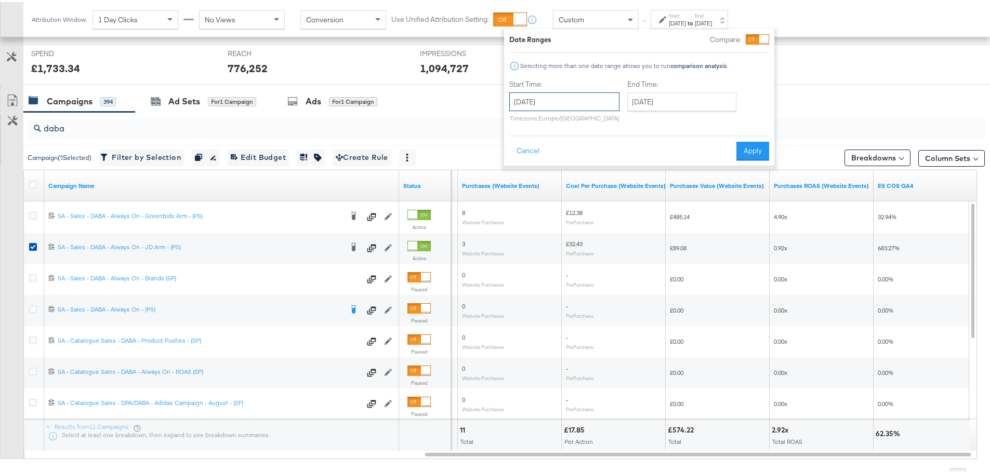
click at [585, 100] on input "August 14th 2025" at bounding box center [564, 99] width 110 height 19
click at [558, 176] on td "12" at bounding box center [557, 181] width 18 height 15
type input "August 12th 2025"
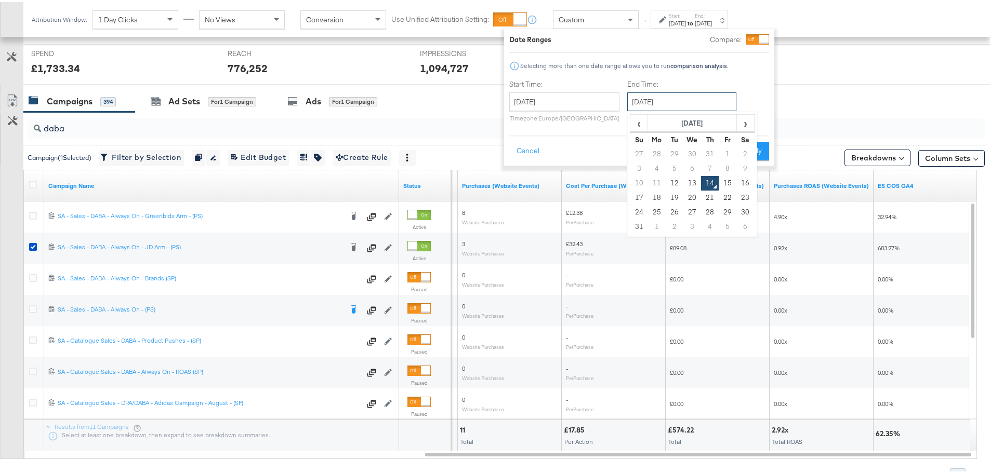
click at [697, 100] on input "August 14th 2025" at bounding box center [681, 99] width 109 height 19
click at [673, 181] on td "12" at bounding box center [675, 181] width 18 height 15
type input "August 12th 2025"
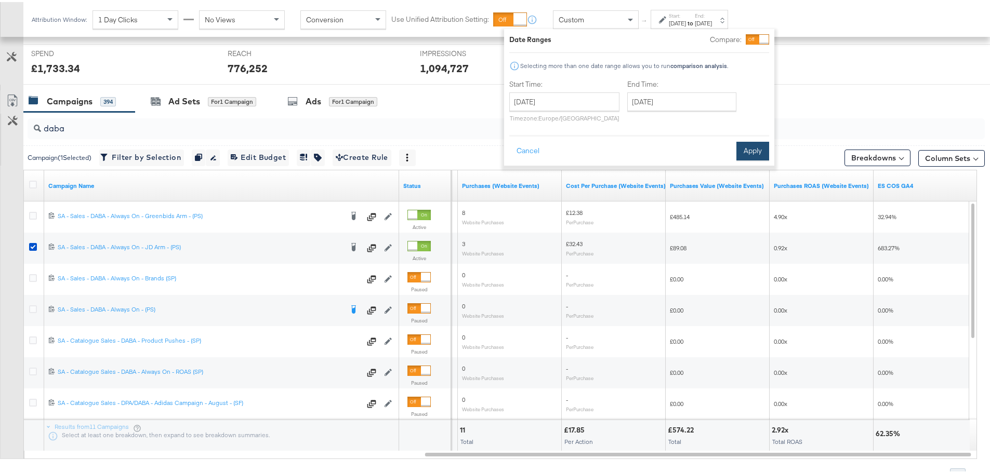
click at [758, 147] on button "Apply" at bounding box center [752, 149] width 33 height 19
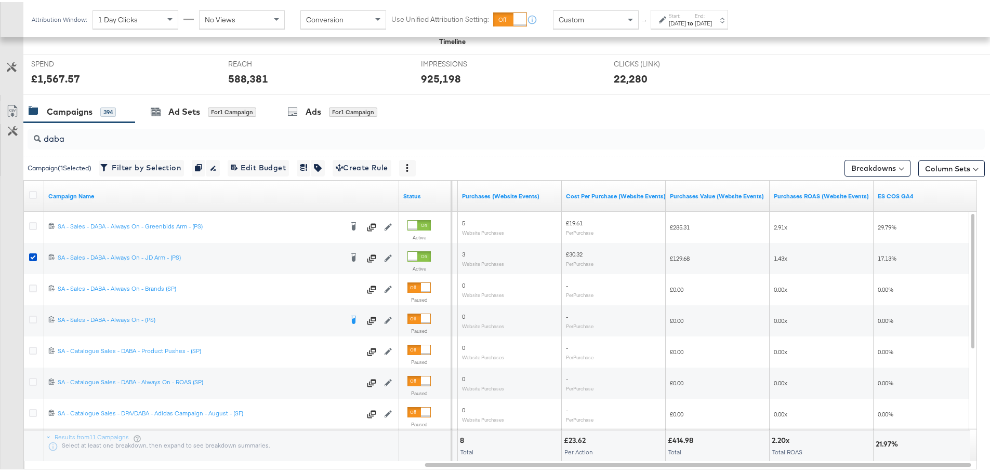
scroll to position [388, 0]
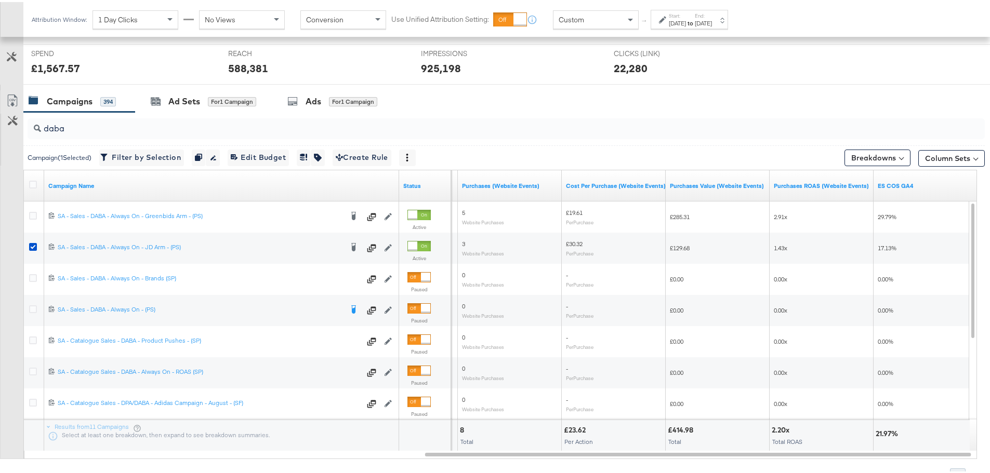
click at [596, 8] on div "Custom ↑ Start: Aug 12th 2025 to End: Aug 12th 2025" at bounding box center [640, 17] width 175 height 19
click at [598, 25] on div "Custom" at bounding box center [595, 18] width 85 height 18
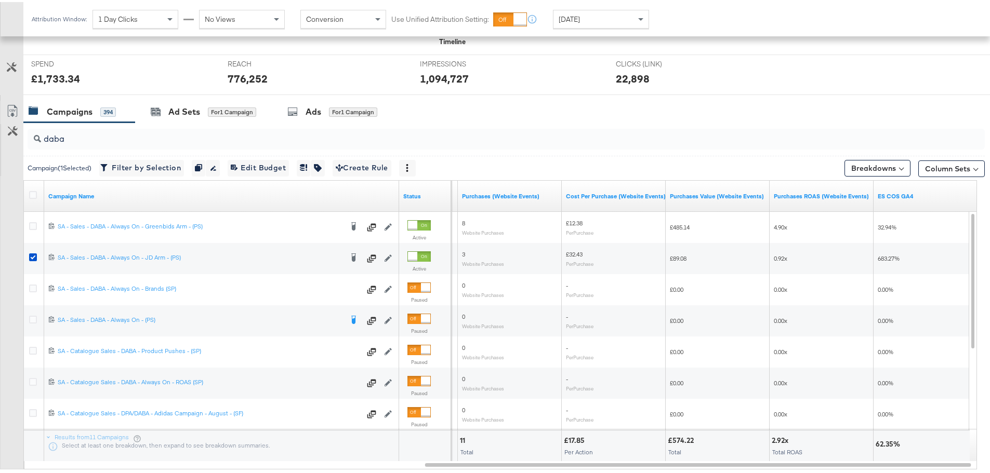
scroll to position [388, 0]
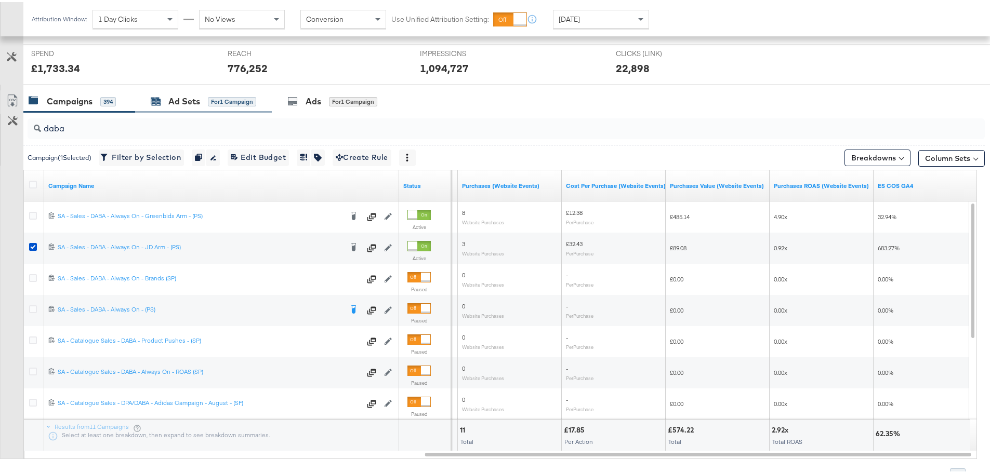
click at [202, 96] on div "Ad Sets for 1 Campaign" at bounding box center [203, 100] width 105 height 12
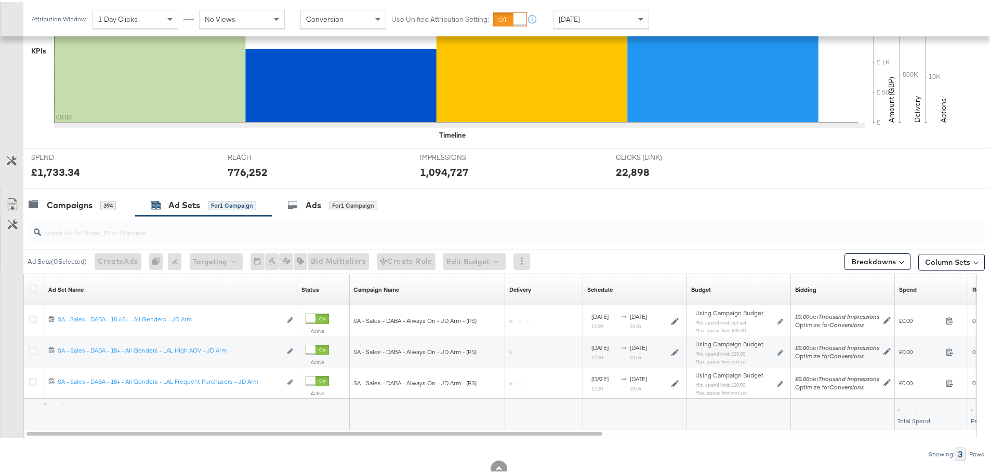
scroll to position [315, 0]
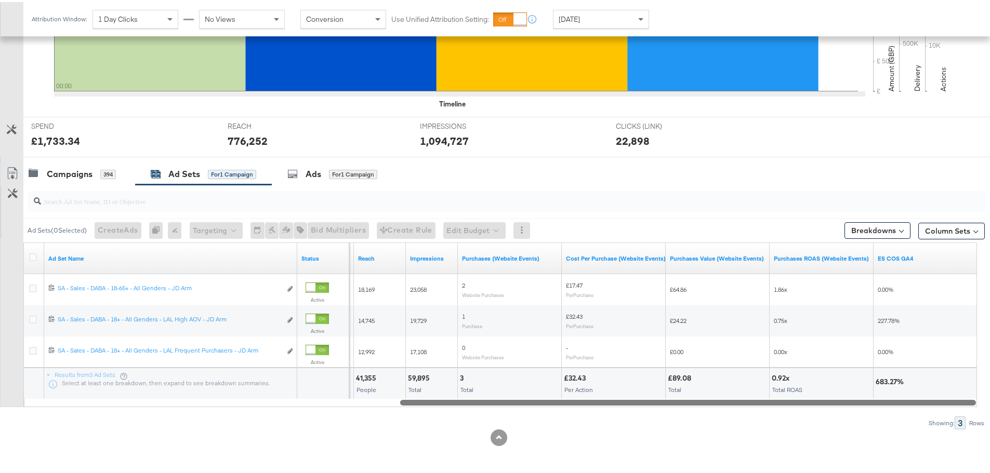
drag, startPoint x: 428, startPoint y: 404, endPoint x: 928, endPoint y: 416, distance: 500.0
click at [928, 416] on div "Ad Sets ( 0 Selected) Create Ads At least one ad set must be selected 0 Rename …" at bounding box center [492, 305] width 985 height 245
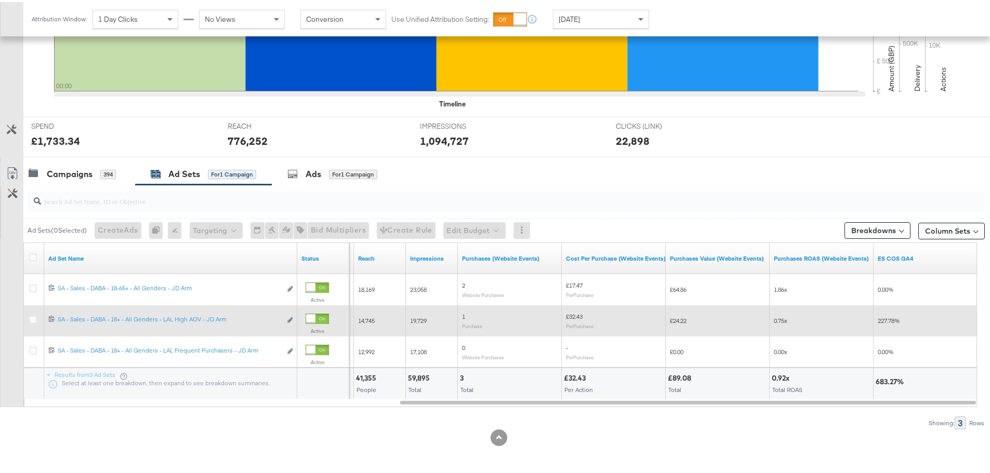
click at [28, 316] on div at bounding box center [34, 319] width 19 height 19
click at [35, 319] on icon at bounding box center [33, 318] width 8 height 8
click at [0, 0] on input "checkbox" at bounding box center [0, 0] width 0 height 0
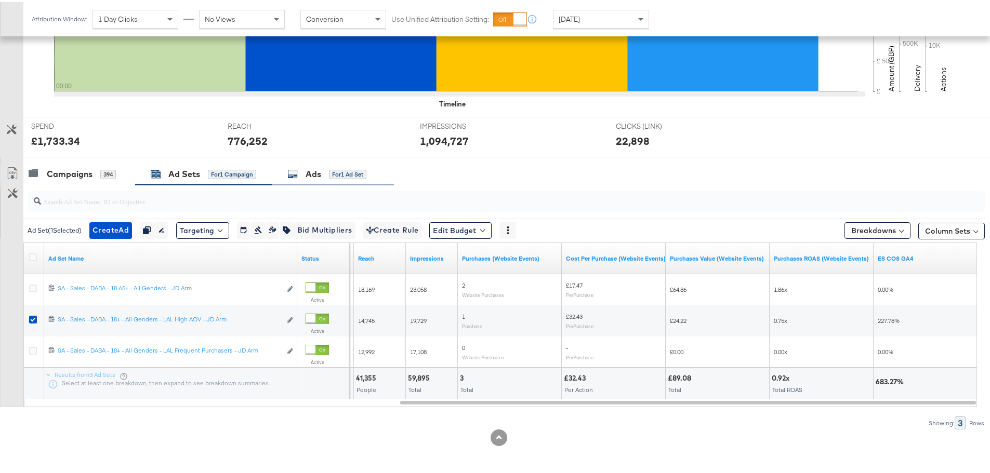
click at [311, 176] on div "Ads" at bounding box center [314, 172] width 16 height 12
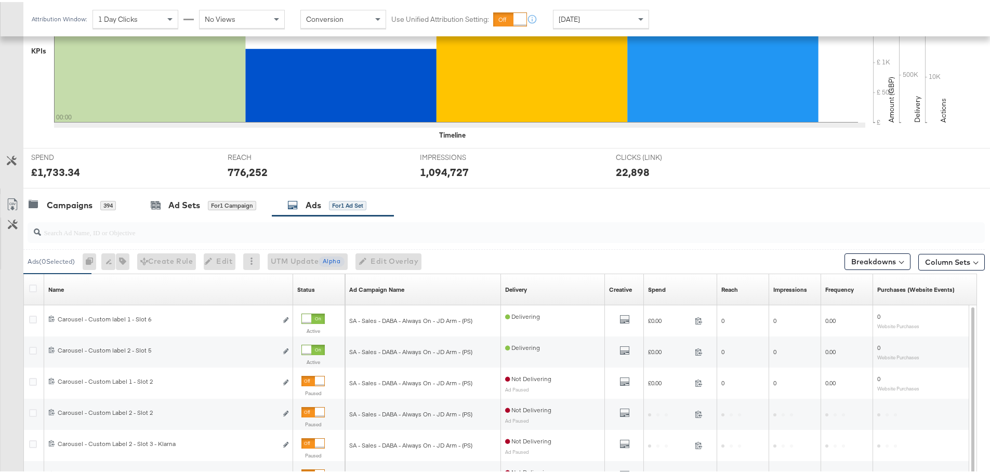
scroll to position [388, 0]
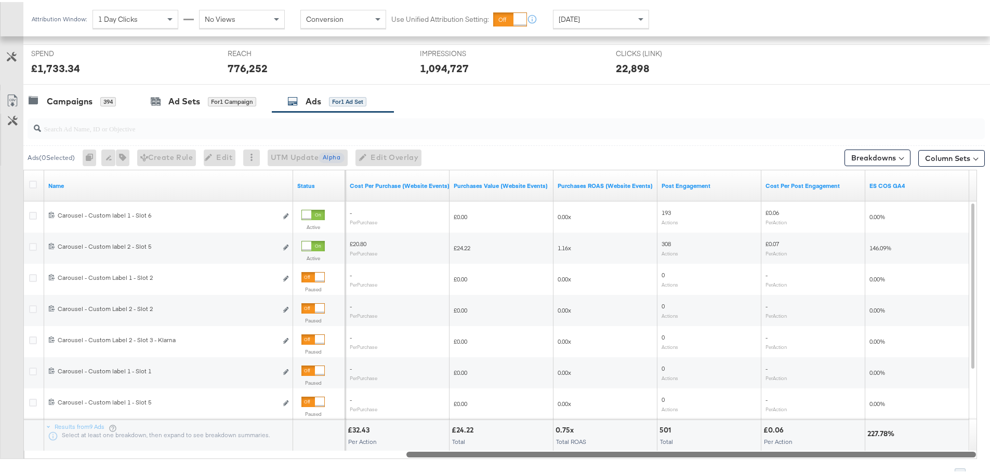
drag, startPoint x: 419, startPoint y: 451, endPoint x: 970, endPoint y: 485, distance: 551.3
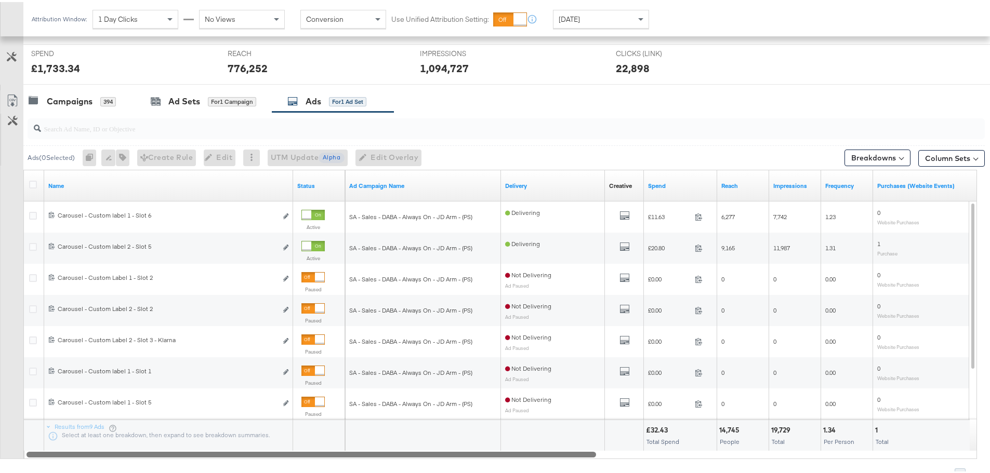
drag, startPoint x: 483, startPoint y: 453, endPoint x: -154, endPoint y: 455, distance: 637.0
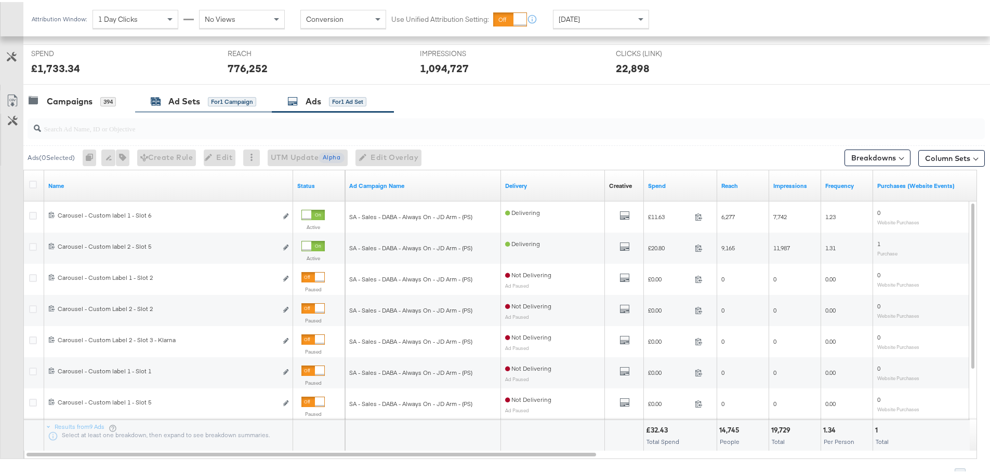
click at [198, 104] on div "Ad Sets" at bounding box center [184, 100] width 32 height 12
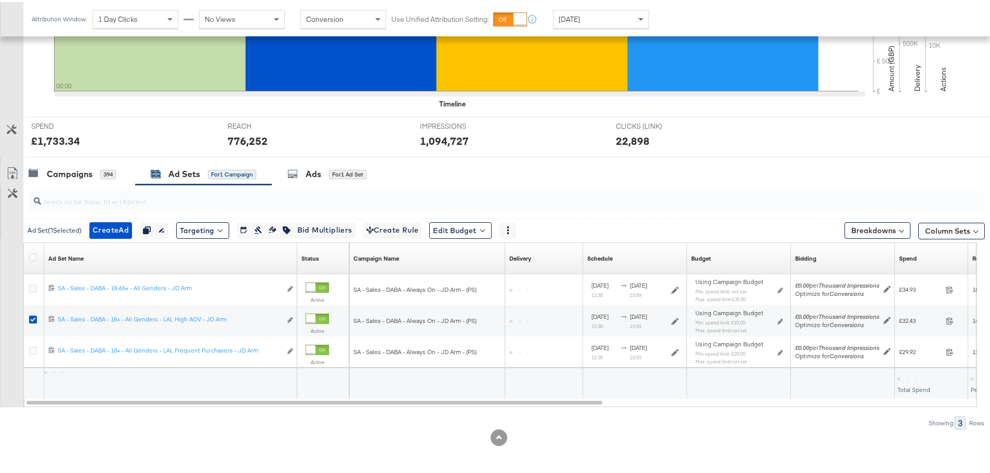
scroll to position [315, 0]
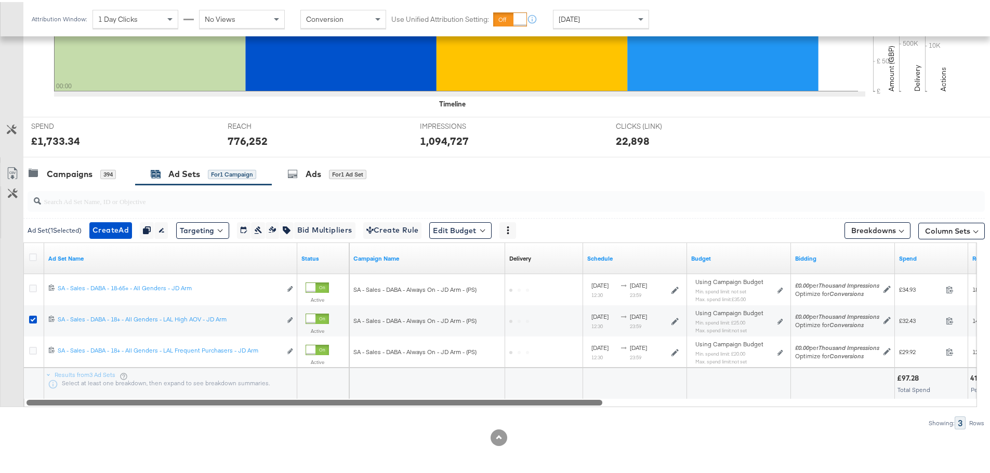
drag, startPoint x: 471, startPoint y: 399, endPoint x: 421, endPoint y: 440, distance: 64.6
click at [421, 440] on div "KPIs Performance & KPIs Customize KPIs ✔ Clicks (Link) ✔ Reach ✔ Impressions ✔ …" at bounding box center [499, 181] width 998 height 583
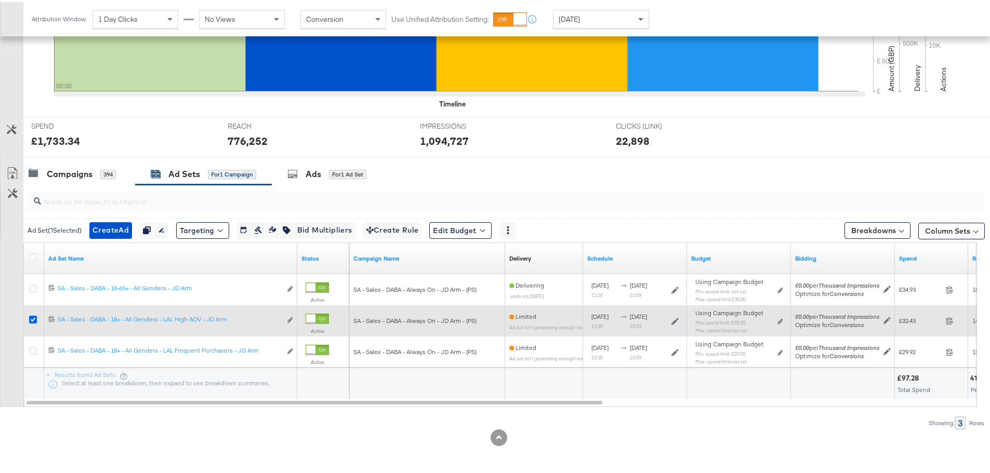
click at [36, 315] on icon at bounding box center [33, 318] width 8 height 8
click at [0, 0] on input "checkbox" at bounding box center [0, 0] width 0 height 0
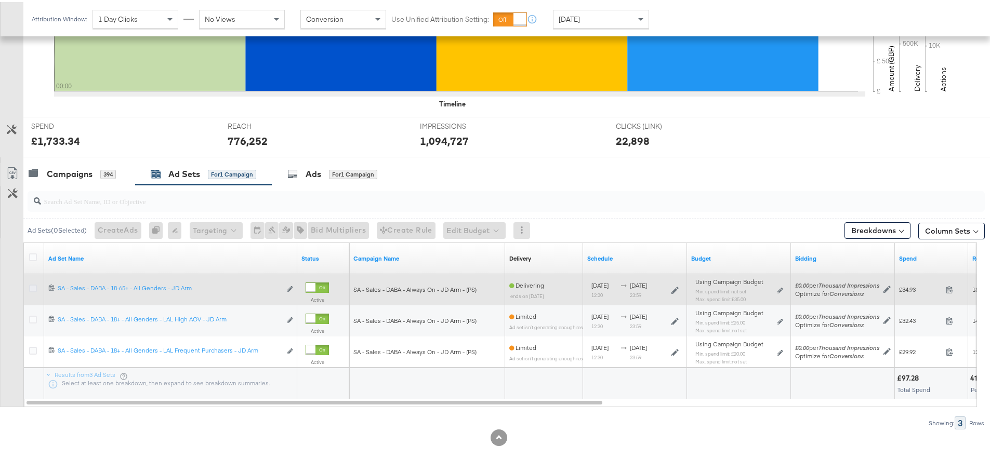
click at [35, 286] on icon at bounding box center [33, 287] width 8 height 8
click at [0, 0] on input "checkbox" at bounding box center [0, 0] width 0 height 0
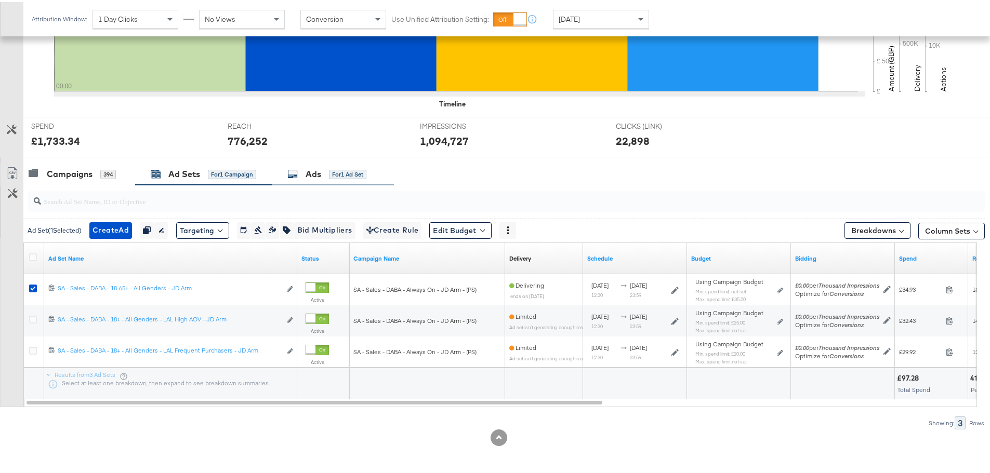
click at [306, 177] on div "Ads for 1 Ad Set" at bounding box center [326, 172] width 79 height 12
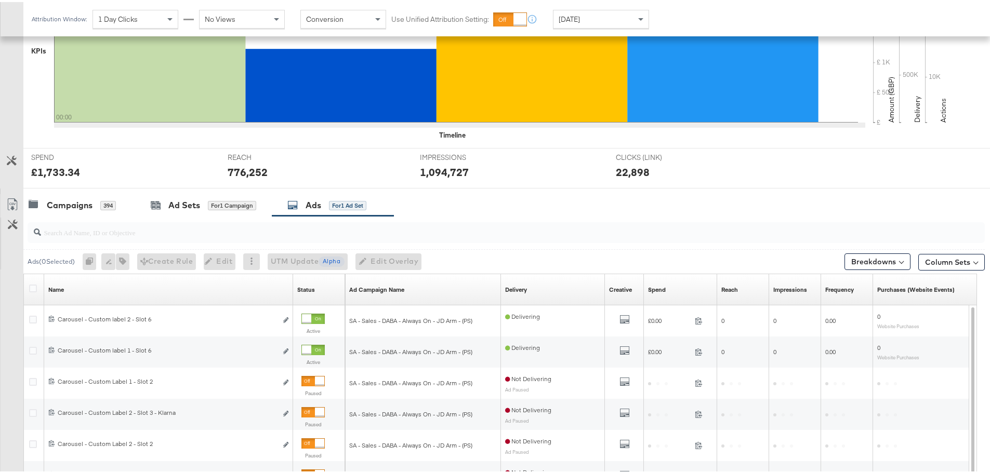
scroll to position [388, 0]
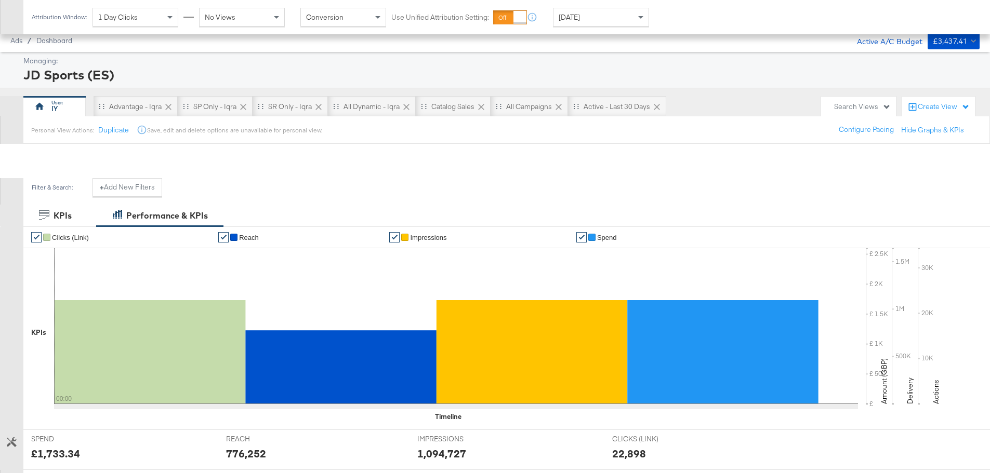
scroll to position [388, 0]
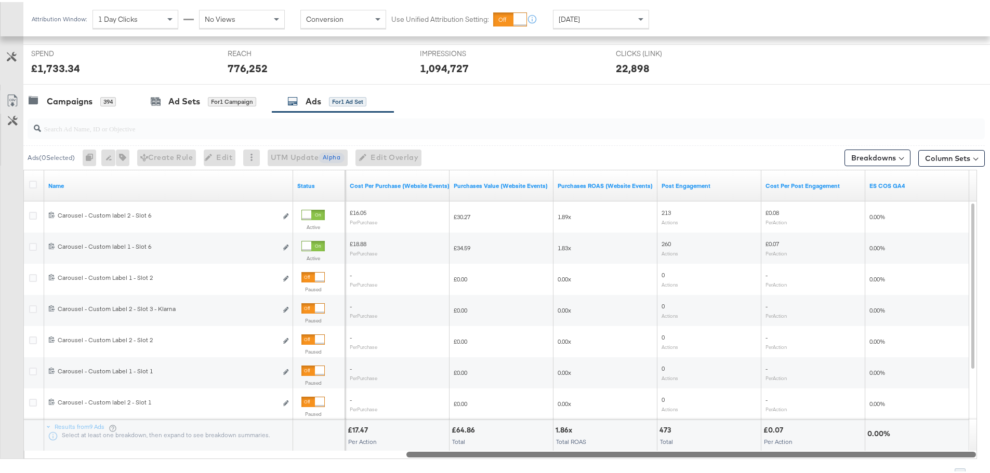
drag, startPoint x: 366, startPoint y: 454, endPoint x: 898, endPoint y: 474, distance: 533.0
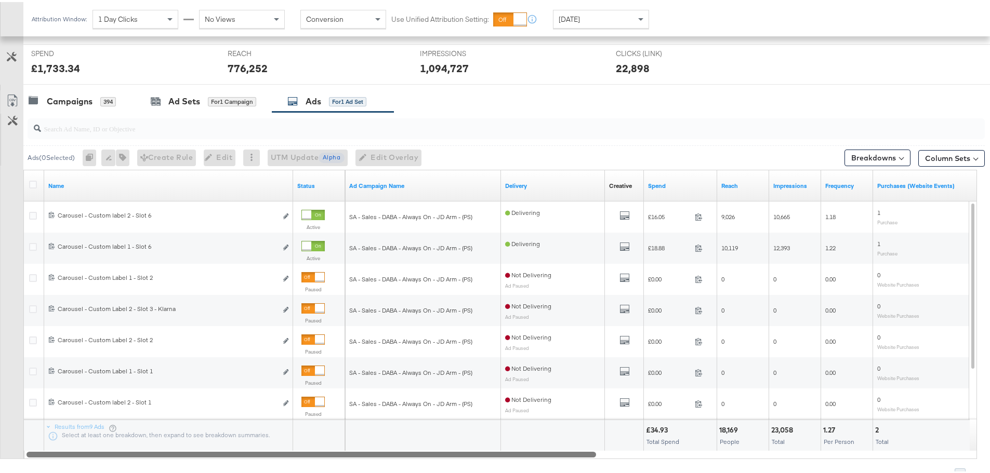
drag, startPoint x: 486, startPoint y: 452, endPoint x: 94, endPoint y: 491, distance: 394.2
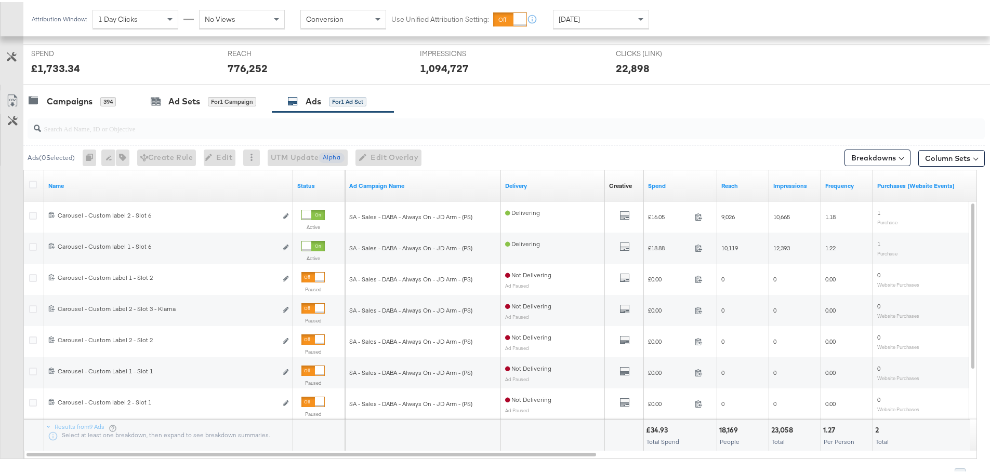
click at [573, 25] on div "Yesterday" at bounding box center [600, 17] width 95 height 18
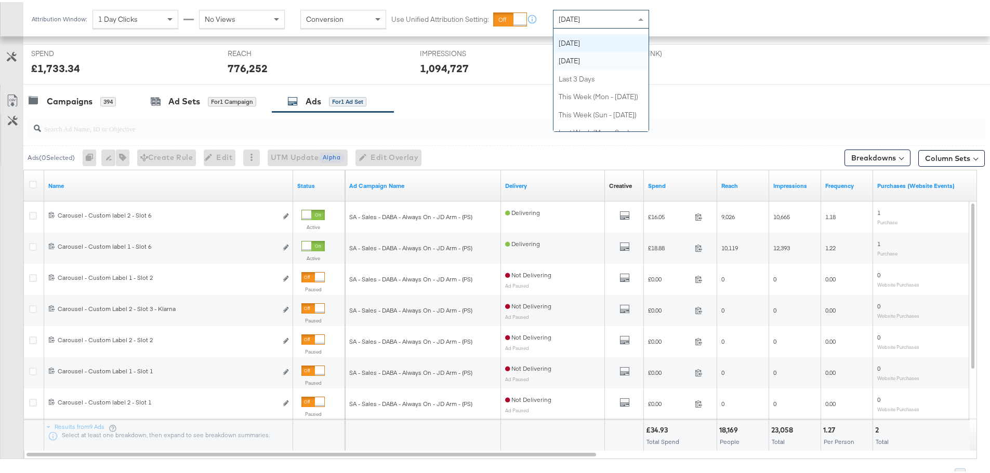
scroll to position [0, 0]
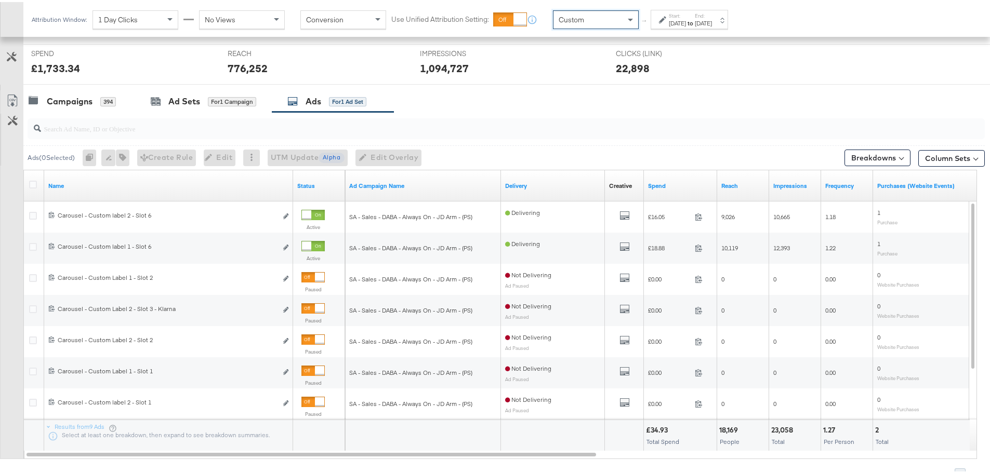
click at [675, 15] on label "Start:" at bounding box center [677, 13] width 17 height 7
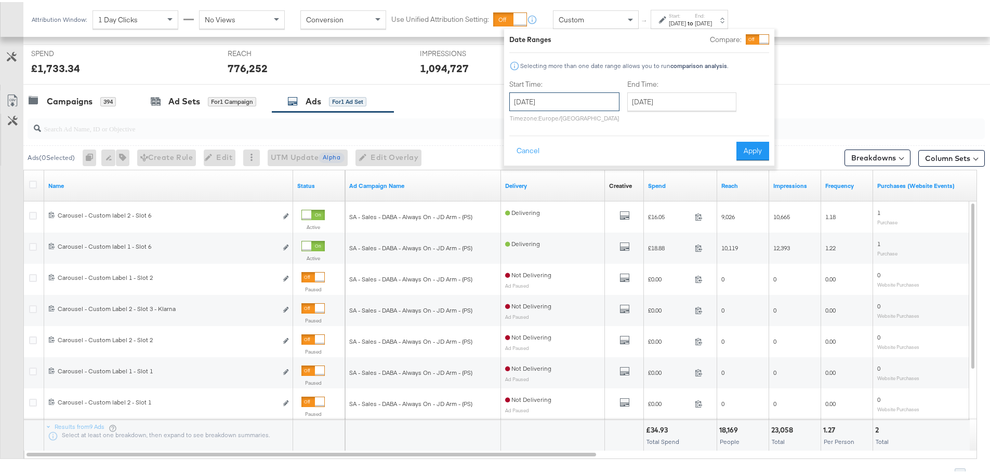
click at [562, 107] on input "August 14th 2025" at bounding box center [564, 99] width 110 height 19
click at [514, 188] on td "10" at bounding box center [521, 181] width 18 height 15
type input "August 10th 2025"
click at [697, 91] on input "August 14th 2025" at bounding box center [681, 99] width 109 height 19
click at [692, 178] on td "13" at bounding box center [692, 181] width 18 height 15
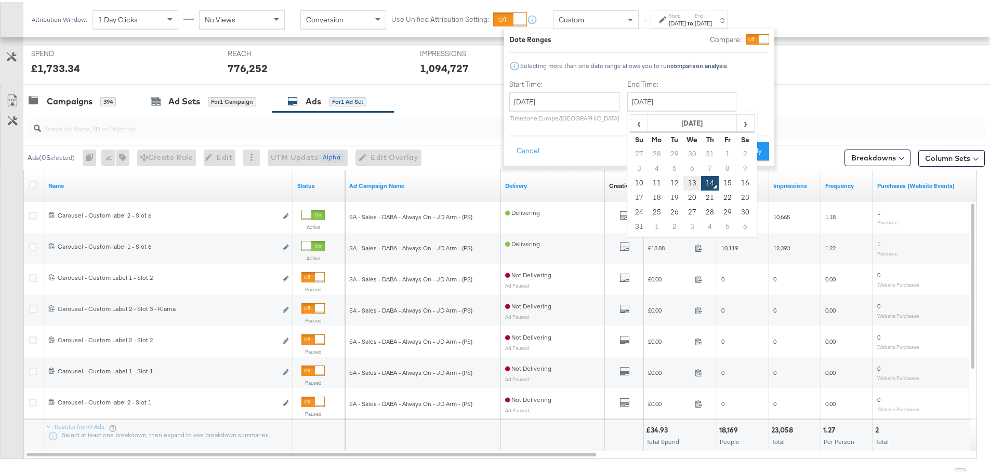
type input "August 13th 2025"
click at [743, 144] on button "Apply" at bounding box center [752, 149] width 33 height 19
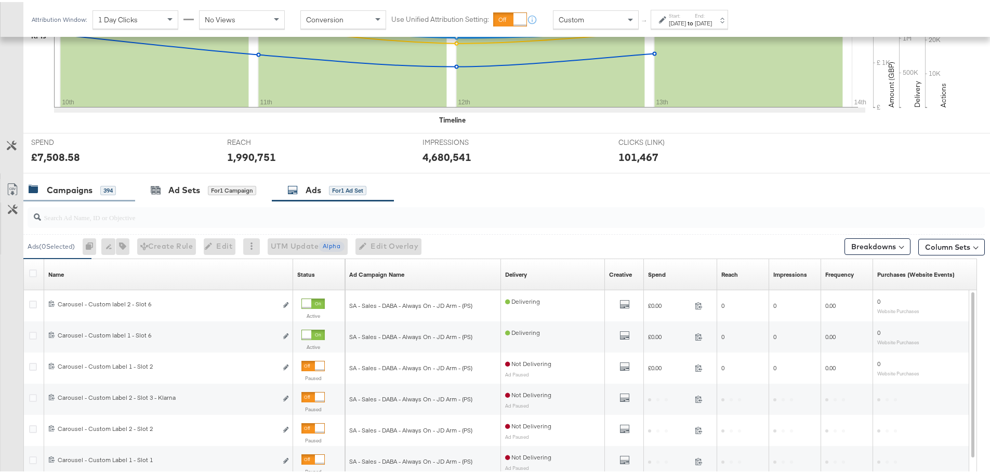
scroll to position [388, 0]
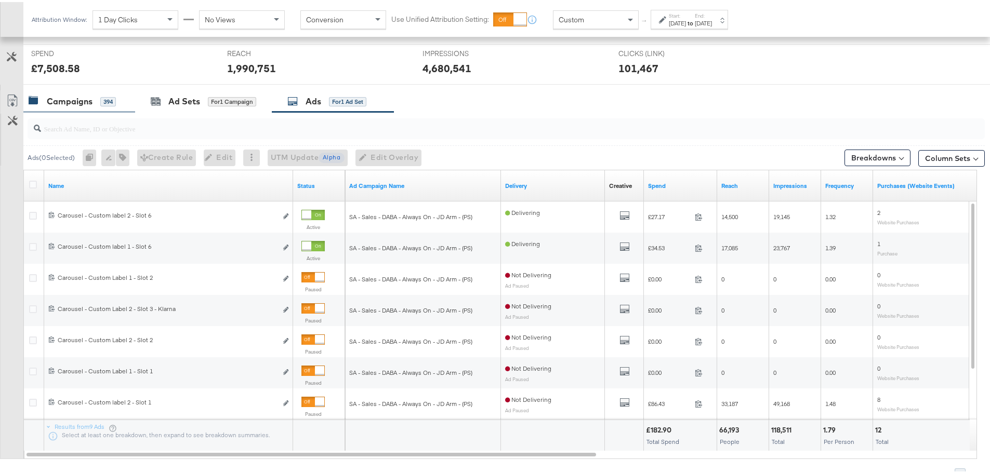
click at [69, 94] on div "Campaigns" at bounding box center [70, 100] width 46 height 12
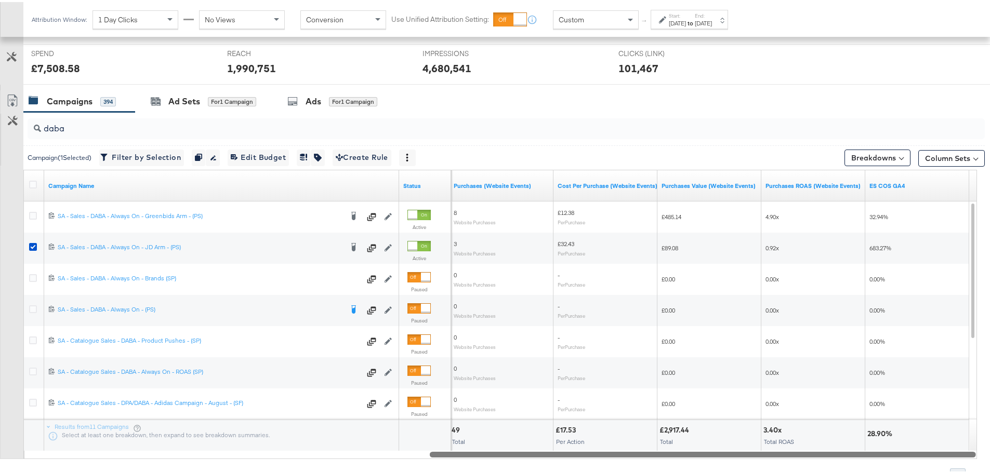
drag, startPoint x: 553, startPoint y: 453, endPoint x: 997, endPoint y: 466, distance: 443.9
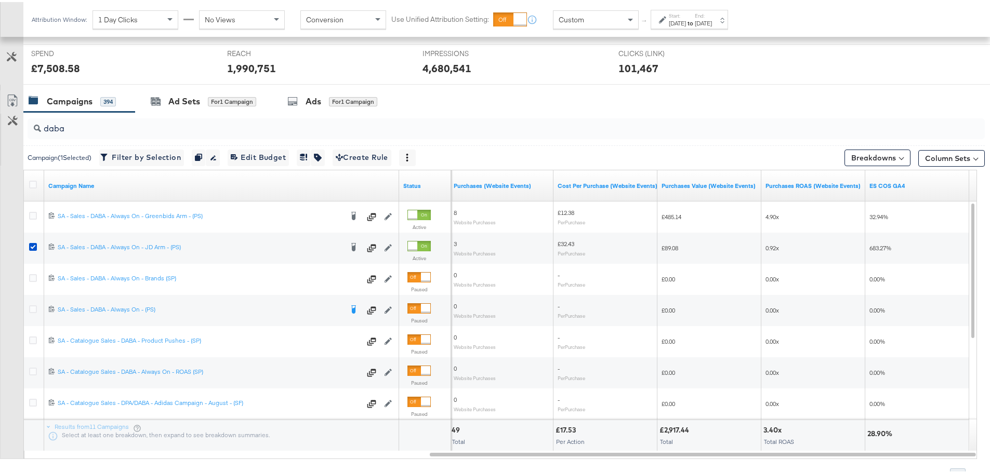
click at [695, 21] on strong "to" at bounding box center [690, 21] width 9 height 8
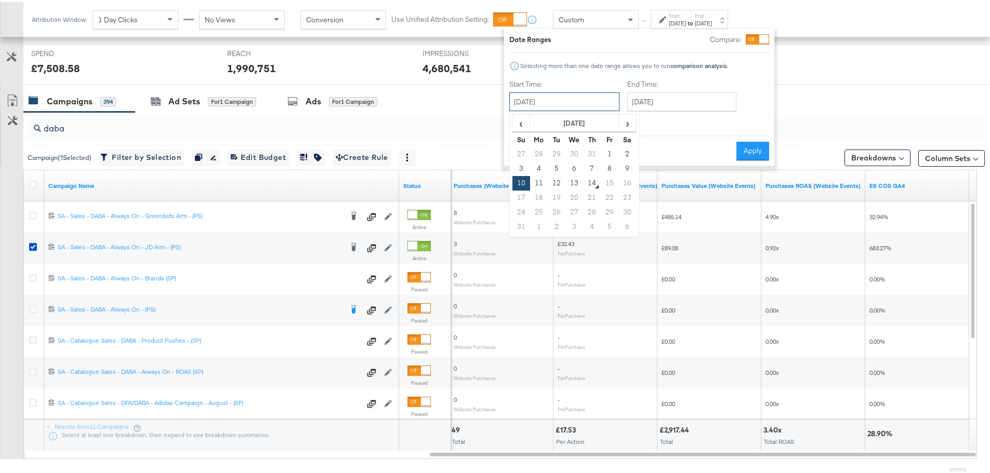
click at [545, 97] on input "August 10th 2025" at bounding box center [564, 99] width 110 height 19
click at [656, 99] on input "August 13th 2025" at bounding box center [681, 99] width 109 height 19
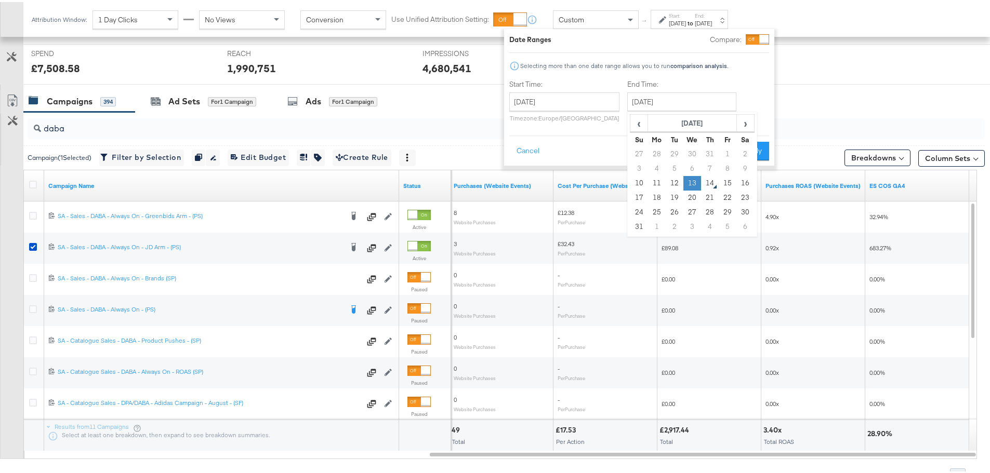
click at [689, 182] on td "13" at bounding box center [692, 181] width 18 height 15
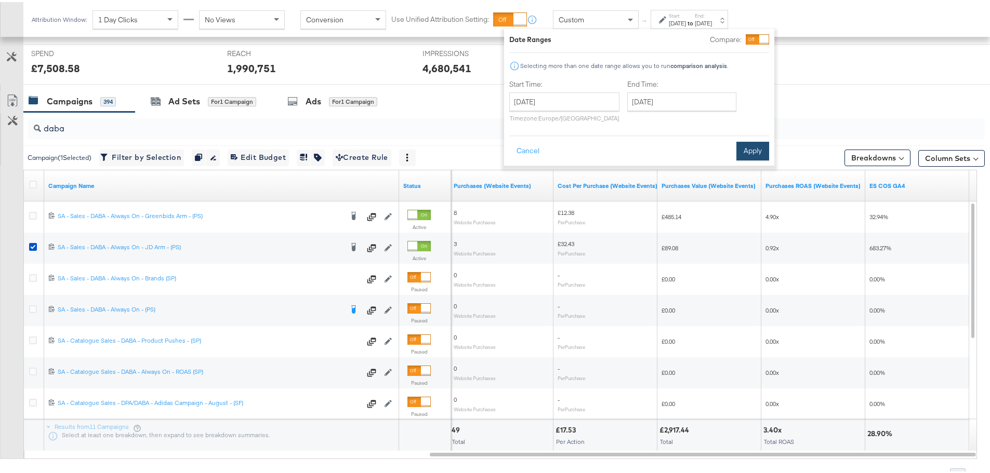
click at [748, 150] on button "Apply" at bounding box center [752, 149] width 33 height 19
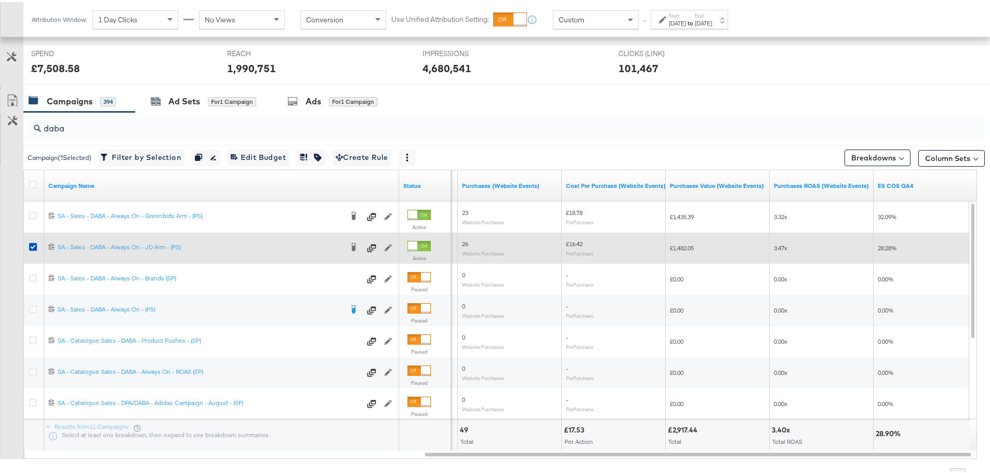
drag, startPoint x: 34, startPoint y: 244, endPoint x: 36, endPoint y: 236, distance: 8.1
click at [34, 244] on icon at bounding box center [33, 245] width 8 height 8
click at [0, 0] on input "checkbox" at bounding box center [0, 0] width 0 height 0
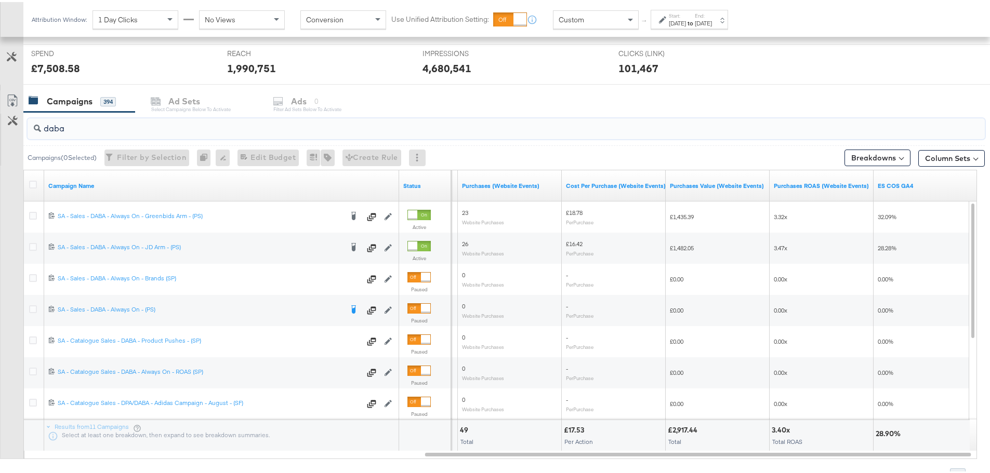
drag, startPoint x: 42, startPoint y: 129, endPoint x: 24, endPoint y: 129, distance: 18.2
click at [24, 129] on div "daba" at bounding box center [503, 126] width 961 height 33
type input "(sr)"
click at [623, 18] on div "Custom" at bounding box center [596, 17] width 86 height 19
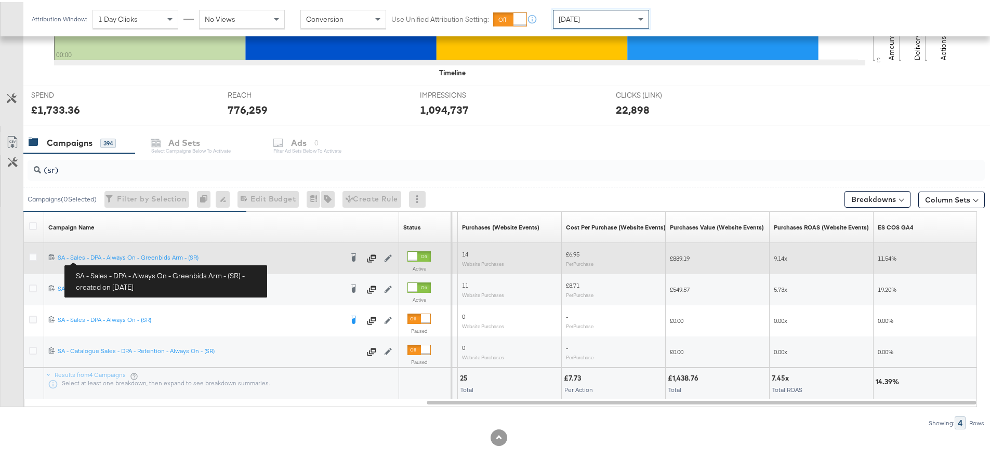
scroll to position [388, 0]
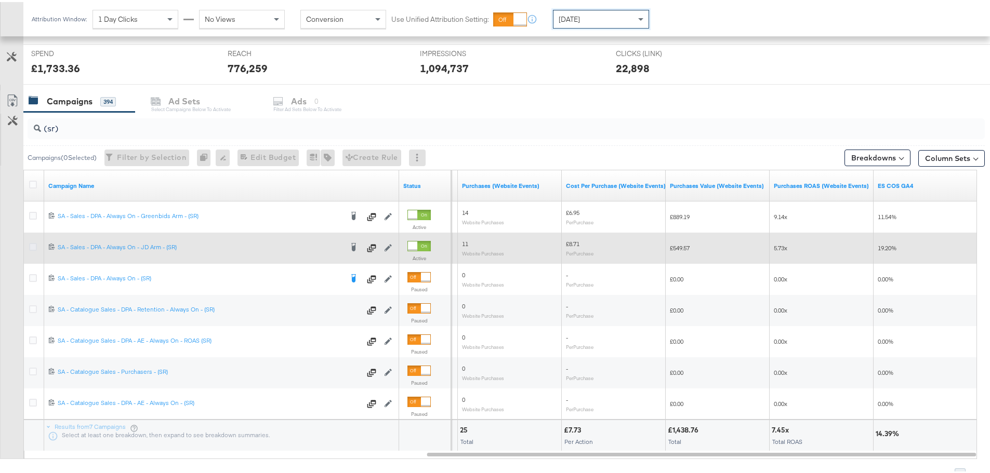
click at [35, 245] on icon at bounding box center [33, 245] width 8 height 8
click at [0, 0] on input "checkbox" at bounding box center [0, 0] width 0 height 0
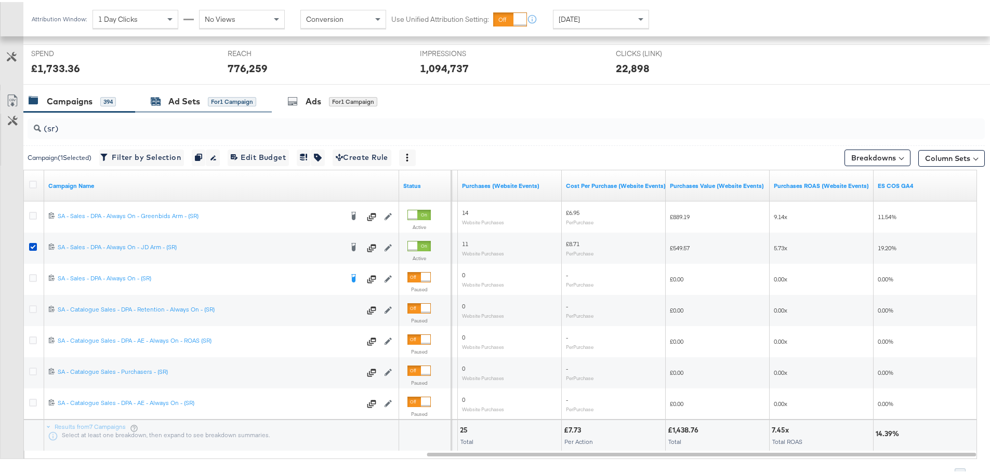
click at [170, 97] on div "Ad Sets" at bounding box center [184, 100] width 32 height 12
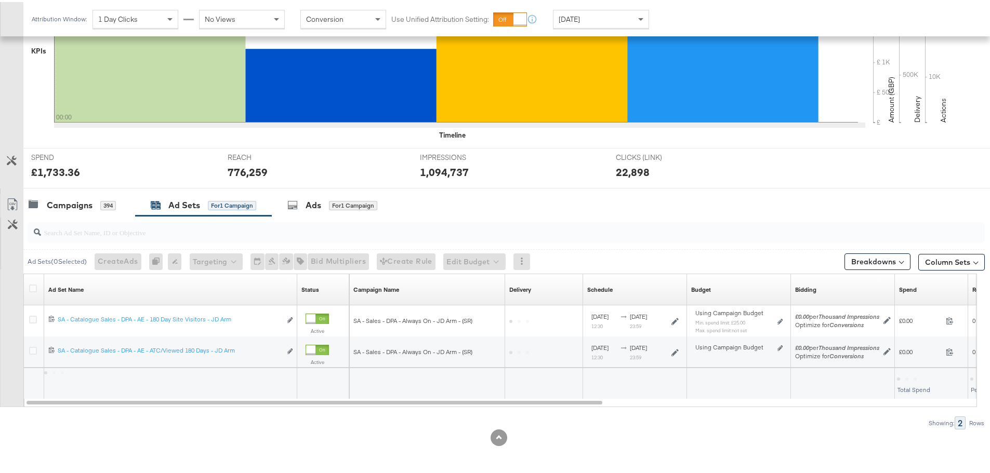
scroll to position [284, 0]
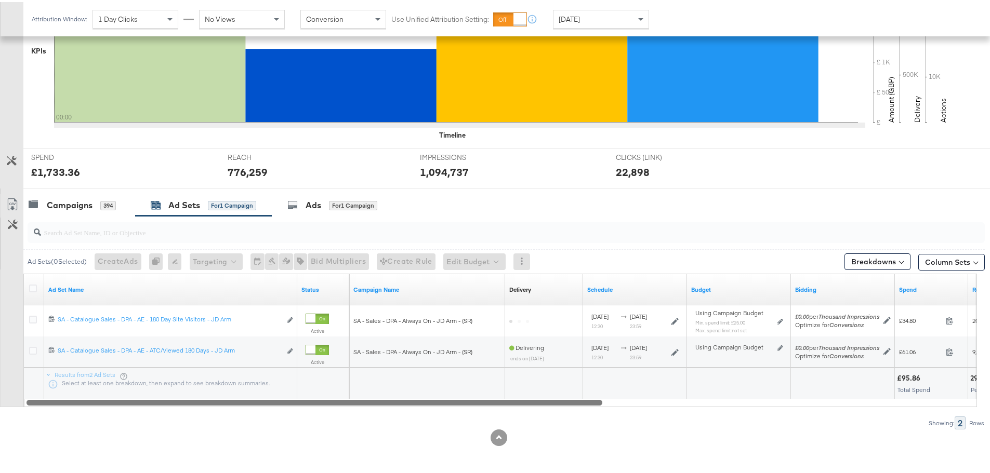
drag, startPoint x: 374, startPoint y: 400, endPoint x: 347, endPoint y: 454, distance: 60.7
click at [347, 454] on div "KPIs Performance & KPIs Customize KPIs ✔ Clicks (Link) ✔ Reach ✔ Impressions ✔ …" at bounding box center [499, 197] width 998 height 552
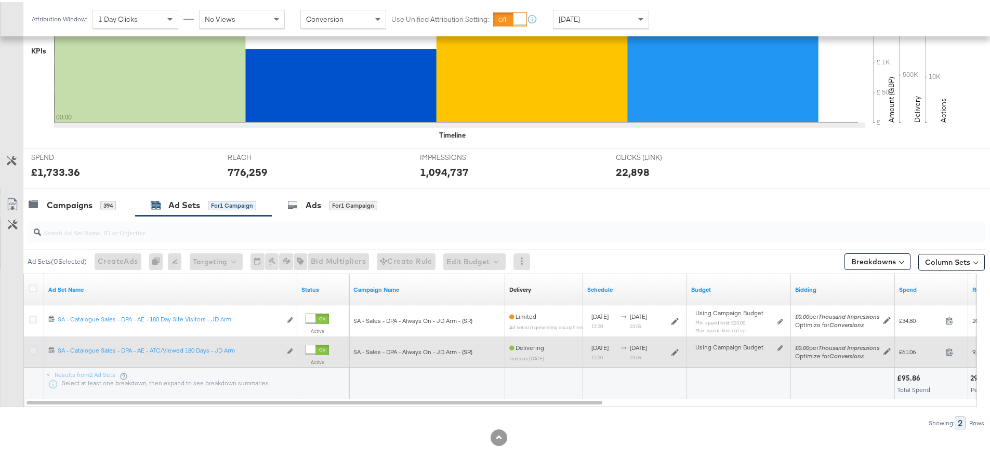
click at [32, 348] on icon at bounding box center [33, 349] width 8 height 8
click at [0, 0] on input "checkbox" at bounding box center [0, 0] width 0 height 0
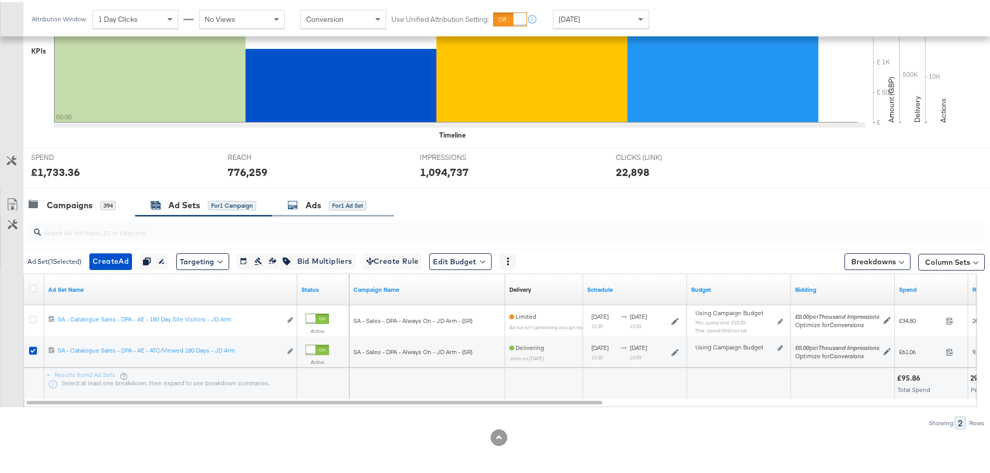
click at [306, 208] on div "Ads for 1 Ad Set" at bounding box center [326, 203] width 79 height 12
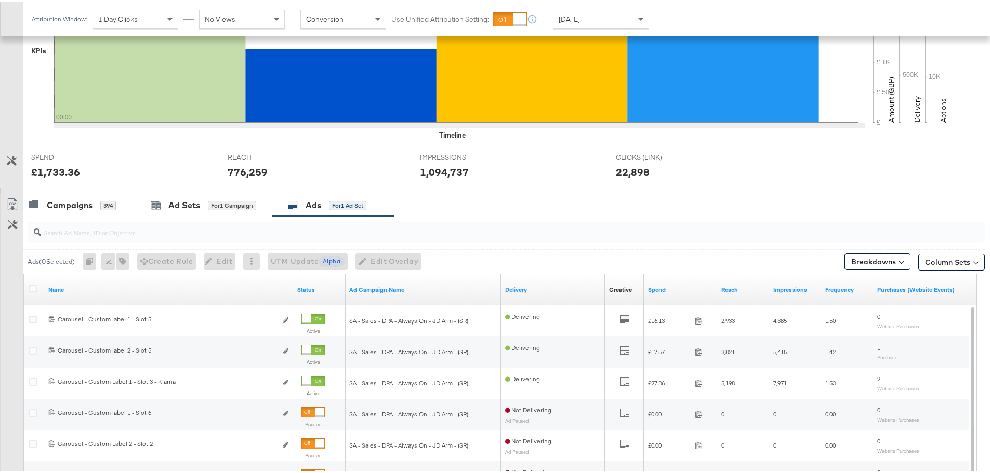
scroll to position [388, 0]
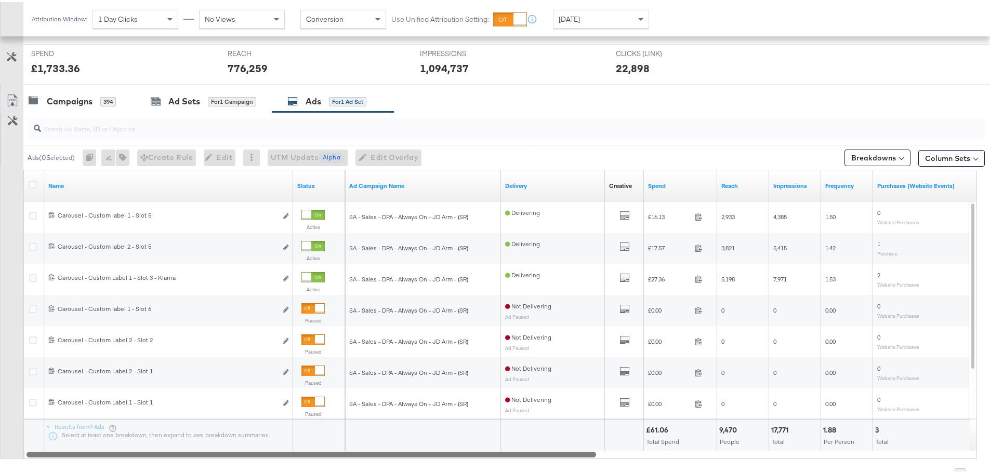
drag, startPoint x: 475, startPoint y: 455, endPoint x: 270, endPoint y: 479, distance: 206.6
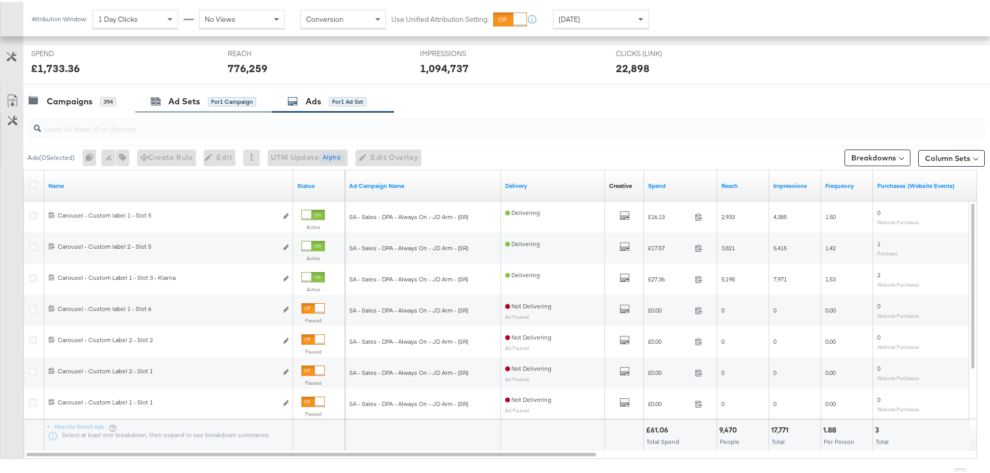
click at [200, 88] on div "Ad Sets for 1 Campaign" at bounding box center [203, 99] width 137 height 22
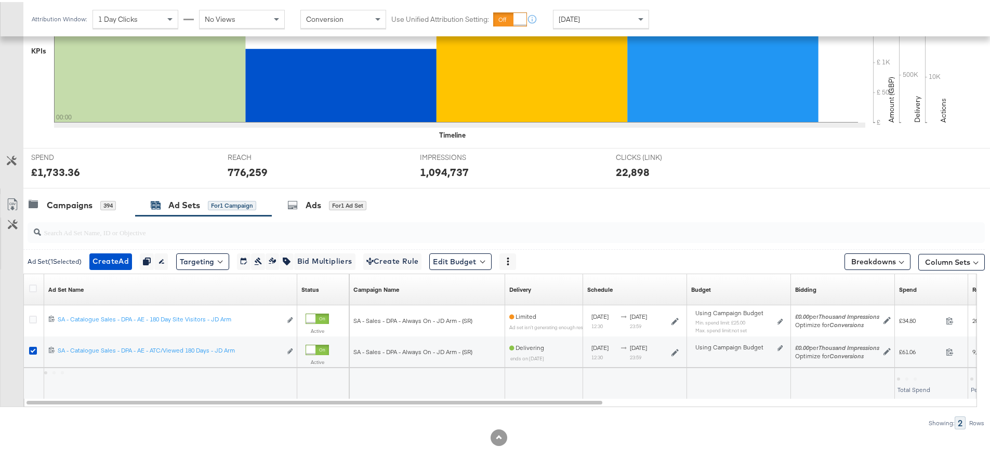
scroll to position [284, 0]
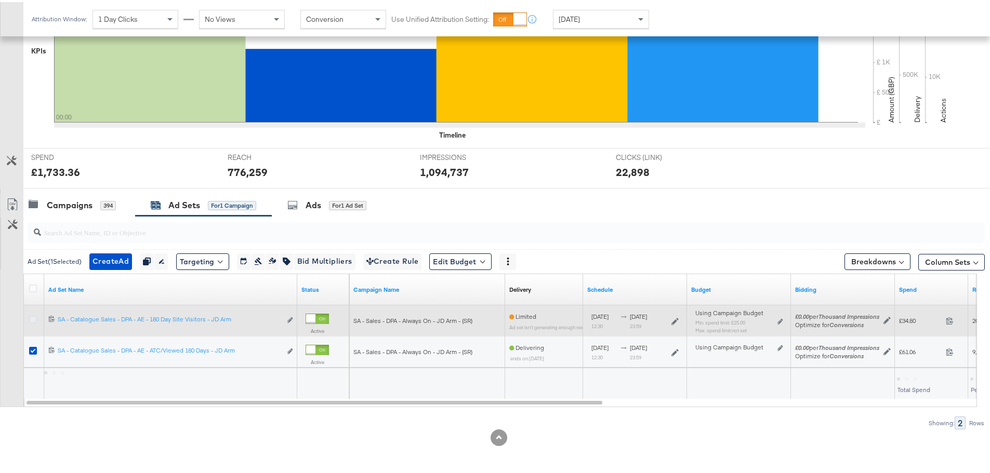
click at [31, 319] on icon at bounding box center [33, 318] width 8 height 8
click at [0, 0] on input "checkbox" at bounding box center [0, 0] width 0 height 0
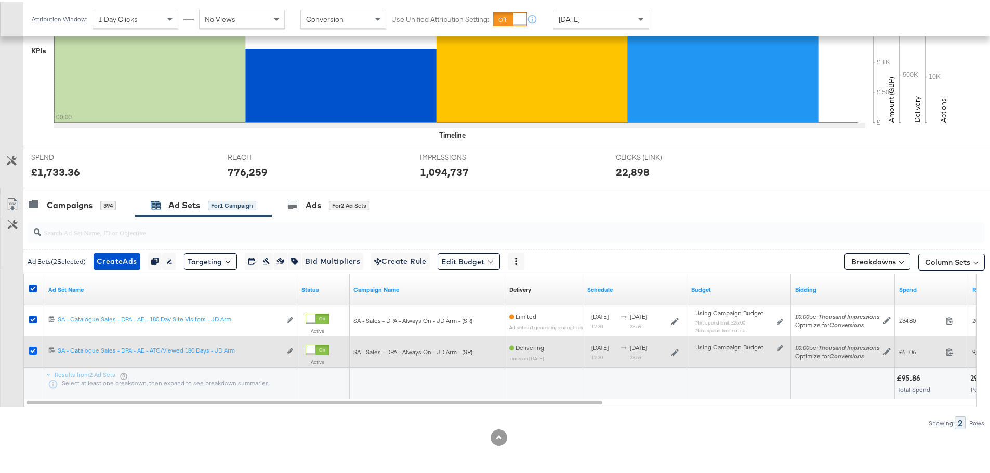
click at [32, 348] on icon at bounding box center [33, 349] width 8 height 8
click at [0, 0] on input "checkbox" at bounding box center [0, 0] width 0 height 0
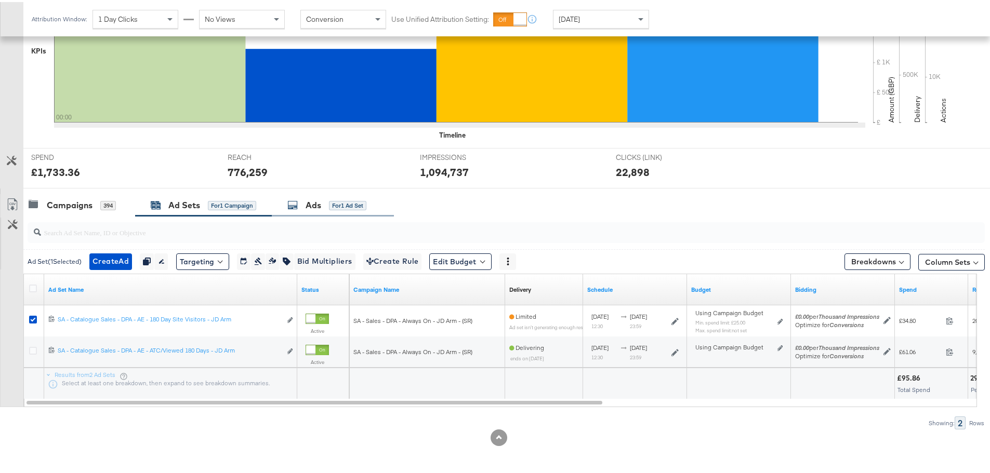
click at [321, 199] on div "Ads" at bounding box center [314, 203] width 16 height 12
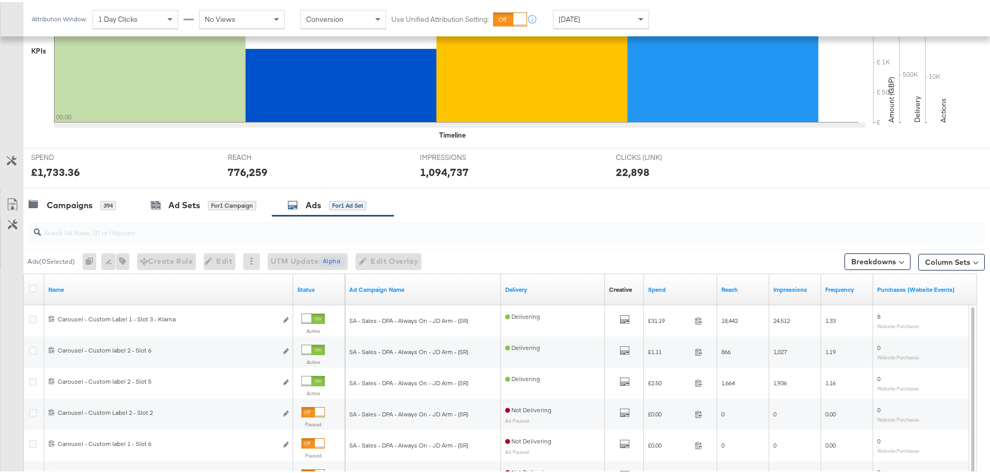
scroll to position [388, 0]
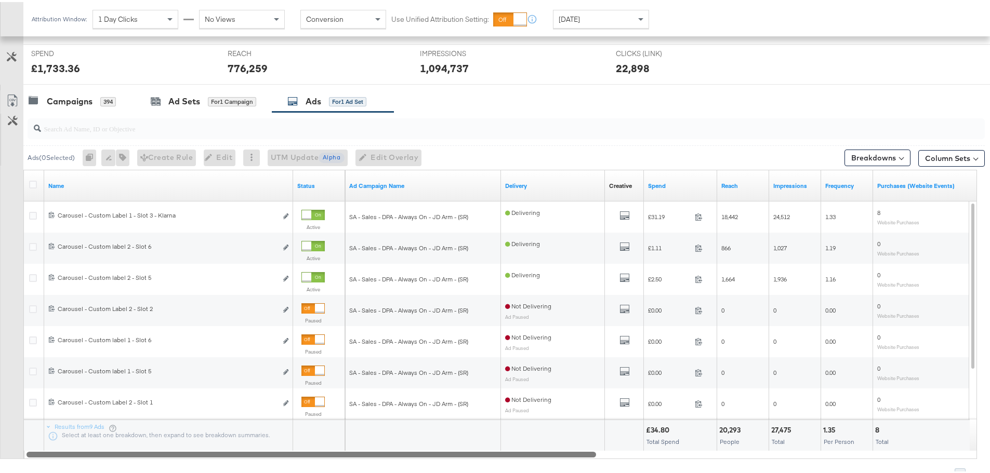
drag, startPoint x: 406, startPoint y: 450, endPoint x: 328, endPoint y: 467, distance: 79.7
click at [328, 467] on div "Ads ( 0 Selected) 0 Rename 0 ads Tags for 0 campaigns Create Rule Edit 0 ads Ed…" at bounding box center [492, 294] width 985 height 369
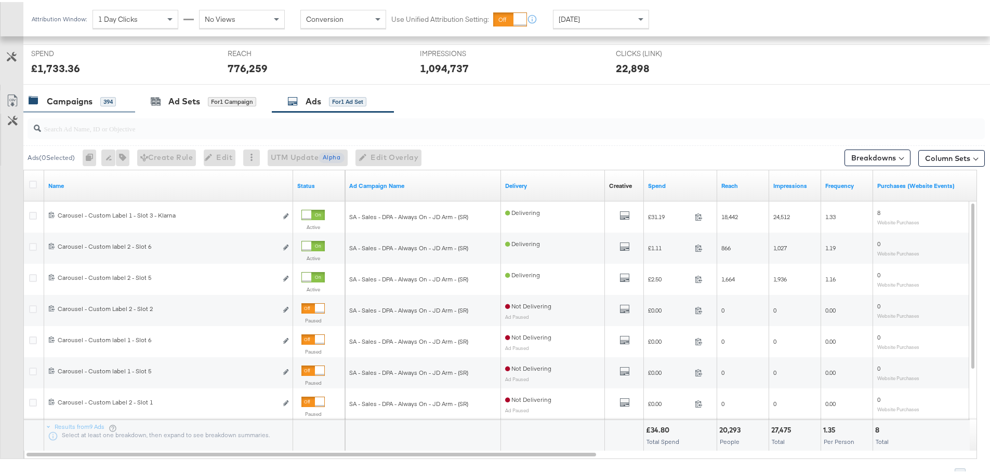
click at [70, 97] on div "Campaigns" at bounding box center [70, 100] width 46 height 12
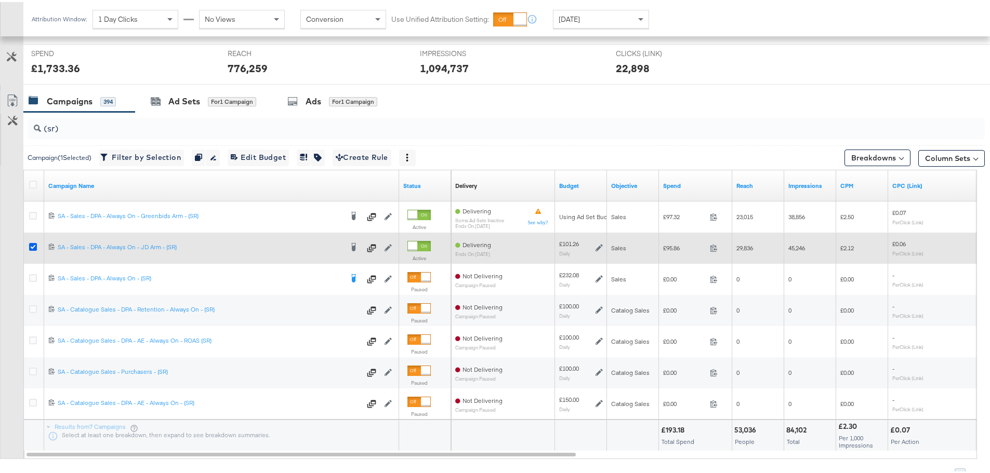
click at [31, 246] on icon at bounding box center [33, 245] width 8 height 8
click at [0, 0] on input "checkbox" at bounding box center [0, 0] width 0 height 0
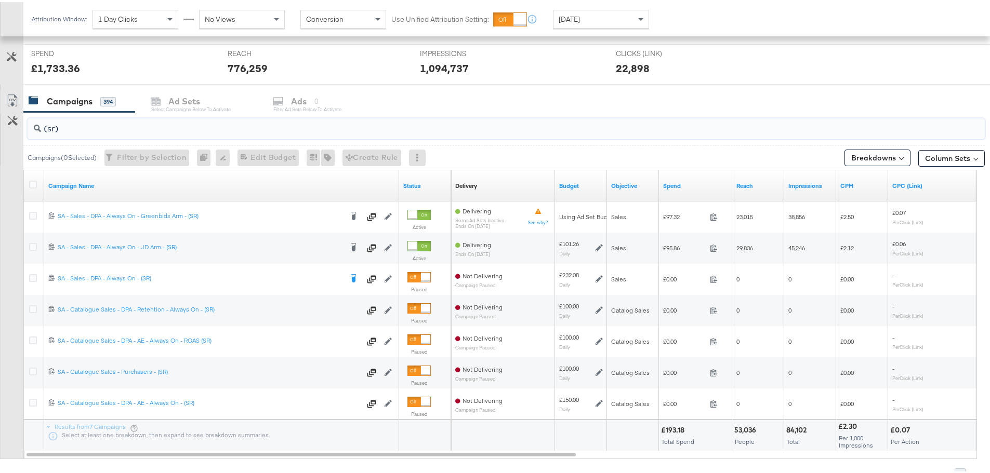
drag, startPoint x: 59, startPoint y: 123, endPoint x: 18, endPoint y: 128, distance: 41.3
click at [18, 128] on div "(sr) Campaigns ( 0 Selected) Filter by Selection Filter 0 campaigns 0 Rename 0 …" at bounding box center [492, 294] width 985 height 369
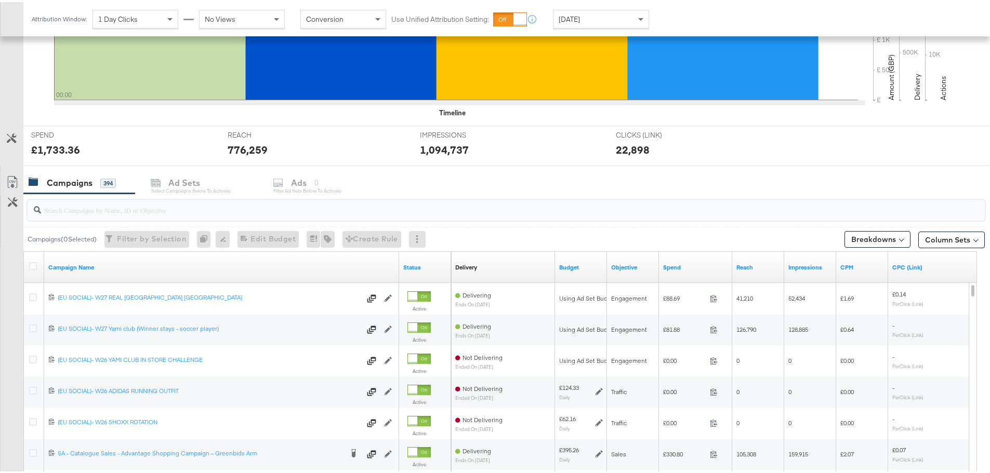
scroll to position [312, 0]
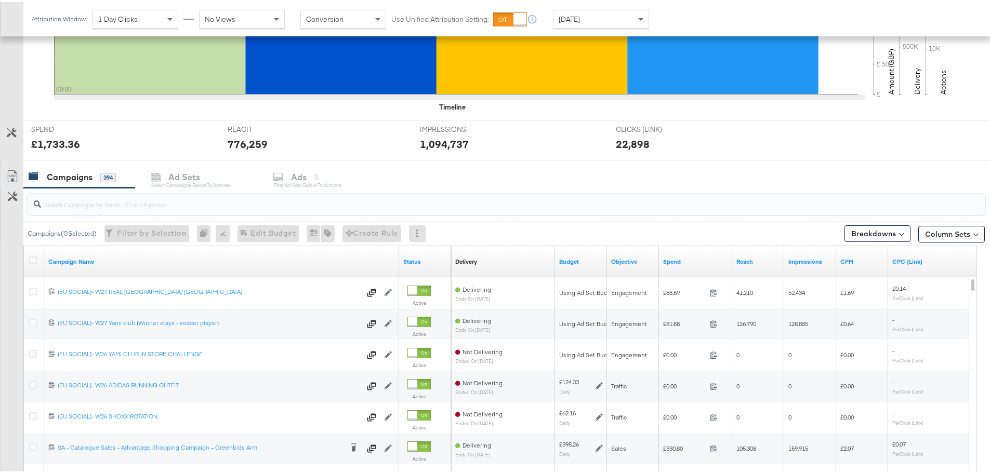
click at [158, 204] on input "search" at bounding box center [469, 198] width 856 height 20
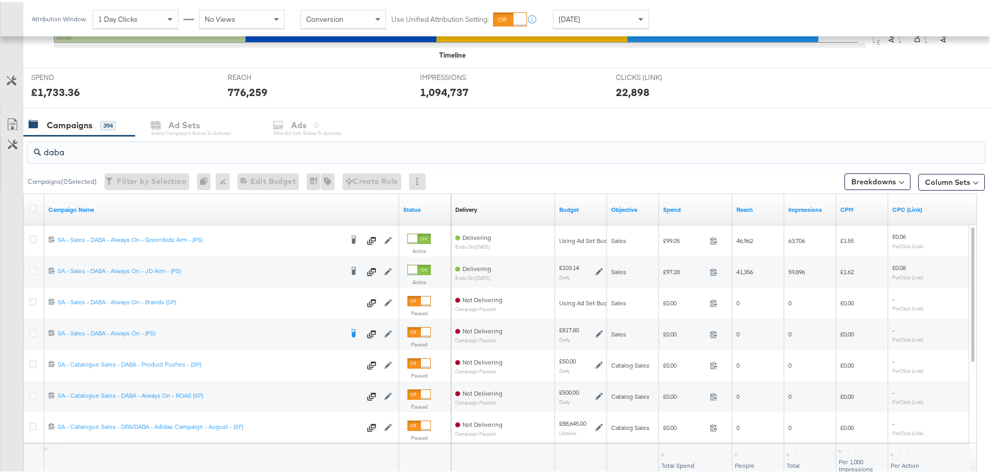
scroll to position [440, 0]
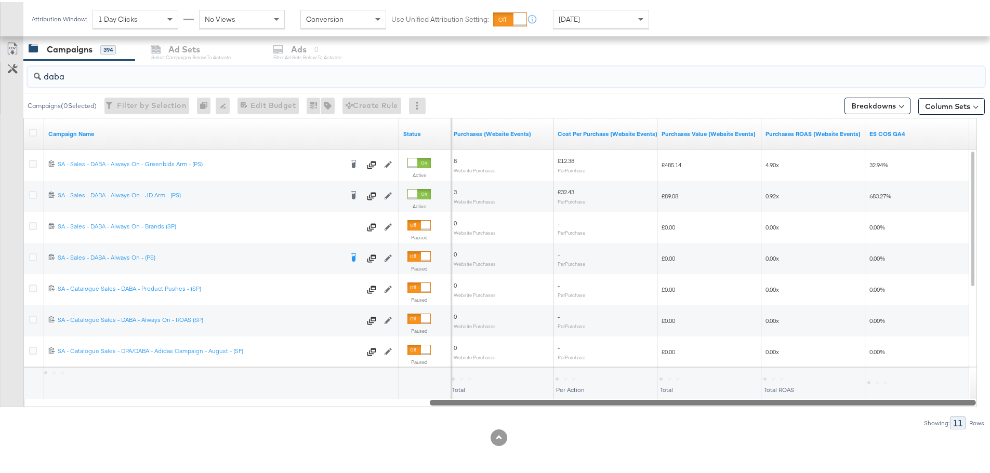
drag, startPoint x: 299, startPoint y: 400, endPoint x: 891, endPoint y: 411, distance: 592.4
click at [891, 411] on div "daba Campaigns ( 0 Selected) Filter by Selection Filter 0 campaigns 0 Rename 0 …" at bounding box center [492, 242] width 985 height 369
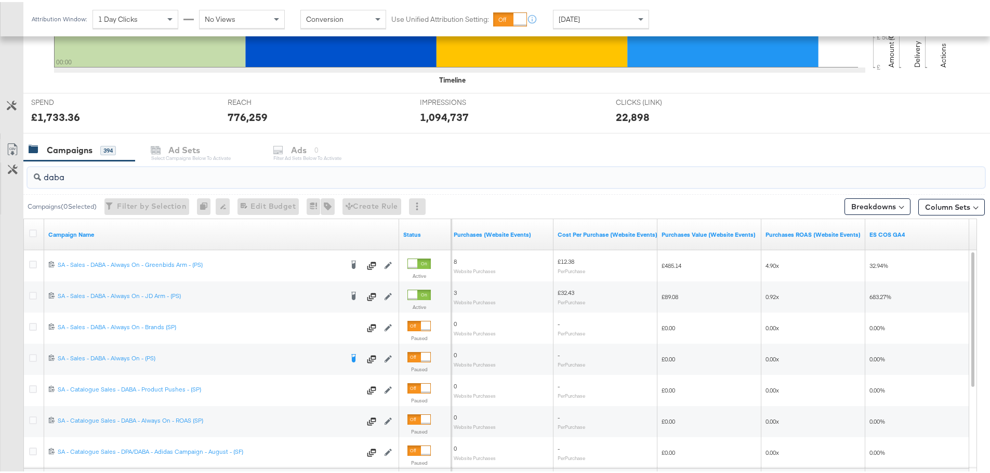
scroll to position [364, 0]
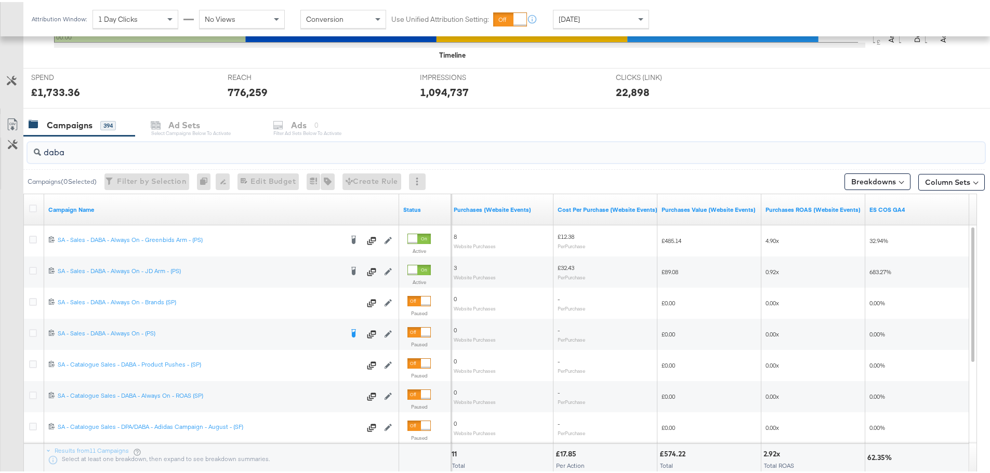
drag, startPoint x: 89, startPoint y: 157, endPoint x: 30, endPoint y: 156, distance: 59.2
click at [30, 156] on div "daba" at bounding box center [506, 150] width 957 height 21
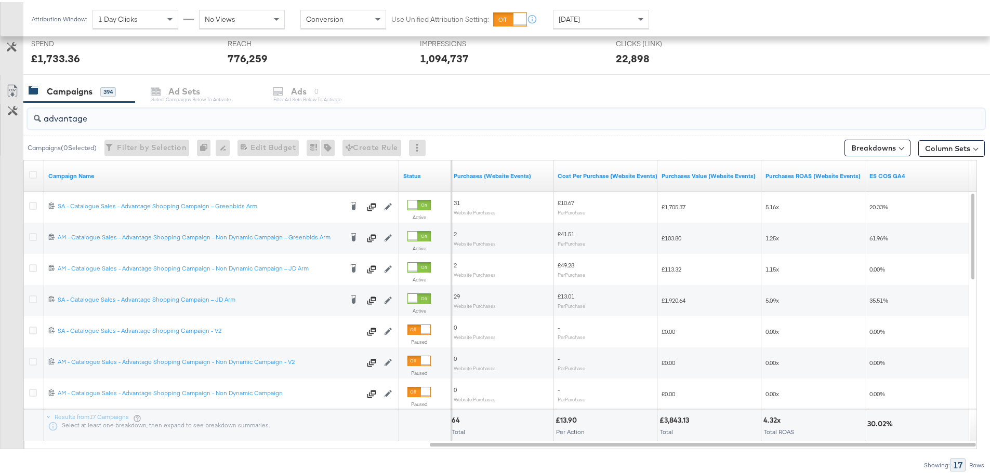
scroll to position [416, 0]
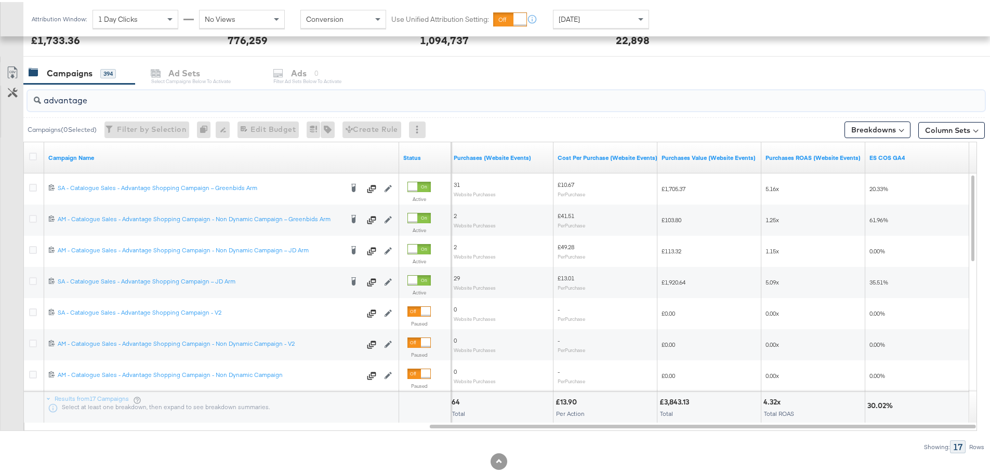
drag, startPoint x: 124, startPoint y: 91, endPoint x: -122, endPoint y: 88, distance: 246.3
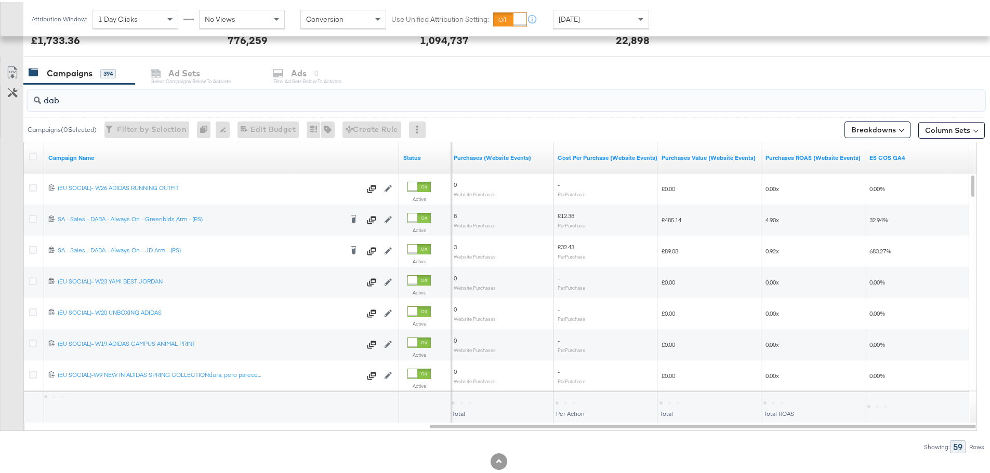
type input "daba"
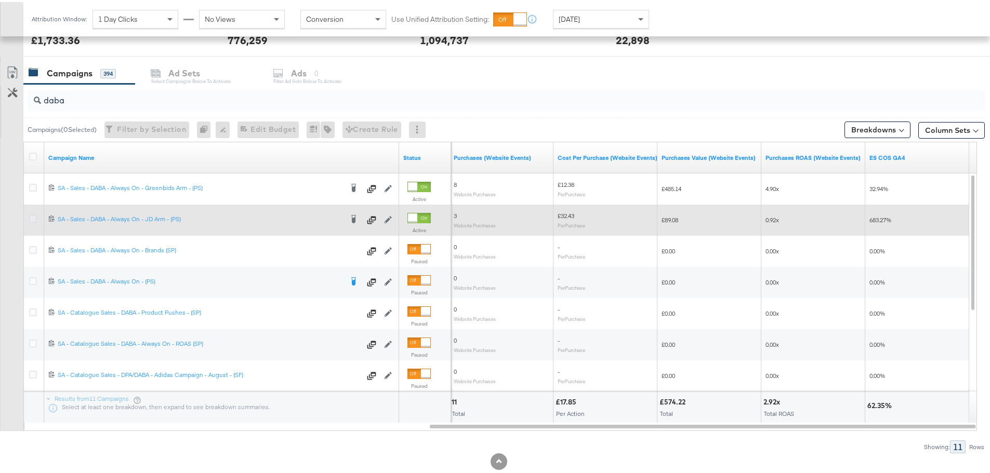
click at [35, 216] on icon at bounding box center [33, 217] width 8 height 8
click at [0, 0] on input "checkbox" at bounding box center [0, 0] width 0 height 0
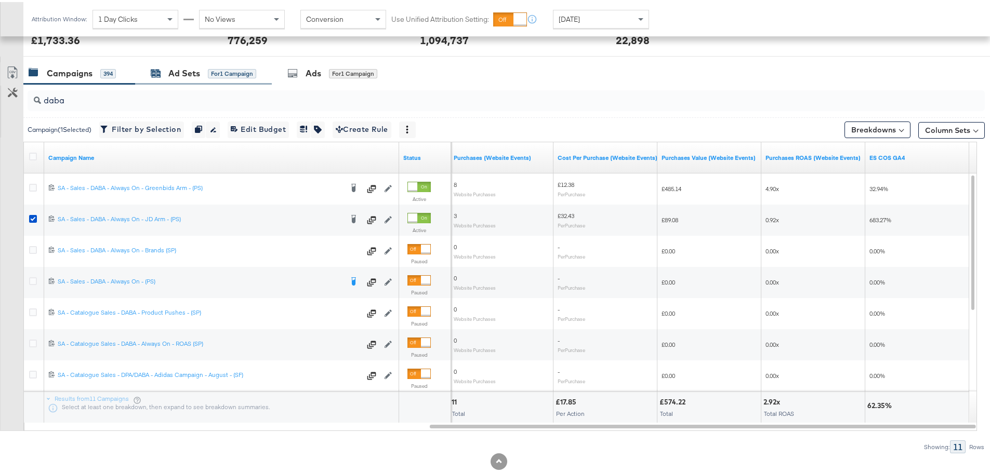
click at [183, 65] on div "Ad Sets" at bounding box center [184, 71] width 32 height 12
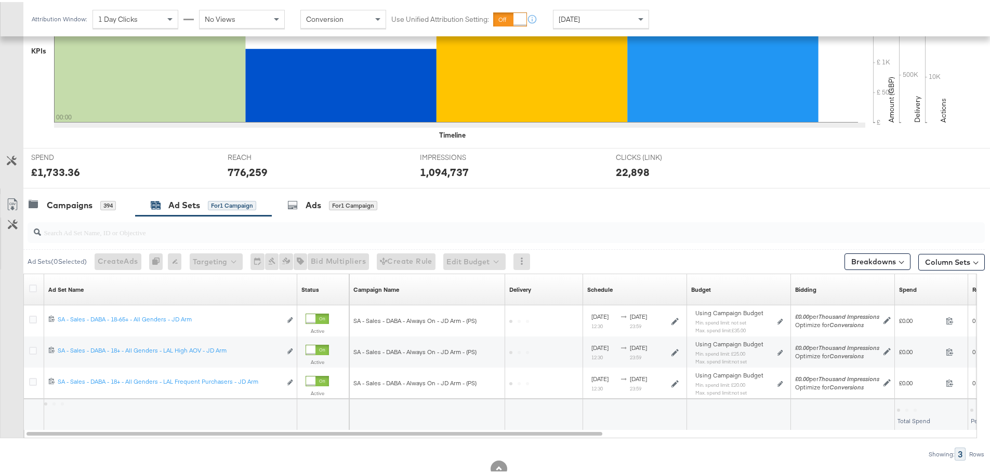
scroll to position [315, 0]
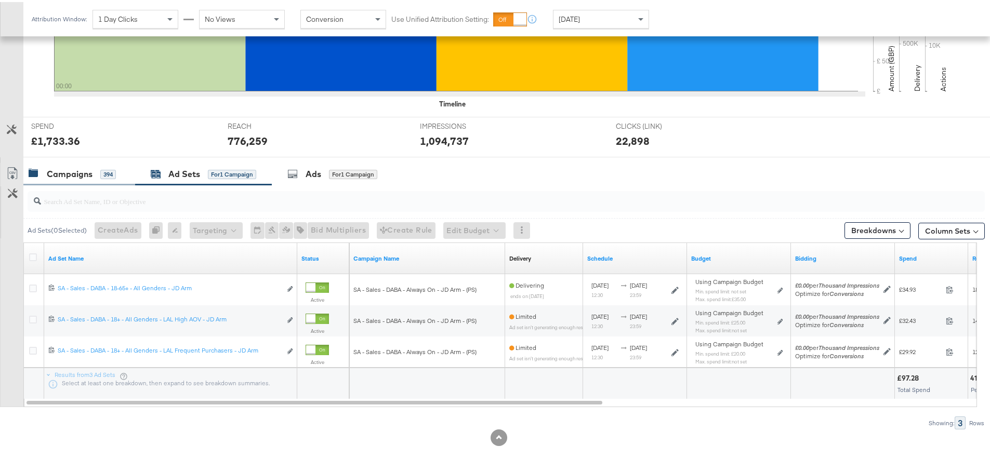
click at [59, 167] on div "Campaigns" at bounding box center [70, 172] width 46 height 12
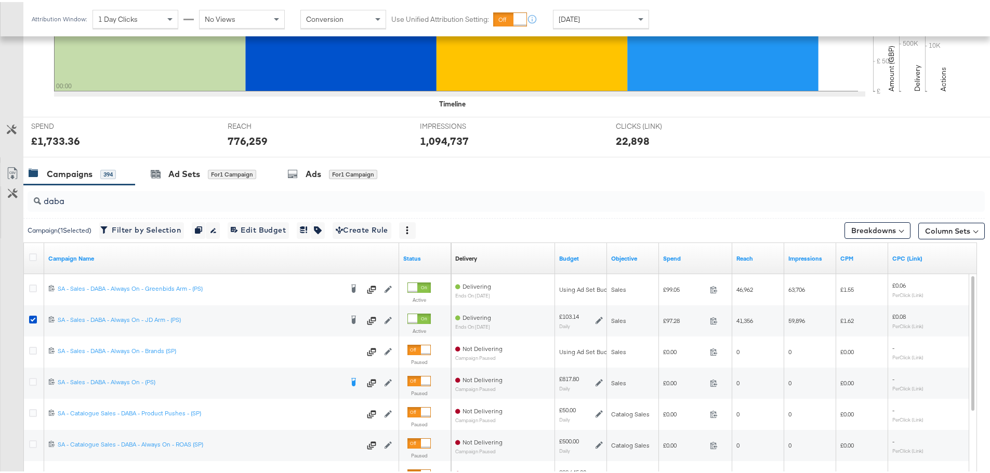
scroll to position [416, 0]
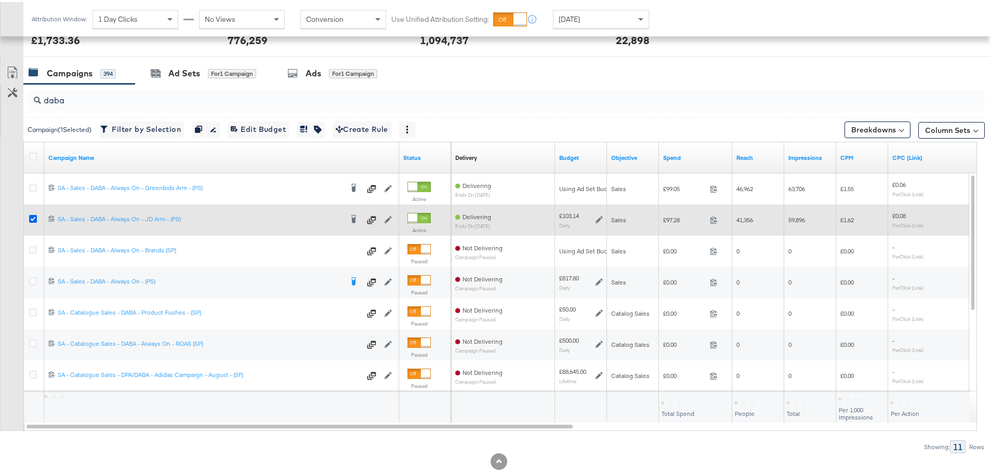
click at [33, 216] on icon at bounding box center [33, 217] width 8 height 8
click at [0, 0] on input "checkbox" at bounding box center [0, 0] width 0 height 0
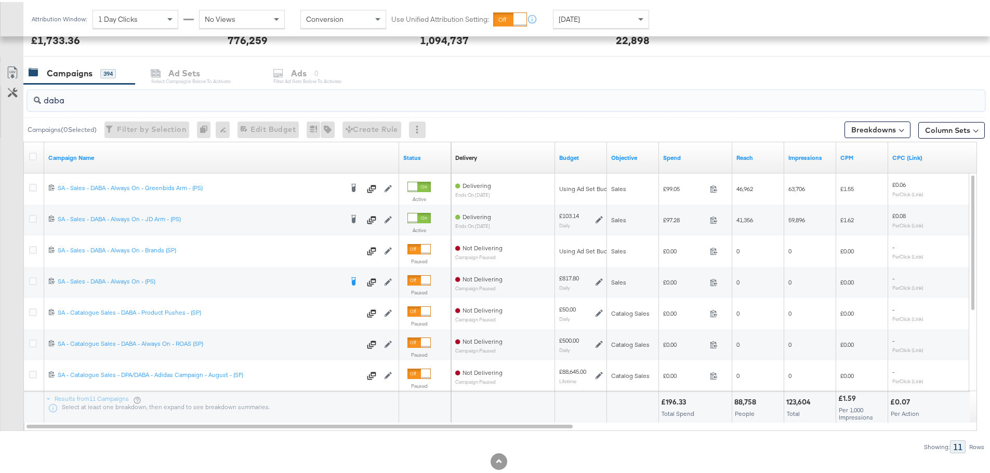
drag, startPoint x: 75, startPoint y: 99, endPoint x: 7, endPoint y: 100, distance: 68.1
click at [7, 100] on div "daba Campaigns ( 0 Selected) Filter by Selection Filter 0 campaigns 0 Rename 0 …" at bounding box center [492, 266] width 985 height 369
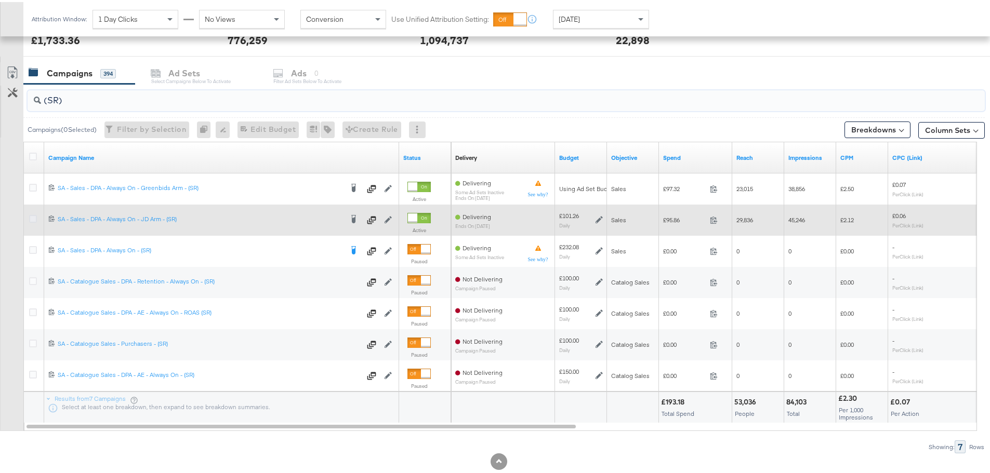
type input "(SR)"
click at [32, 218] on icon at bounding box center [33, 217] width 8 height 8
click at [0, 0] on input "checkbox" at bounding box center [0, 0] width 0 height 0
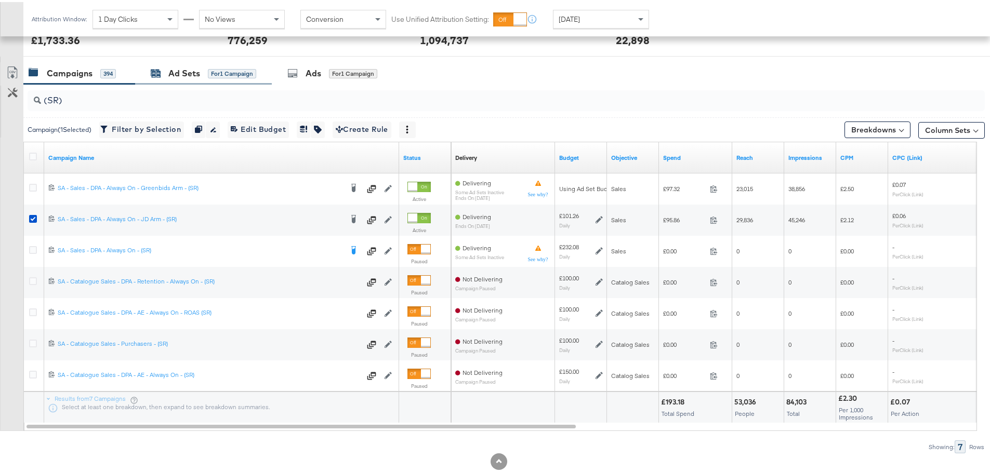
click at [170, 65] on div "Ad Sets" at bounding box center [184, 71] width 32 height 12
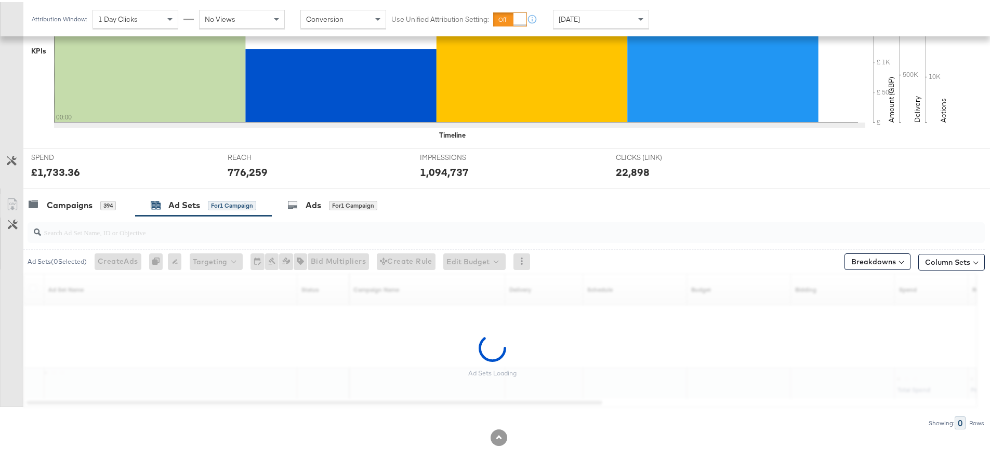
scroll to position [284, 0]
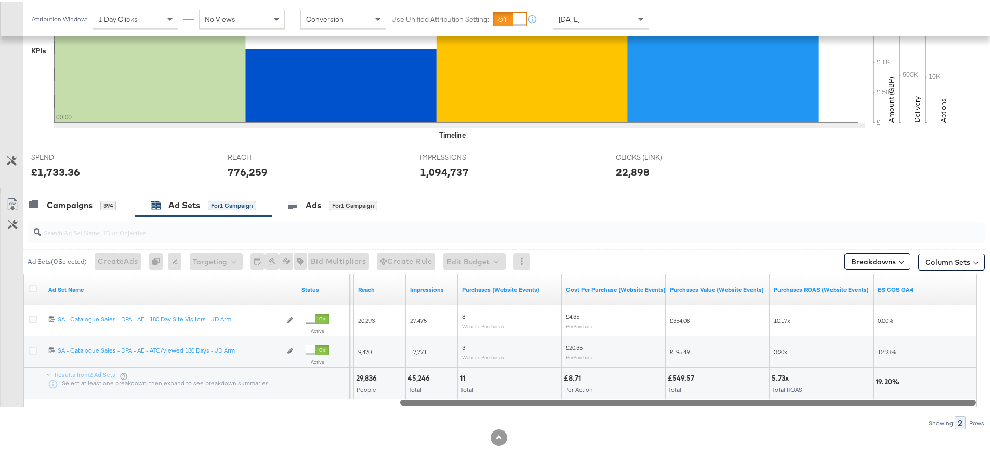
drag, startPoint x: 191, startPoint y: 401, endPoint x: 854, endPoint y: 416, distance: 663.2
click at [854, 416] on div "Ad Sets ( 0 Selected) Create Ads At least one ad set must be selected 0 Rename …" at bounding box center [492, 321] width 985 height 214
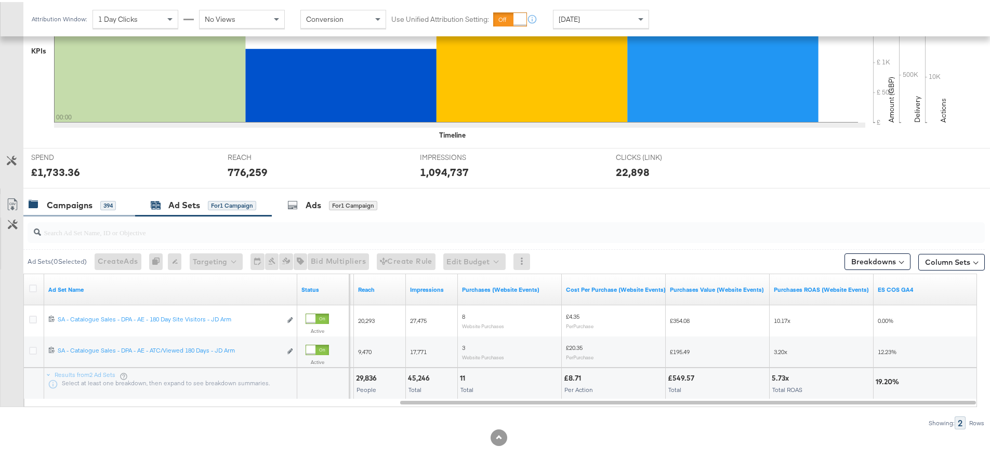
click at [74, 211] on div "Campaigns 394" at bounding box center [79, 203] width 112 height 22
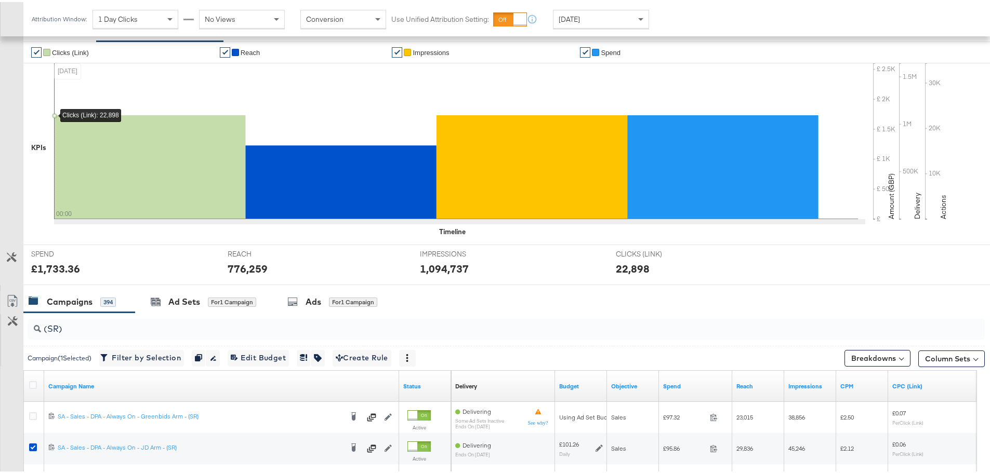
scroll to position [208, 0]
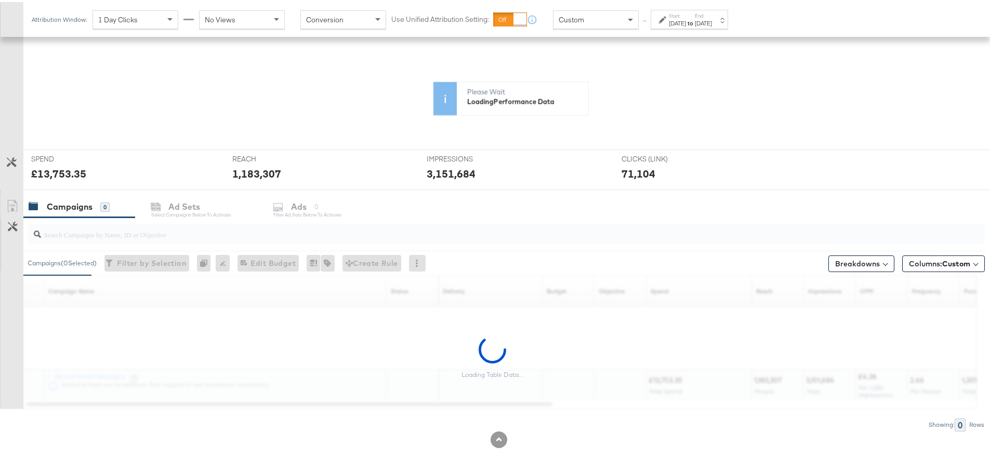
scroll to position [195, 0]
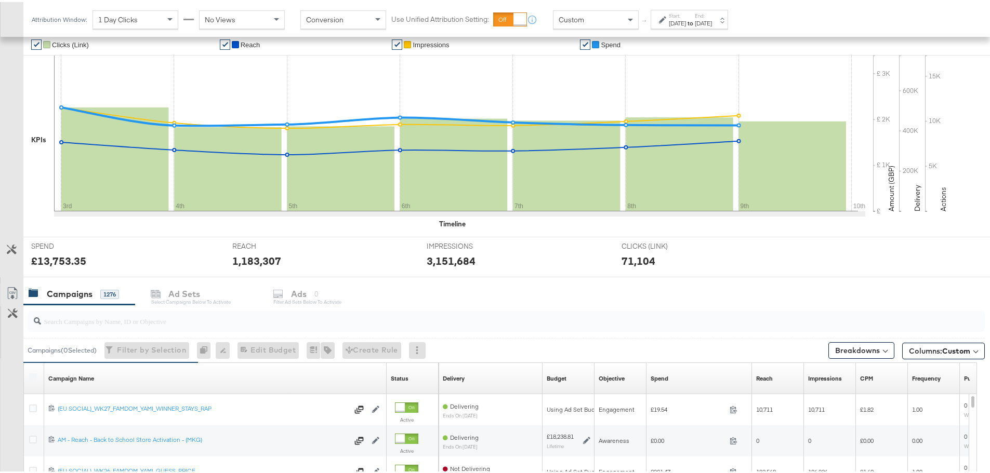
click at [163, 320] on input "search" at bounding box center [469, 315] width 856 height 20
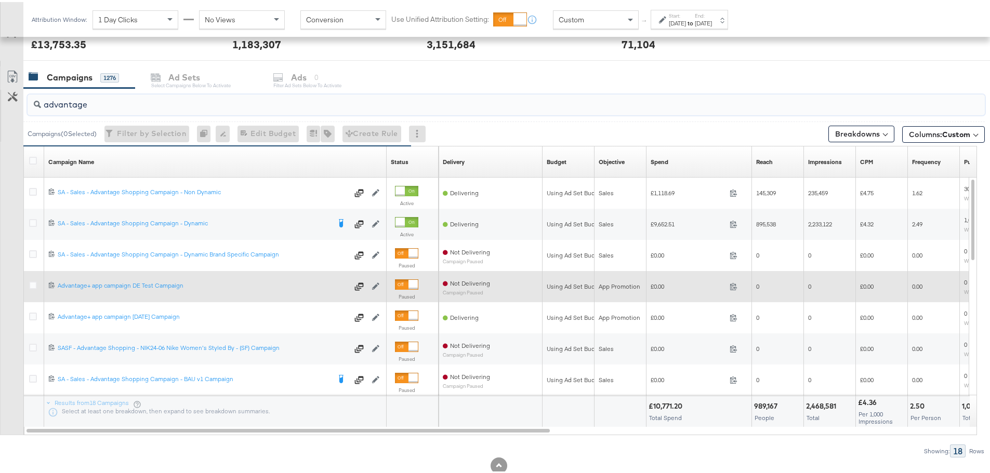
scroll to position [440, 0]
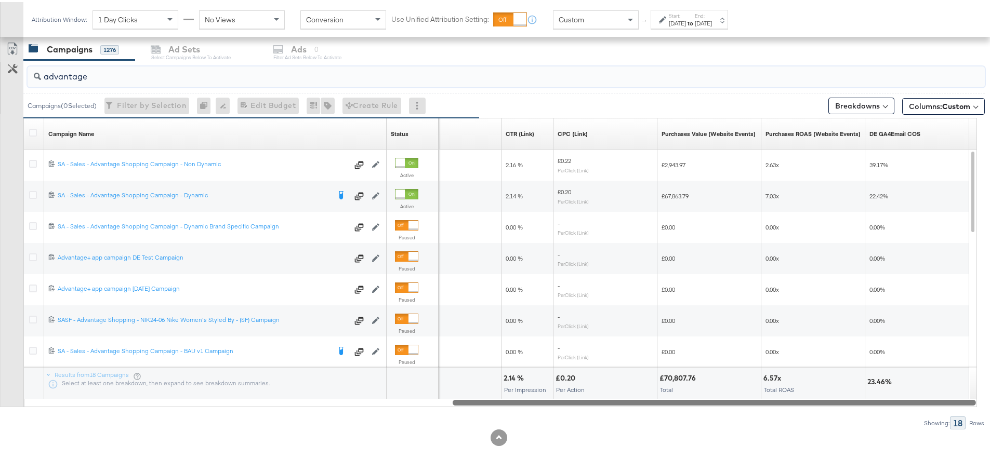
drag, startPoint x: 240, startPoint y: 400, endPoint x: 913, endPoint y: 439, distance: 674.5
click at [913, 439] on div "KPIs Performance & KPIs Customize KPIs ✔ Clicks (Link) ✔ Reach ✔ Impressions ✔ …" at bounding box center [499, 119] width 998 height 708
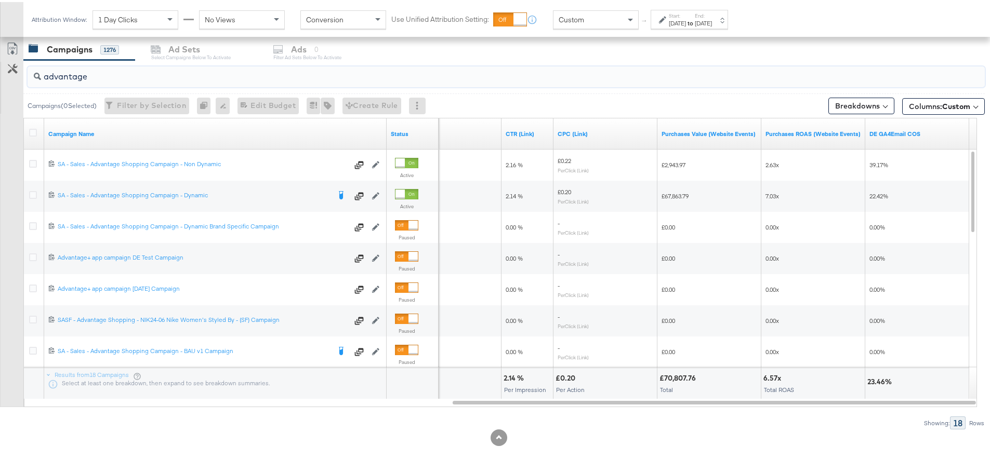
drag, startPoint x: 90, startPoint y: 73, endPoint x: 10, endPoint y: 77, distance: 80.6
click at [10, 77] on div "advantage Campaigns ( 0 Selected) Filter by Selection Filter 0 campaigns 0 Rena…" at bounding box center [492, 242] width 985 height 369
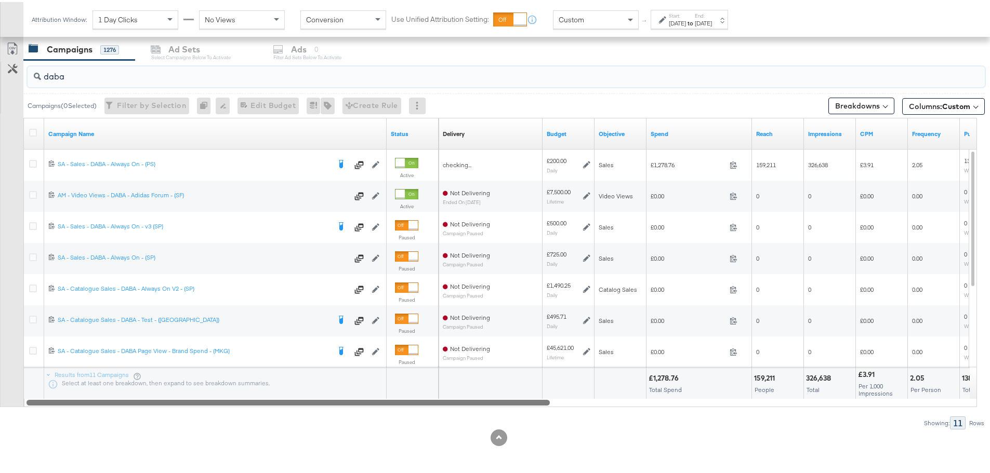
drag, startPoint x: 548, startPoint y: 401, endPoint x: 42, endPoint y: 410, distance: 506.7
click at [42, 410] on div "daba Campaigns ( 0 Selected) Filter by Selection Filter 0 campaigns 0 Rename 0 …" at bounding box center [492, 242] width 985 height 369
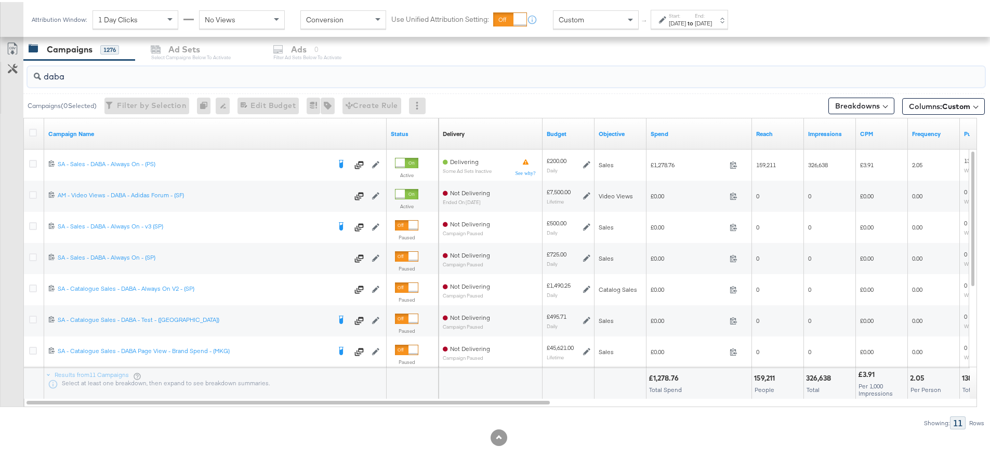
drag, startPoint x: 85, startPoint y: 73, endPoint x: -29, endPoint y: 81, distance: 113.5
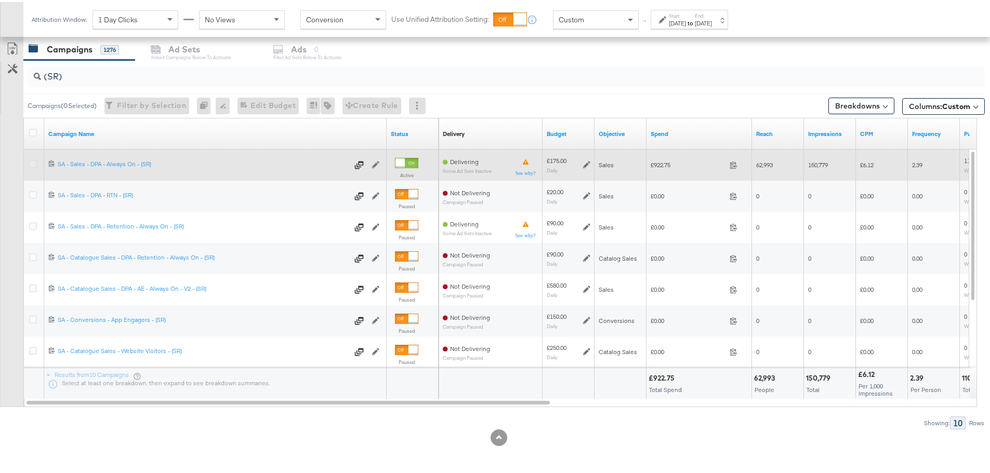
click at [33, 163] on icon at bounding box center [33, 162] width 8 height 8
click at [0, 0] on input "checkbox" at bounding box center [0, 0] width 0 height 0
click at [33, 161] on icon at bounding box center [33, 162] width 8 height 8
click at [0, 0] on input "checkbox" at bounding box center [0, 0] width 0 height 0
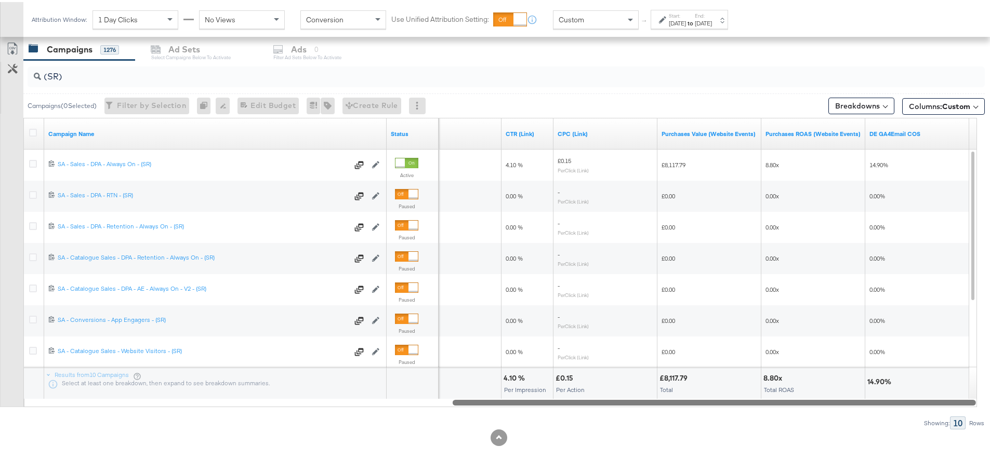
drag, startPoint x: 303, startPoint y: 400, endPoint x: 965, endPoint y: 407, distance: 661.5
click at [965, 407] on div "(SR) Campaigns ( 0 Selected) Filter by Selection Filter 0 campaigns 0 Rename 0 …" at bounding box center [492, 242] width 985 height 369
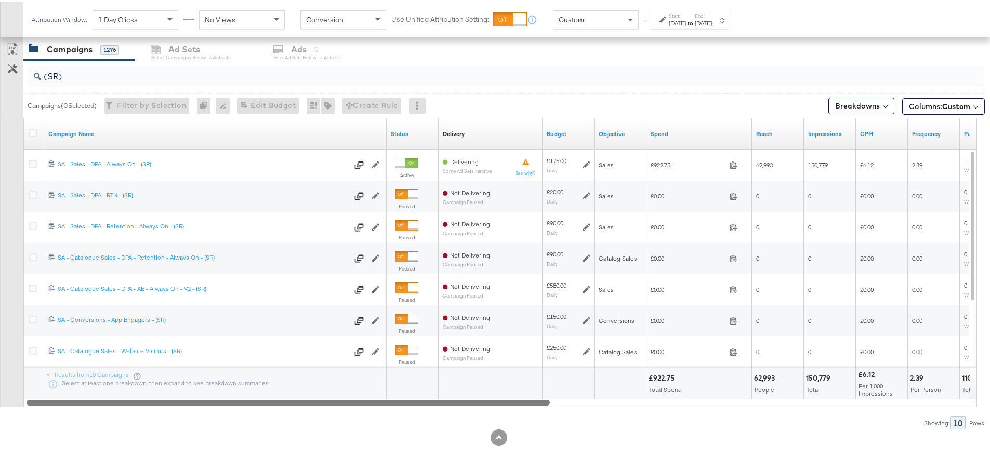
drag, startPoint x: 686, startPoint y: 402, endPoint x: 219, endPoint y: 395, distance: 467.2
click at [219, 395] on div "Campaign Name Status Delivery Sorting Unavailable Budget Objective Spend Reach …" at bounding box center [499, 260] width 953 height 289
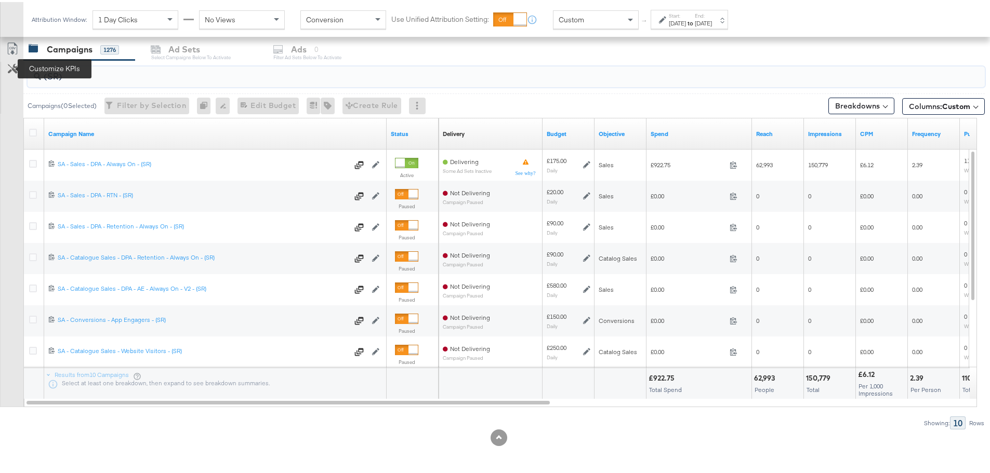
drag, startPoint x: 65, startPoint y: 77, endPoint x: 17, endPoint y: 71, distance: 48.7
click at [17, 71] on div "(SR) Campaigns ( 0 Selected) Filter by Selection Filter 0 campaigns 0 Rename 0 …" at bounding box center [492, 242] width 985 height 369
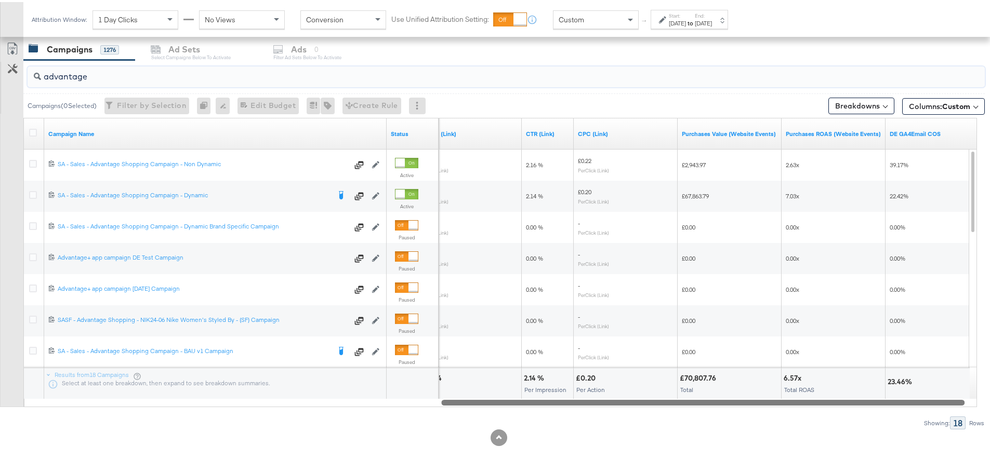
drag, startPoint x: 369, startPoint y: 401, endPoint x: 784, endPoint y: 413, distance: 414.3
click at [784, 413] on div "advantage Campaigns ( 0 Selected) Filter by Selection Filter 0 campaigns 0 Rena…" at bounding box center [492, 242] width 985 height 369
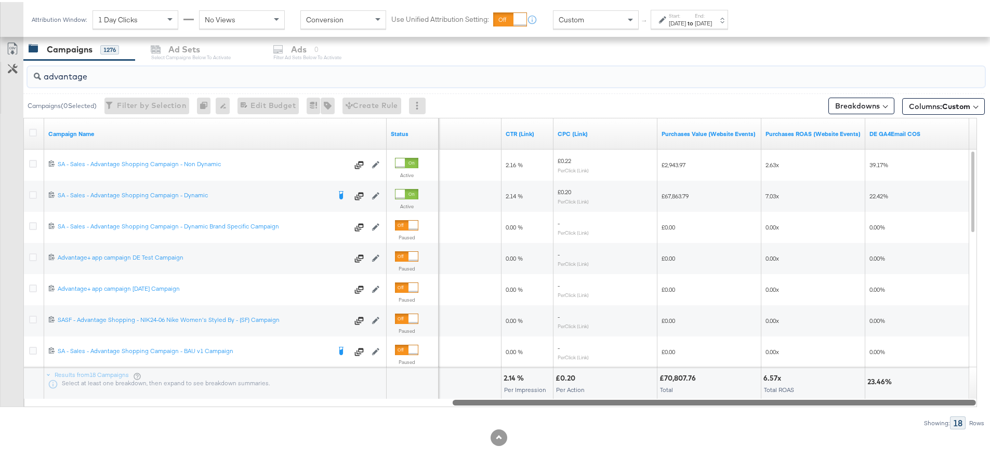
drag, startPoint x: 489, startPoint y: 399, endPoint x: 627, endPoint y: 404, distance: 137.8
click at [624, 404] on div at bounding box center [714, 400] width 523 height 9
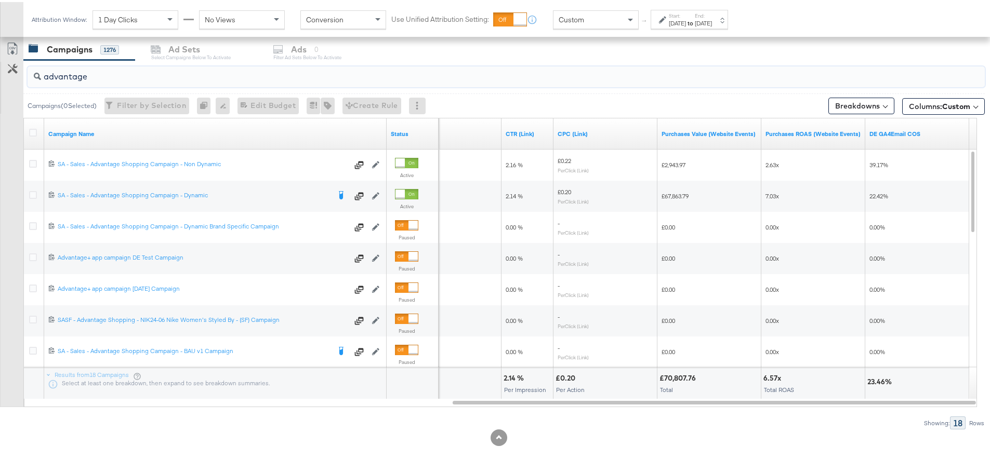
drag, startPoint x: 105, startPoint y: 77, endPoint x: -57, endPoint y: 69, distance: 162.8
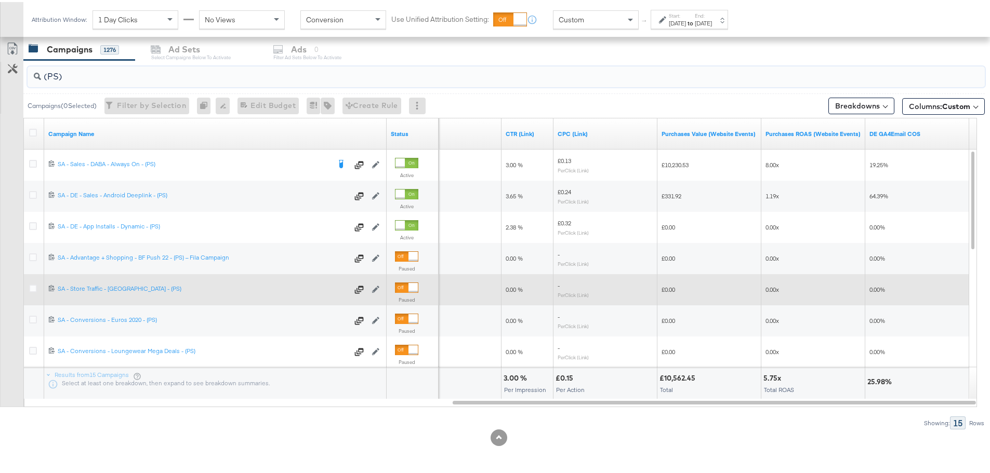
type input "(PS)"
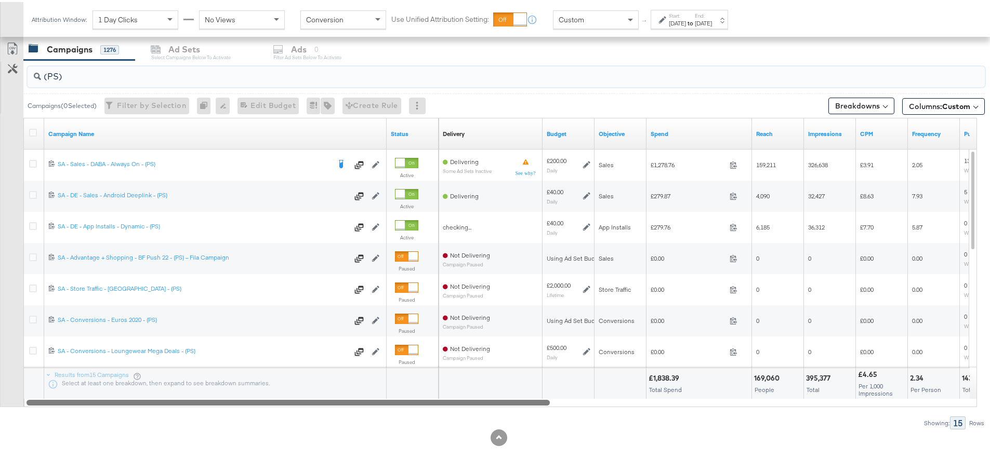
drag, startPoint x: 674, startPoint y: 405, endPoint x: 137, endPoint y: 400, distance: 536.8
click at [137, 400] on div at bounding box center [287, 400] width 523 height 9
